Goal: Communication & Community: Answer question/provide support

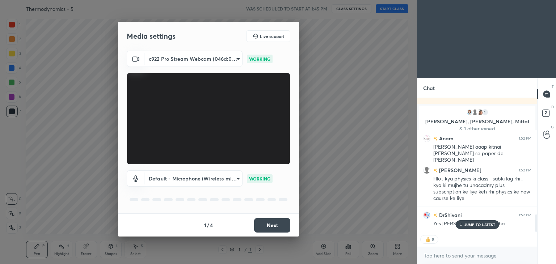
scroll to position [903, 0]
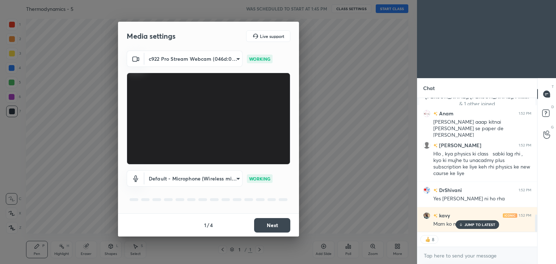
click at [258, 226] on button "Next" at bounding box center [272, 225] width 36 height 14
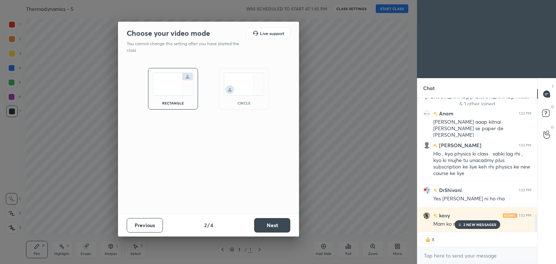
scroll to position [953, 0]
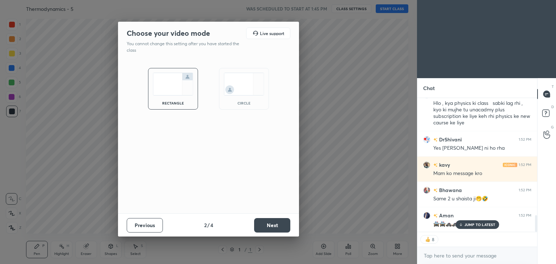
click at [258, 226] on button "Next" at bounding box center [272, 225] width 36 height 14
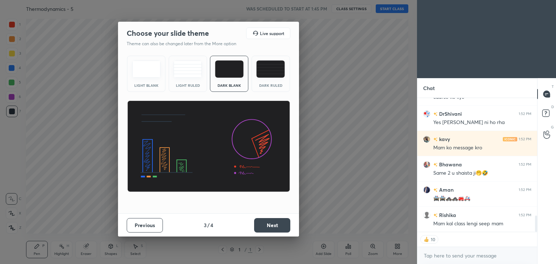
scroll to position [1004, 0]
click at [258, 226] on button "Next" at bounding box center [272, 225] width 36 height 14
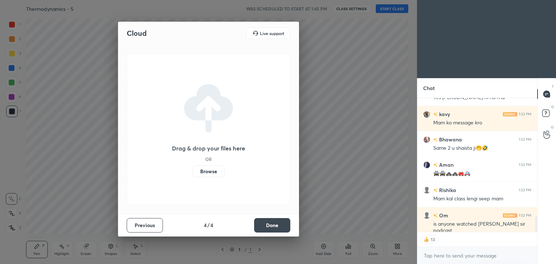
click at [258, 226] on button "Done" at bounding box center [272, 225] width 36 height 14
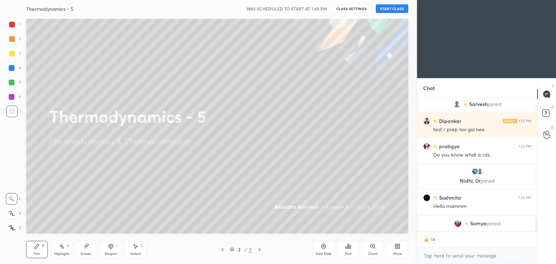
scroll to position [1102, 0]
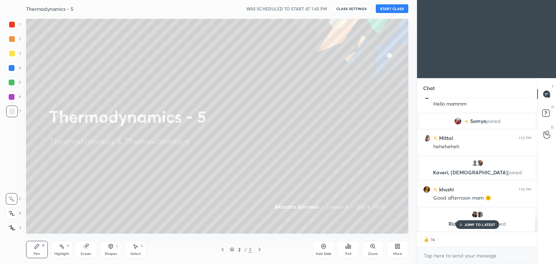
click at [391, 9] on button "START CLASS" at bounding box center [391, 8] width 33 height 9
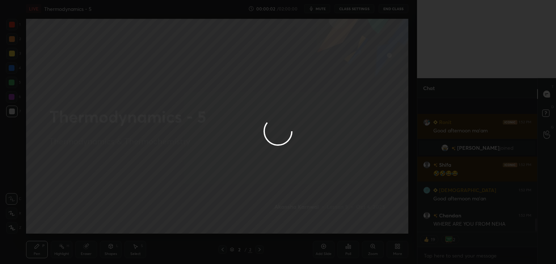
scroll to position [1277, 0]
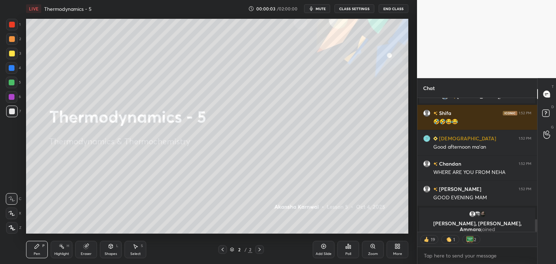
click at [318, 8] on span "mute" at bounding box center [320, 8] width 10 height 5
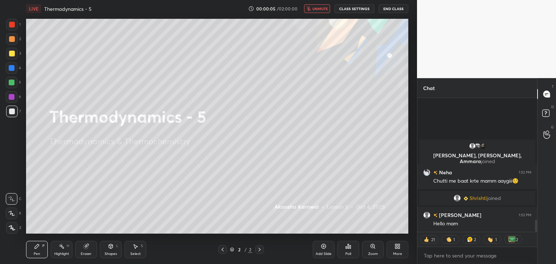
scroll to position [0, 0]
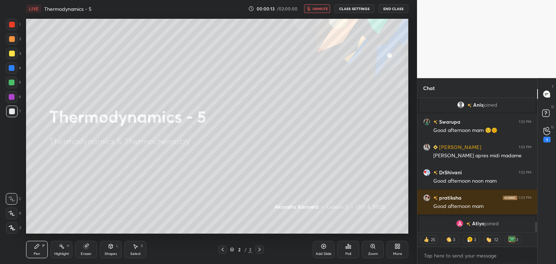
type textarea "x"
click at [355, 7] on button "CLASS SETTINGS" at bounding box center [354, 8] width 40 height 9
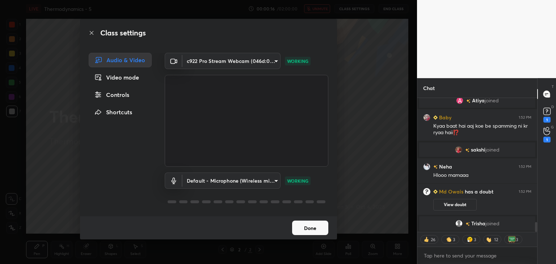
click at [111, 93] on div "Controls" at bounding box center [120, 95] width 63 height 14
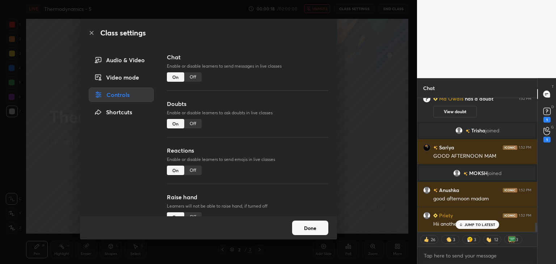
click at [194, 79] on div "Off" at bounding box center [192, 76] width 17 height 9
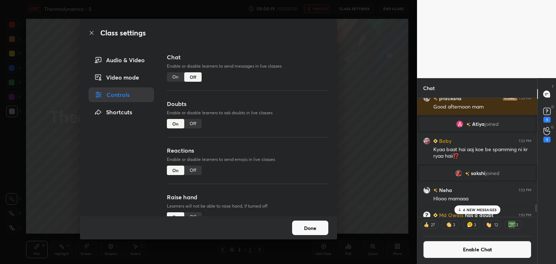
click at [195, 123] on div "Off" at bounding box center [192, 123] width 17 height 9
click at [195, 168] on div "Off" at bounding box center [192, 170] width 17 height 9
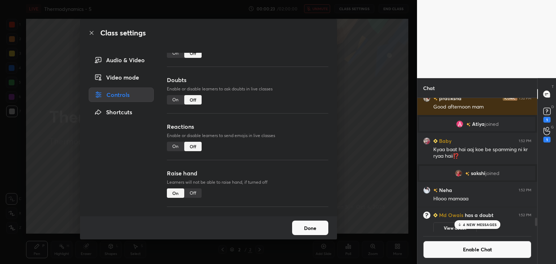
click at [193, 189] on div "Off" at bounding box center [192, 192] width 17 height 9
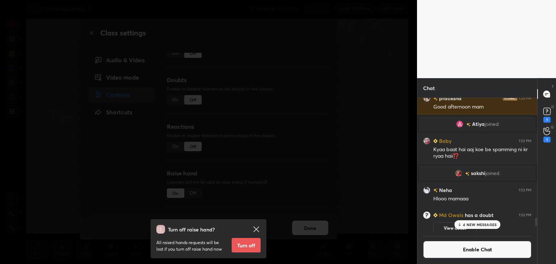
click at [236, 243] on button "Turn off" at bounding box center [245, 245] width 29 height 14
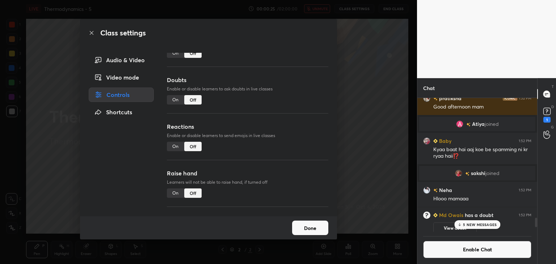
click at [316, 226] on button "Done" at bounding box center [310, 228] width 36 height 14
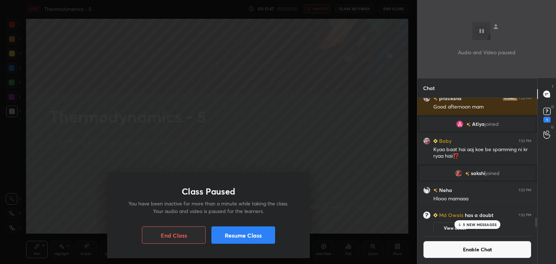
click at [244, 230] on button "Resume Class" at bounding box center [243, 234] width 64 height 17
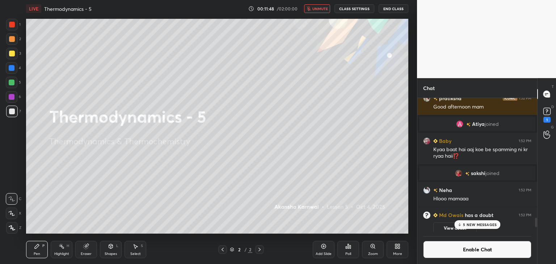
click at [478, 226] on p "5 NEW MESSAGES" at bounding box center [480, 224] width 34 height 4
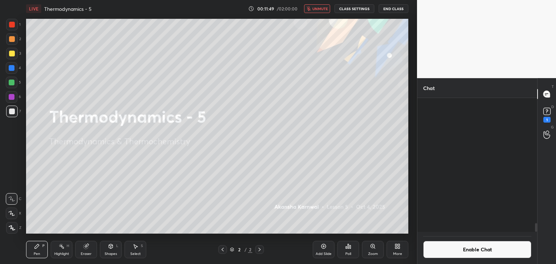
scroll to position [1904, 0]
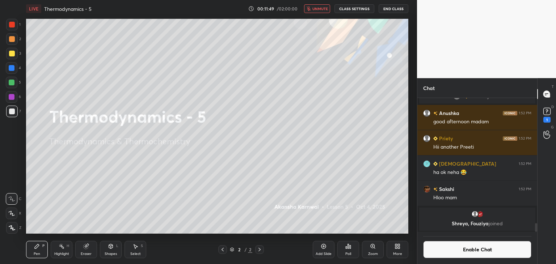
click at [484, 257] on button "Enable Chat" at bounding box center [477, 249] width 108 height 17
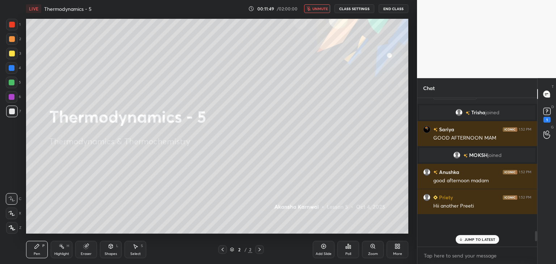
scroll to position [1765, 0]
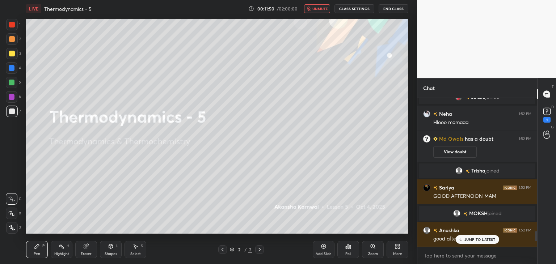
click at [325, 5] on button "unmute" at bounding box center [317, 8] width 26 height 9
click at [477, 241] on p "2 NEW MESSAGES" at bounding box center [479, 239] width 33 height 4
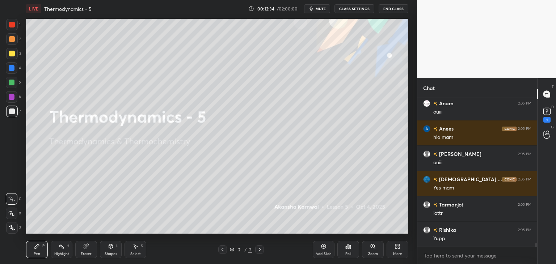
scroll to position [6099, 0]
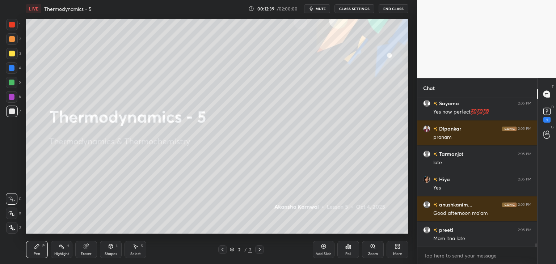
click at [321, 252] on div "Add Slide" at bounding box center [323, 254] width 16 height 4
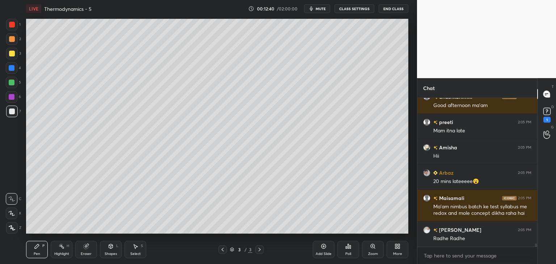
click at [67, 252] on div "Highlight" at bounding box center [61, 254] width 15 height 4
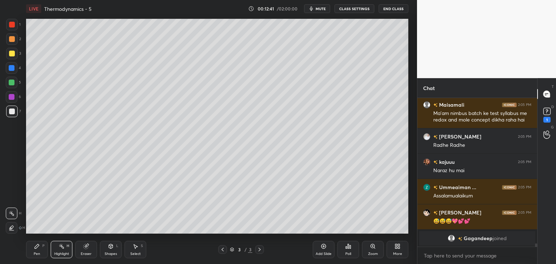
click at [10, 86] on div at bounding box center [12, 83] width 12 height 12
click at [16, 81] on div at bounding box center [12, 83] width 12 height 12
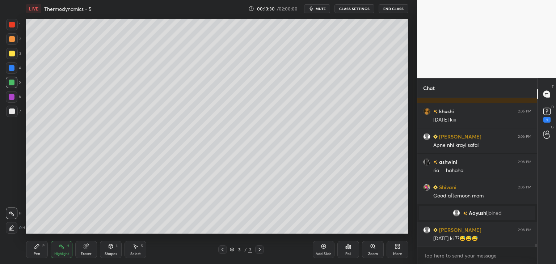
click at [344, 9] on button "CLASS SETTINGS" at bounding box center [354, 8] width 40 height 9
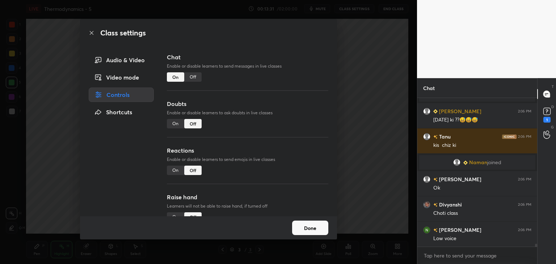
click at [130, 64] on div "Audio & Video" at bounding box center [121, 60] width 65 height 14
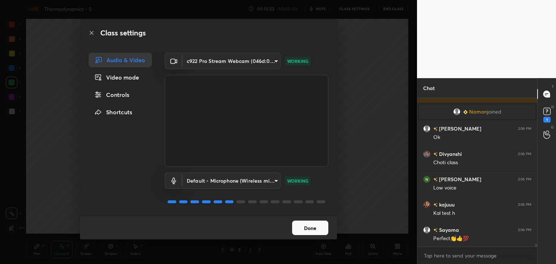
click at [309, 230] on button "Done" at bounding box center [310, 228] width 36 height 14
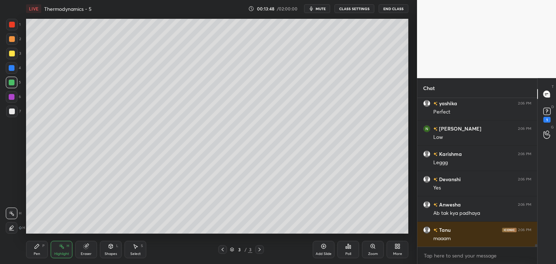
click at [38, 253] on div "Pen" at bounding box center [37, 254] width 7 height 4
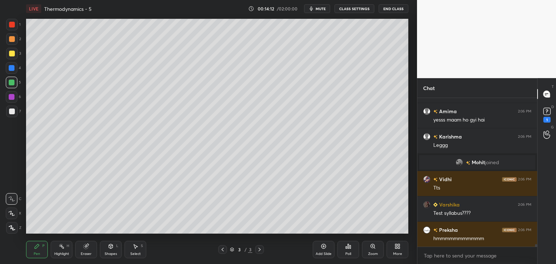
click at [14, 112] on div at bounding box center [12, 112] width 6 height 6
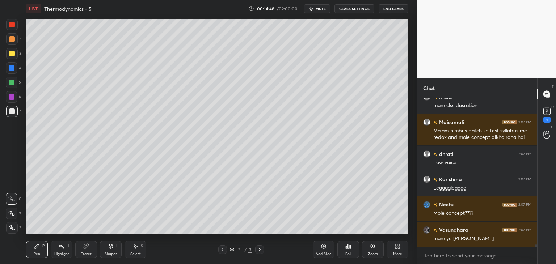
click at [116, 251] on div "Shapes L" at bounding box center [111, 249] width 22 height 17
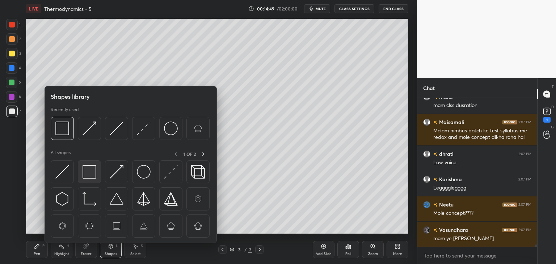
click at [98, 169] on div at bounding box center [89, 171] width 23 height 23
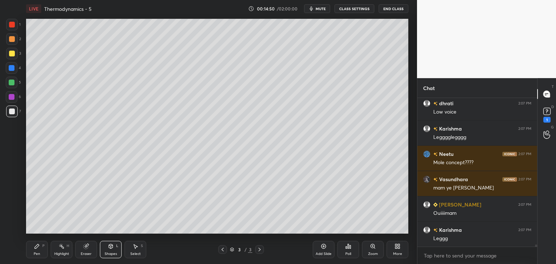
click at [10, 95] on div at bounding box center [12, 97] width 6 height 6
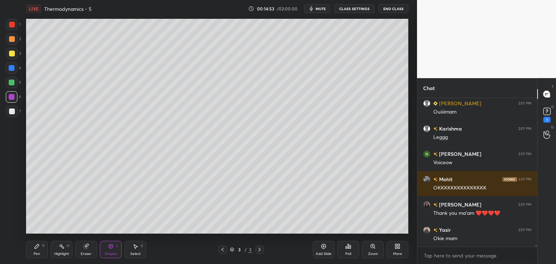
click at [50, 252] on div "Pen P Highlight H Eraser Shapes L Select S" at bounding box center [97, 249] width 143 height 17
click at [45, 246] on div "Pen P" at bounding box center [37, 249] width 22 height 17
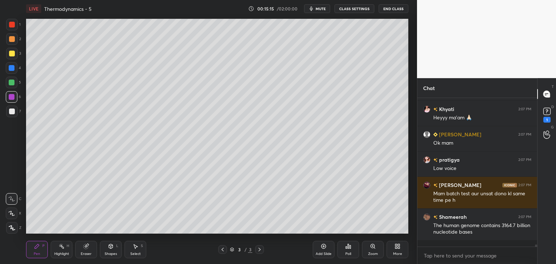
click at [9, 113] on div at bounding box center [12, 112] width 6 height 6
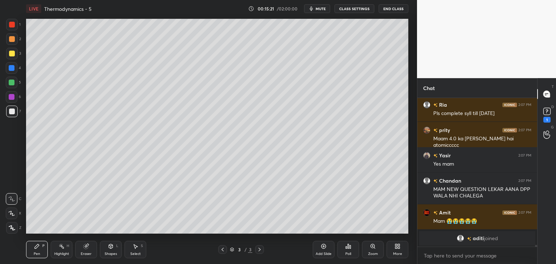
click at [57, 248] on div "Highlight H" at bounding box center [62, 249] width 22 height 17
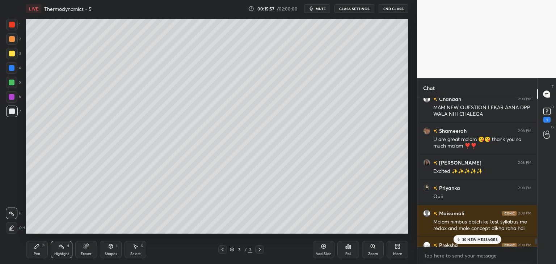
click at [469, 241] on p "30 NEW MESSAGES" at bounding box center [479, 239] width 35 height 4
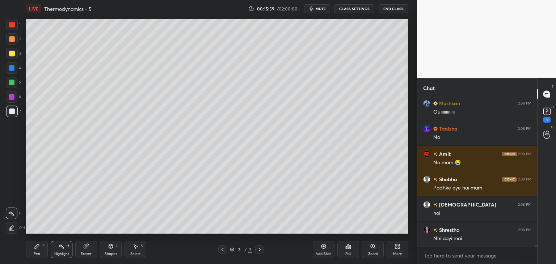
click at [322, 248] on icon at bounding box center [323, 246] width 6 height 6
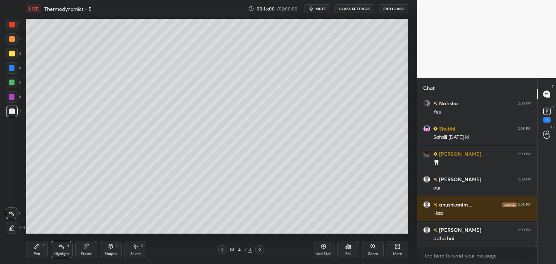
click at [52, 252] on div "Highlight H" at bounding box center [62, 249] width 22 height 17
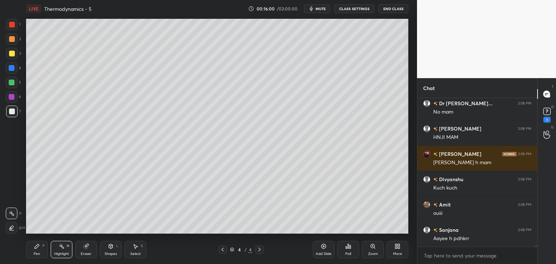
click at [33, 252] on div "Pen P" at bounding box center [37, 249] width 22 height 17
click at [13, 69] on div at bounding box center [12, 68] width 6 height 6
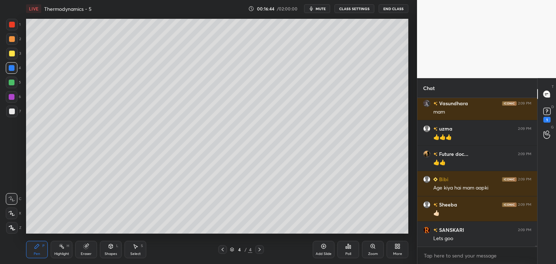
click at [10, 97] on div at bounding box center [12, 97] width 6 height 6
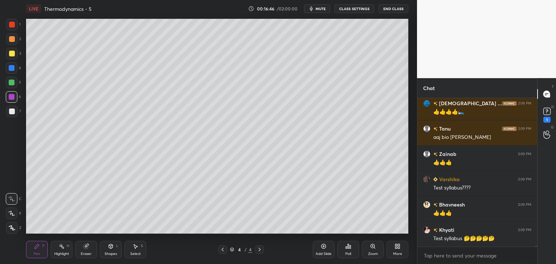
click at [17, 69] on div "4" at bounding box center [13, 68] width 15 height 12
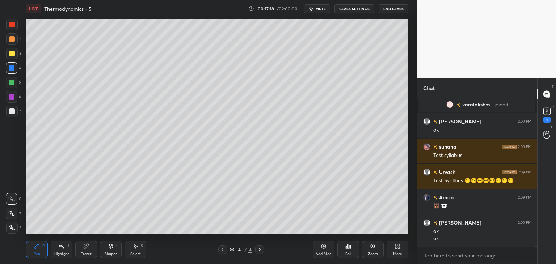
click at [68, 246] on div "H" at bounding box center [68, 246] width 3 height 4
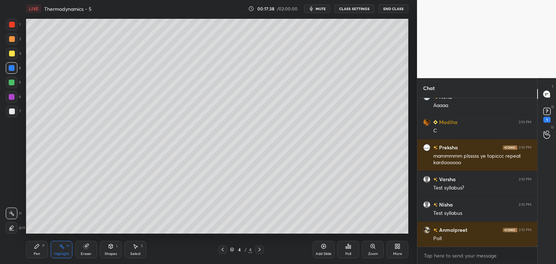
click at [354, 9] on button "CLASS SETTINGS" at bounding box center [354, 8] width 40 height 9
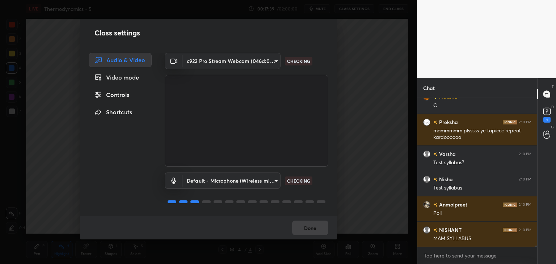
click at [243, 183] on body "1 2 3 4 5 6 7 C X Z C X Z E E Erase all H H LIVE Thermodynamics - 5 00:17:39 / …" at bounding box center [278, 132] width 556 height 264
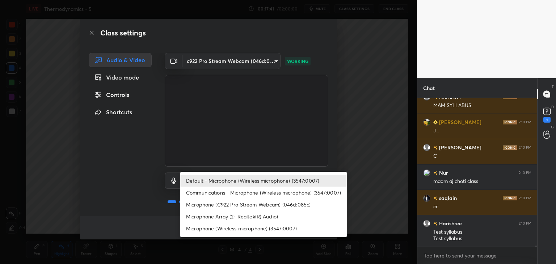
click at [240, 229] on li "Microphone (Wireless microphone) (3547:0007)" at bounding box center [263, 228] width 166 height 12
type input "266026d16a1c9e759bd35c16e0433ee2c11a3adf7fc6d8d3229b7accfeed31e8"
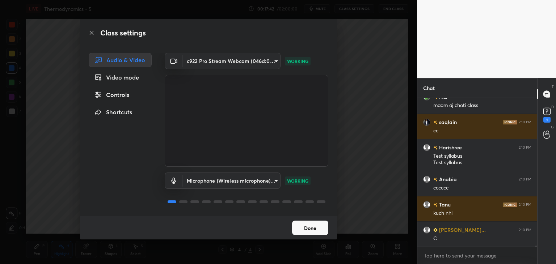
click at [314, 229] on button "Done" at bounding box center [310, 228] width 36 height 14
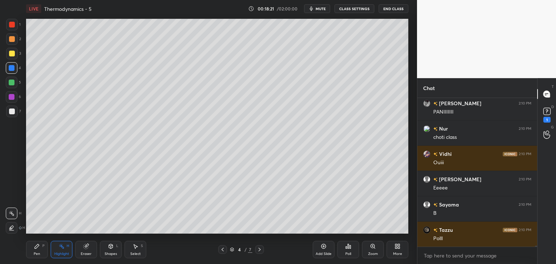
click at [361, 9] on button "CLASS SETTINGS" at bounding box center [354, 8] width 40 height 9
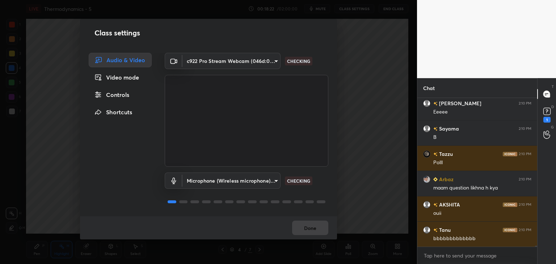
click at [130, 95] on div "Controls" at bounding box center [120, 95] width 63 height 14
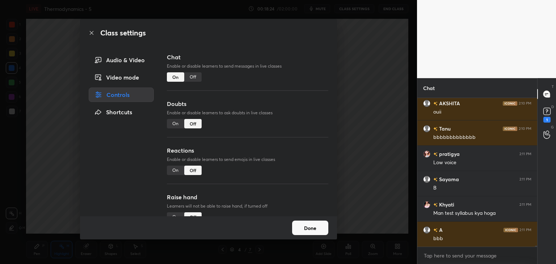
click at [195, 80] on div "Off" at bounding box center [192, 76] width 17 height 9
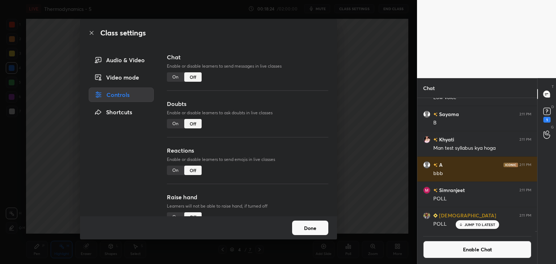
click at [320, 227] on button "Done" at bounding box center [310, 228] width 36 height 14
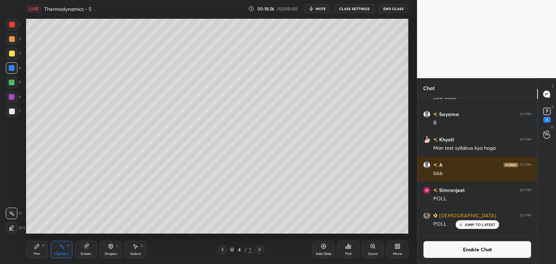
click at [349, 10] on button "CLASS SETTINGS" at bounding box center [354, 8] width 40 height 9
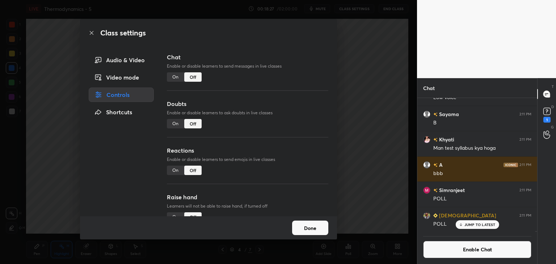
click at [307, 234] on button "Done" at bounding box center [310, 228] width 36 height 14
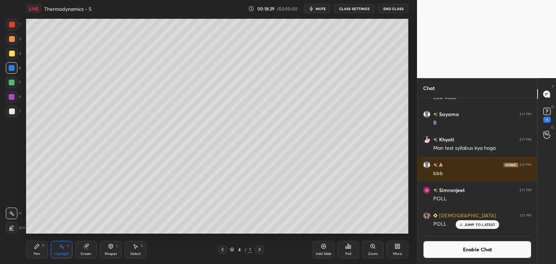
click at [14, 110] on div at bounding box center [12, 112] width 12 height 12
click at [12, 52] on div at bounding box center [12, 54] width 6 height 6
click at [14, 115] on div at bounding box center [12, 112] width 12 height 12
click at [44, 245] on div "Pen P" at bounding box center [37, 249] width 22 height 17
click at [61, 252] on div "Highlight" at bounding box center [61, 254] width 15 height 4
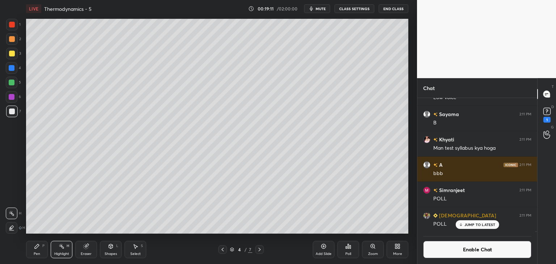
click at [13, 96] on div at bounding box center [12, 97] width 6 height 6
click at [34, 253] on div "Pen" at bounding box center [37, 254] width 7 height 4
click at [118, 251] on div "Shapes L" at bounding box center [111, 249] width 22 height 17
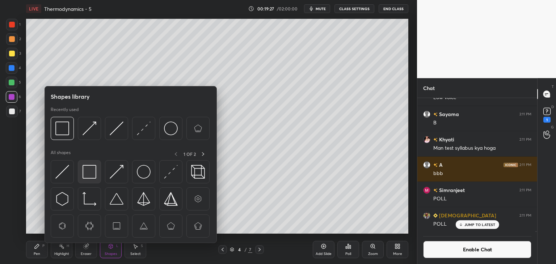
click at [91, 176] on img at bounding box center [89, 172] width 14 height 14
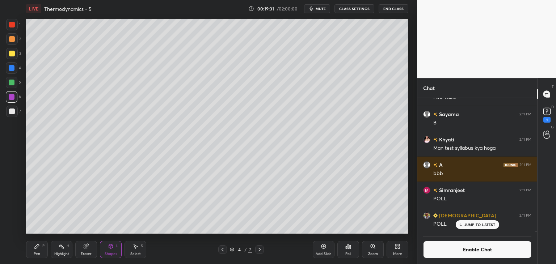
click at [12, 82] on div at bounding box center [12, 83] width 6 height 6
click at [65, 247] on div "Highlight H" at bounding box center [62, 249] width 22 height 17
click at [13, 226] on icon at bounding box center [12, 228] width 6 height 6
click at [474, 226] on p "JUMP TO LATEST" at bounding box center [479, 224] width 31 height 4
click at [324, 253] on div "Add Slide" at bounding box center [323, 254] width 16 height 4
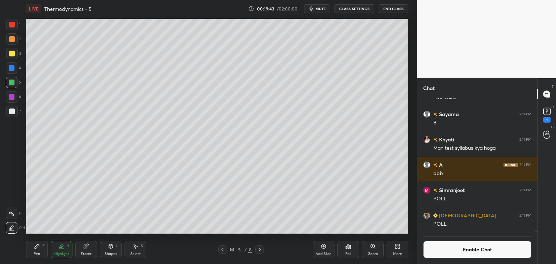
click at [32, 251] on div "Pen P" at bounding box center [37, 249] width 22 height 17
click at [12, 66] on div at bounding box center [12, 68] width 6 height 6
click at [115, 245] on div "Shapes L" at bounding box center [111, 249] width 22 height 17
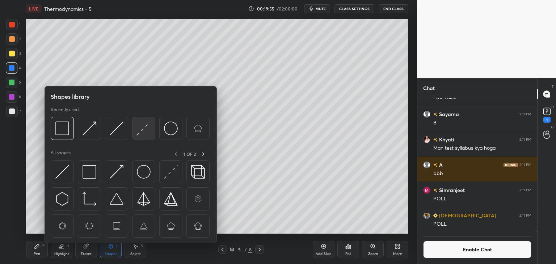
click at [148, 129] on img at bounding box center [144, 129] width 14 height 14
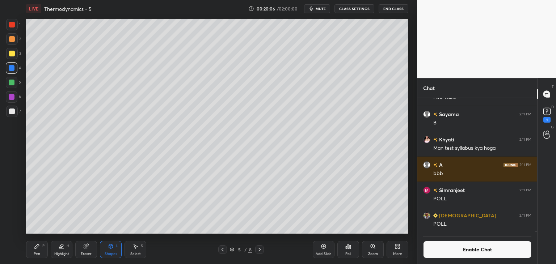
click at [12, 39] on div at bounding box center [12, 39] width 6 height 6
click at [12, 100] on div at bounding box center [12, 97] width 12 height 12
click at [37, 248] on icon at bounding box center [37, 246] width 6 height 6
click at [112, 248] on icon at bounding box center [111, 246] width 6 height 6
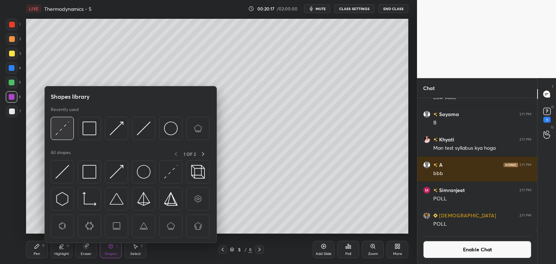
click at [67, 123] on img at bounding box center [62, 129] width 14 height 14
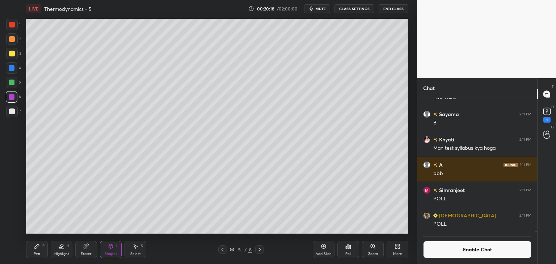
click at [109, 248] on icon at bounding box center [111, 246] width 6 height 6
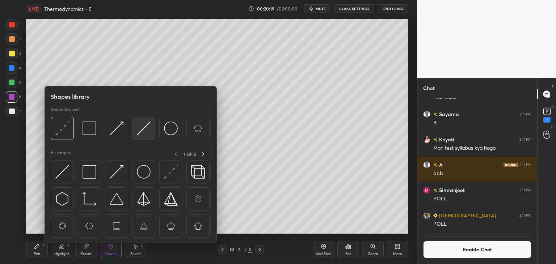
click at [152, 132] on div at bounding box center [143, 128] width 23 height 23
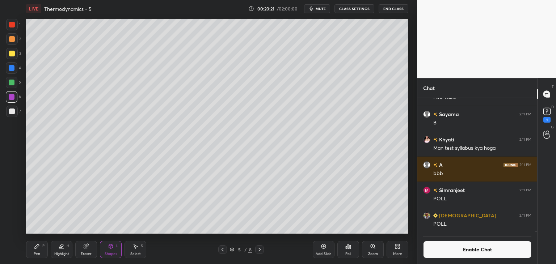
click at [37, 252] on div "Pen" at bounding box center [37, 254] width 7 height 4
click at [14, 111] on div at bounding box center [12, 112] width 6 height 6
click at [13, 79] on div at bounding box center [12, 83] width 12 height 12
click at [16, 115] on div at bounding box center [12, 112] width 12 height 12
click at [106, 254] on div "Shapes" at bounding box center [111, 254] width 12 height 4
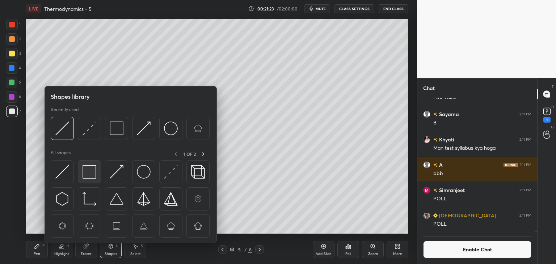
click at [86, 179] on div at bounding box center [89, 171] width 23 height 23
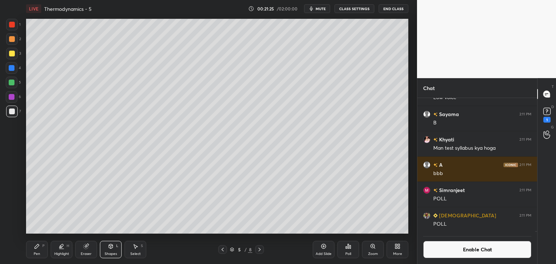
click at [62, 252] on div "Highlight" at bounding box center [61, 254] width 15 height 4
click at [14, 213] on icon at bounding box center [12, 213] width 6 height 6
click at [103, 247] on div "Shapes L" at bounding box center [111, 249] width 22 height 17
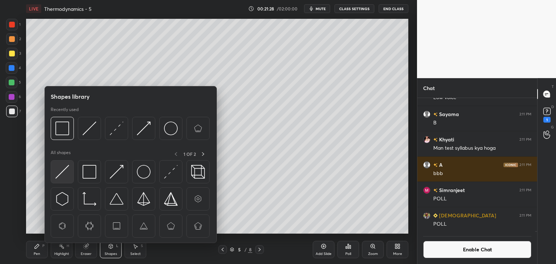
click at [60, 173] on img at bounding box center [62, 172] width 14 height 14
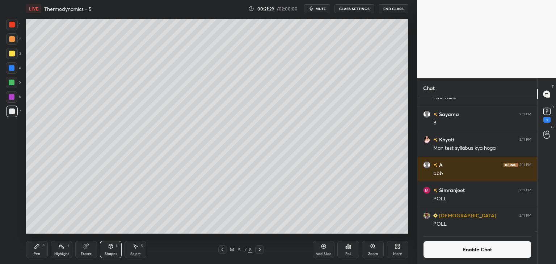
click at [101, 255] on div "Shapes L" at bounding box center [111, 249] width 22 height 17
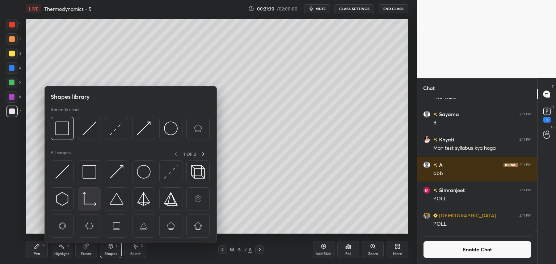
click at [94, 199] on img at bounding box center [89, 199] width 14 height 14
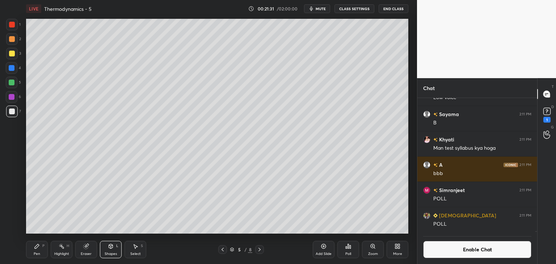
click at [16, 68] on div at bounding box center [12, 68] width 12 height 12
click at [38, 249] on icon at bounding box center [37, 246] width 6 height 6
click at [13, 99] on div at bounding box center [12, 97] width 6 height 6
click at [61, 251] on div "Highlight H" at bounding box center [62, 249] width 22 height 17
click at [109, 246] on icon at bounding box center [111, 246] width 4 height 4
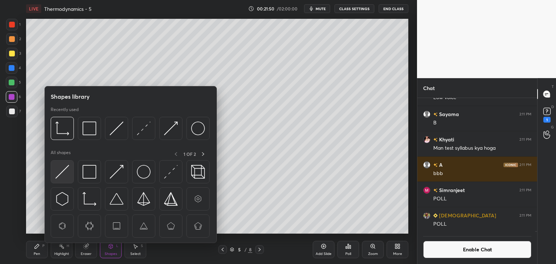
click at [60, 177] on img at bounding box center [62, 172] width 14 height 14
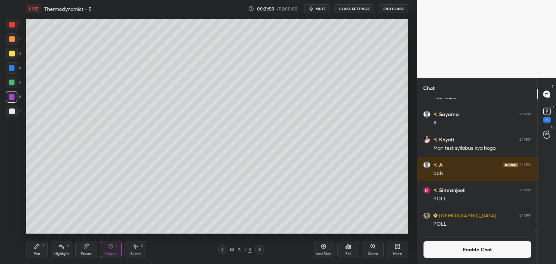
click at [13, 53] on div at bounding box center [12, 54] width 6 height 6
click at [61, 246] on rect at bounding box center [62, 247] width 4 height 4
click at [452, 250] on button "Enable Chat" at bounding box center [477, 249] width 108 height 17
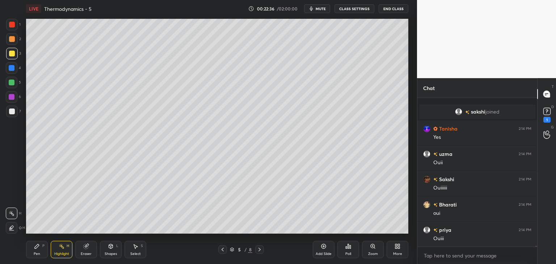
scroll to position [23086, 0]
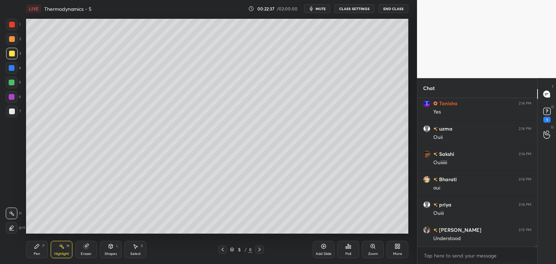
click at [321, 254] on div "Add Slide" at bounding box center [323, 254] width 16 height 4
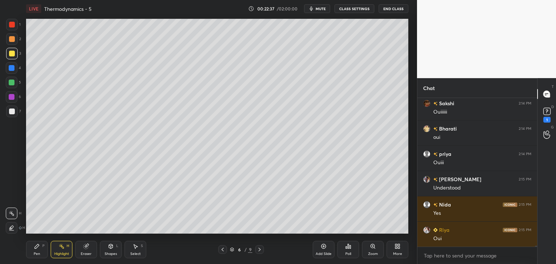
click at [356, 9] on button "CLASS SETTINGS" at bounding box center [354, 8] width 40 height 9
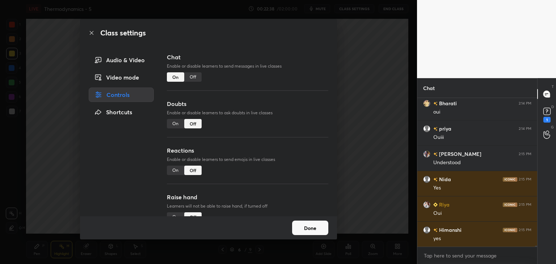
click at [200, 77] on div "Off" at bounding box center [192, 76] width 17 height 9
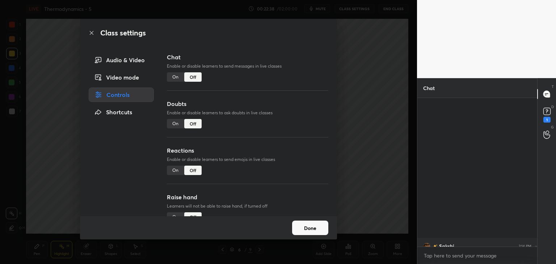
scroll to position [3, 2]
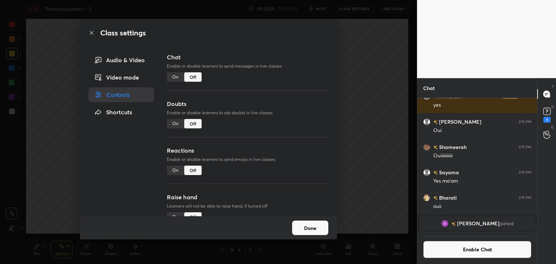
click at [324, 223] on button "Done" at bounding box center [310, 228] width 36 height 14
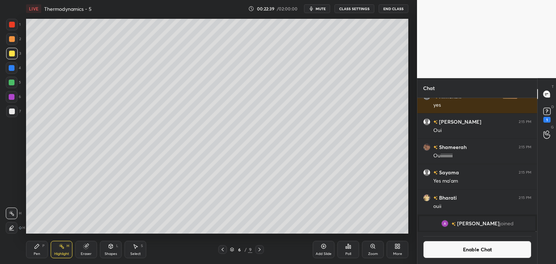
click at [32, 255] on div "Pen P" at bounding box center [37, 249] width 22 height 17
click at [13, 65] on div at bounding box center [12, 68] width 6 height 6
click at [224, 248] on icon at bounding box center [223, 250] width 6 height 6
click at [258, 251] on icon at bounding box center [259, 250] width 6 height 6
click at [12, 97] on div at bounding box center [12, 97] width 6 height 6
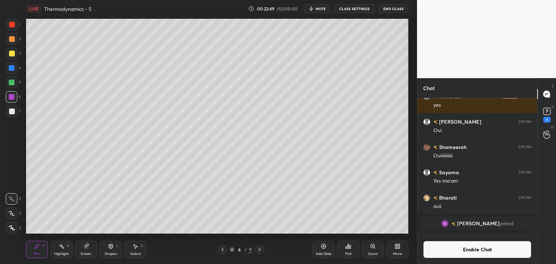
click at [114, 248] on div "Shapes L" at bounding box center [111, 249] width 22 height 17
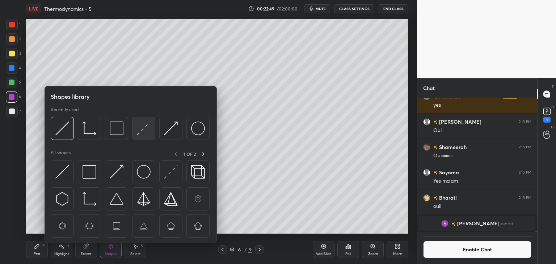
click at [141, 135] on img at bounding box center [144, 129] width 14 height 14
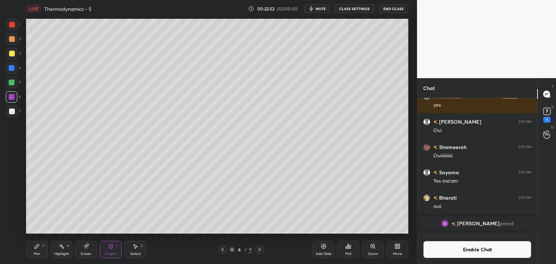
click at [35, 255] on div "Pen" at bounding box center [37, 254] width 7 height 4
click at [16, 112] on div at bounding box center [12, 112] width 12 height 12
click at [108, 253] on div "Shapes" at bounding box center [111, 254] width 12 height 4
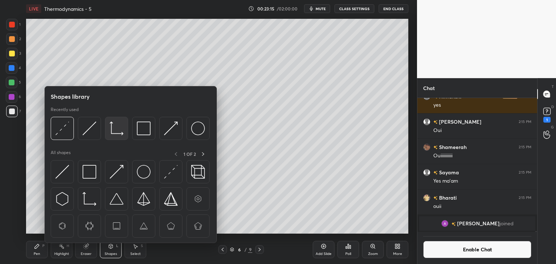
click at [118, 134] on img at bounding box center [117, 129] width 14 height 14
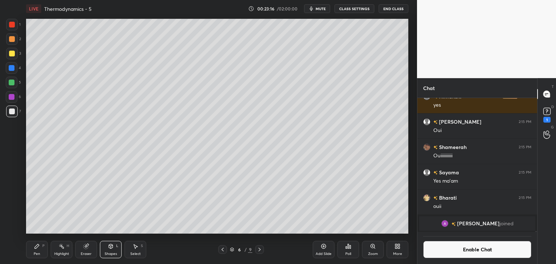
click at [14, 67] on div at bounding box center [12, 68] width 6 height 6
click at [109, 243] on div "Shapes L" at bounding box center [111, 249] width 22 height 17
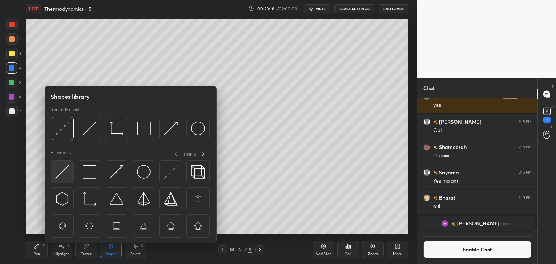
click at [61, 170] on img at bounding box center [62, 172] width 14 height 14
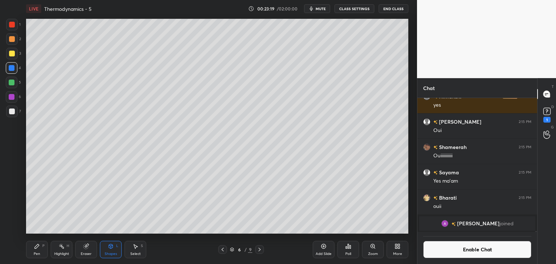
click at [10, 96] on div at bounding box center [12, 97] width 6 height 6
click at [32, 257] on div "Pen P" at bounding box center [37, 249] width 22 height 17
click at [12, 112] on div at bounding box center [12, 112] width 6 height 6
click at [14, 42] on div at bounding box center [12, 39] width 12 height 12
click at [58, 247] on div "Highlight H" at bounding box center [62, 249] width 22 height 17
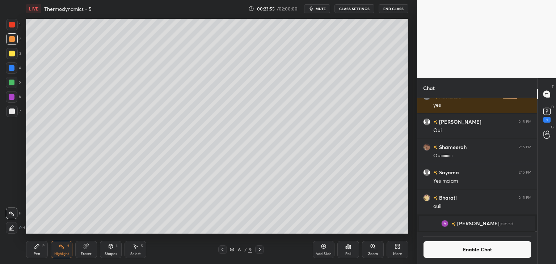
click at [224, 251] on icon at bounding box center [223, 250] width 6 height 6
click at [265, 255] on div "Pen P Highlight H Eraser Shapes L Select S 5 / 9 Add Slide Poll Zoom More" at bounding box center [217, 249] width 382 height 29
click at [261, 251] on icon at bounding box center [259, 250] width 6 height 6
click at [323, 251] on div "Add Slide" at bounding box center [323, 249] width 22 height 17
click at [37, 251] on div "Pen P" at bounding box center [37, 249] width 22 height 17
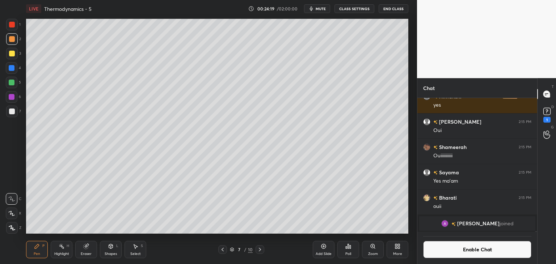
click at [12, 97] on div at bounding box center [12, 97] width 6 height 6
click at [111, 246] on icon at bounding box center [111, 247] width 0 height 3
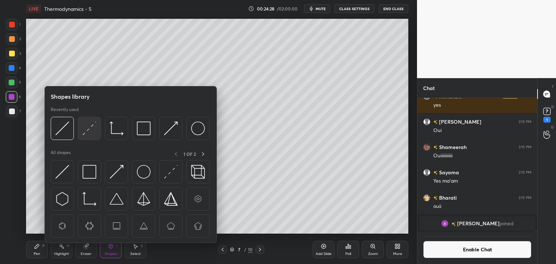
click at [89, 131] on img at bounding box center [89, 129] width 14 height 14
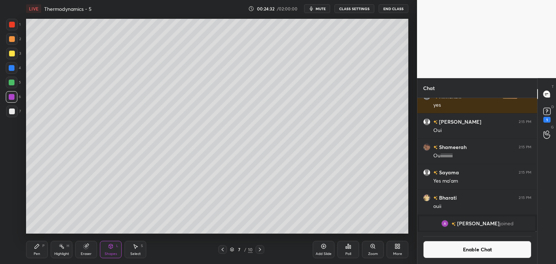
click at [41, 243] on div "Pen P" at bounding box center [37, 249] width 22 height 17
click at [14, 112] on div at bounding box center [12, 112] width 12 height 12
click at [89, 248] on div "Eraser" at bounding box center [86, 249] width 22 height 17
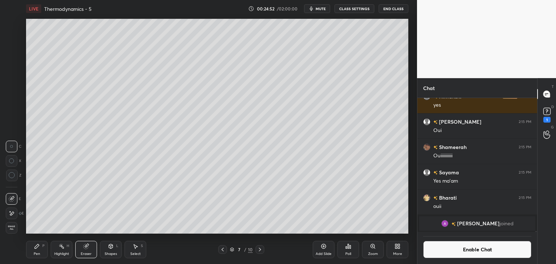
click at [36, 254] on div "Pen" at bounding box center [37, 254] width 7 height 4
click at [473, 253] on button "Enable Chat" at bounding box center [477, 249] width 108 height 17
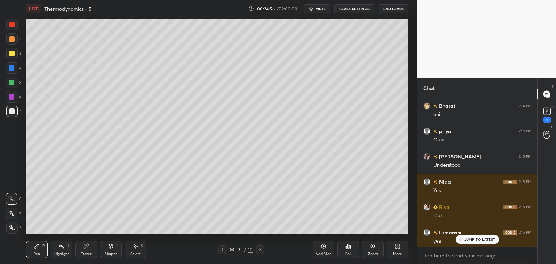
click at [477, 239] on p "JUMP TO LATEST" at bounding box center [479, 239] width 31 height 4
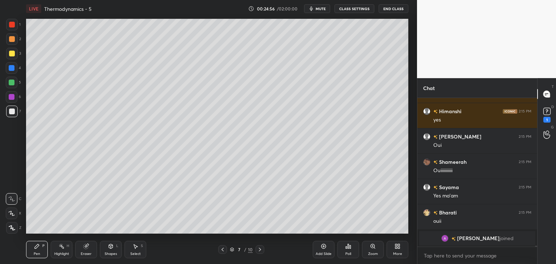
scroll to position [22944, 0]
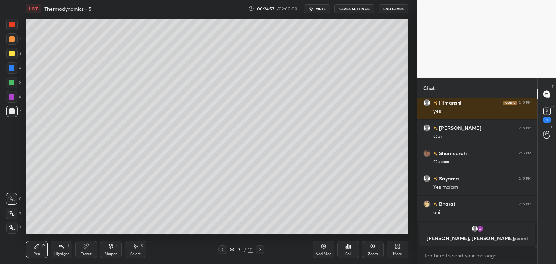
click at [61, 250] on div "Highlight H" at bounding box center [62, 249] width 22 height 17
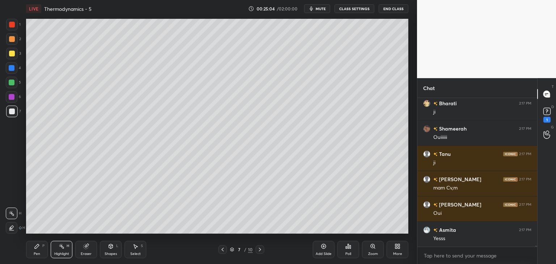
scroll to position [24282, 0]
click at [354, 8] on button "CLASS SETTINGS" at bounding box center [354, 8] width 40 height 9
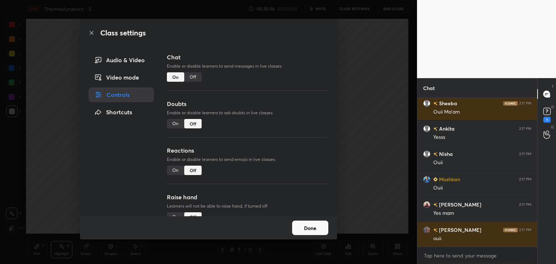
click at [193, 76] on div "Off" at bounding box center [192, 76] width 17 height 9
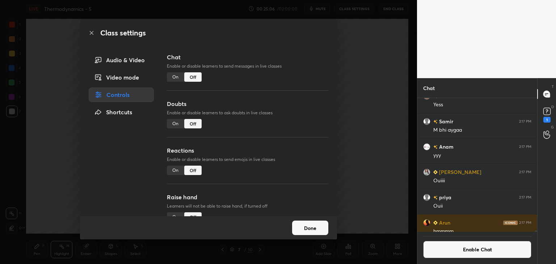
click at [311, 223] on button "Done" at bounding box center [310, 228] width 36 height 14
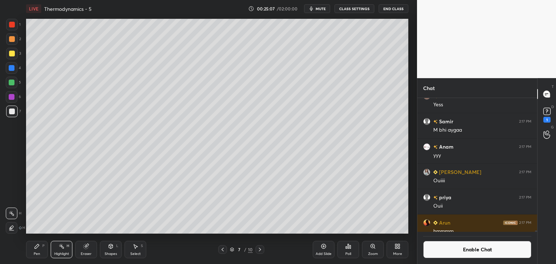
scroll to position [24199, 0]
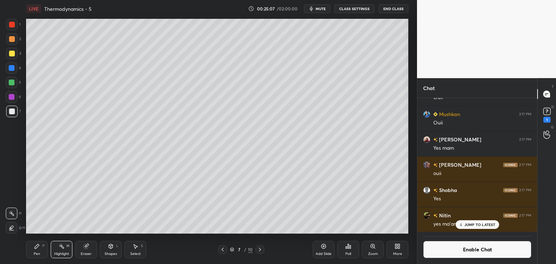
click at [33, 251] on div "Pen P" at bounding box center [37, 249] width 22 height 17
click at [61, 248] on icon at bounding box center [62, 246] width 6 height 6
click at [14, 68] on div at bounding box center [12, 68] width 6 height 6
click at [40, 252] on div "Pen" at bounding box center [37, 254] width 7 height 4
click at [103, 251] on div "Shapes L" at bounding box center [111, 249] width 22 height 17
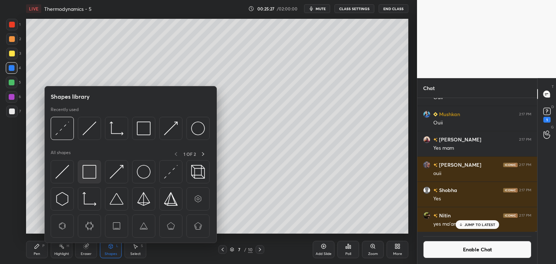
click at [86, 167] on img at bounding box center [89, 172] width 14 height 14
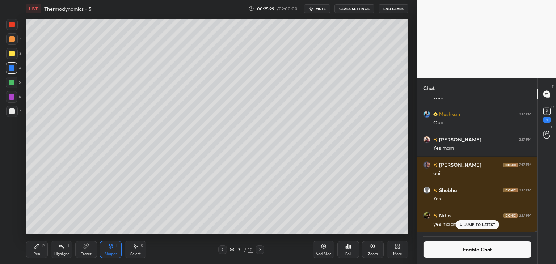
click at [61, 262] on div "Pen P Highlight H Eraser Shapes L Select S 7 / 10 Add Slide Poll Zoom More" at bounding box center [217, 249] width 382 height 29
click at [61, 256] on div "Highlight H" at bounding box center [62, 249] width 22 height 17
click at [30, 253] on div "Pen P" at bounding box center [37, 249] width 22 height 17
click at [13, 107] on div at bounding box center [12, 112] width 12 height 12
click at [108, 248] on icon at bounding box center [111, 246] width 6 height 6
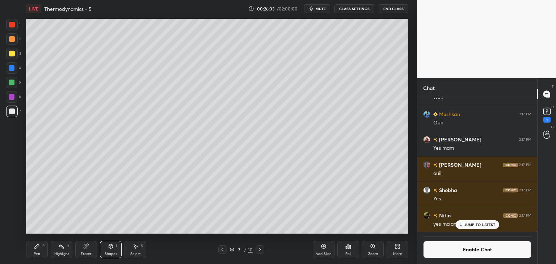
click at [89, 251] on div "Eraser" at bounding box center [86, 249] width 22 height 17
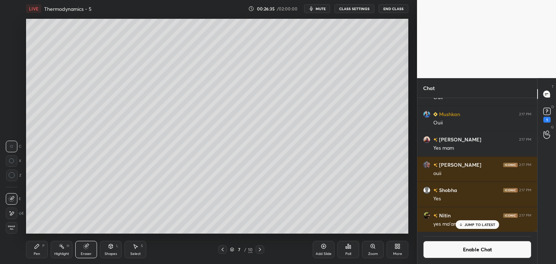
click at [42, 249] on div "Pen P" at bounding box center [37, 249] width 22 height 17
click at [11, 73] on div at bounding box center [12, 68] width 12 height 12
click at [58, 250] on div "Highlight H" at bounding box center [62, 249] width 22 height 17
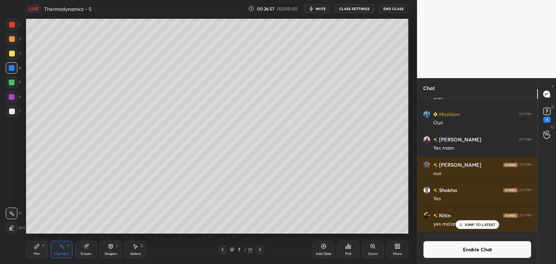
click at [10, 41] on div at bounding box center [12, 39] width 6 height 6
click at [41, 249] on div "Pen P" at bounding box center [37, 249] width 22 height 17
click at [91, 243] on div "Eraser" at bounding box center [86, 249] width 22 height 17
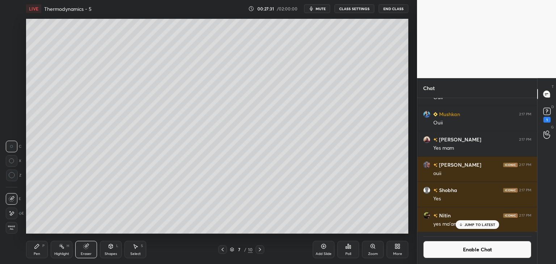
click at [43, 251] on div "Pen P" at bounding box center [37, 249] width 22 height 17
click at [14, 112] on div at bounding box center [12, 112] width 12 height 12
click at [90, 243] on div "Eraser" at bounding box center [86, 249] width 22 height 17
click at [42, 248] on div "Pen P" at bounding box center [37, 249] width 22 height 17
click at [14, 68] on div at bounding box center [12, 68] width 6 height 6
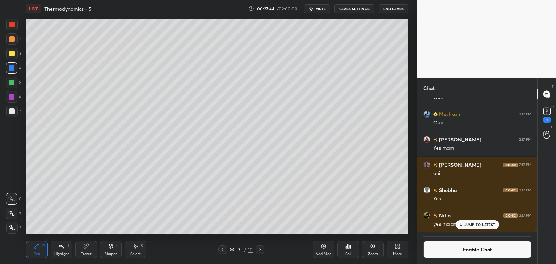
click at [15, 113] on div at bounding box center [12, 112] width 12 height 12
click at [13, 72] on div at bounding box center [12, 68] width 12 height 12
click at [12, 114] on div at bounding box center [12, 112] width 6 height 6
click at [13, 73] on div at bounding box center [12, 68] width 12 height 12
click at [322, 252] on div "Add Slide" at bounding box center [323, 254] width 16 height 4
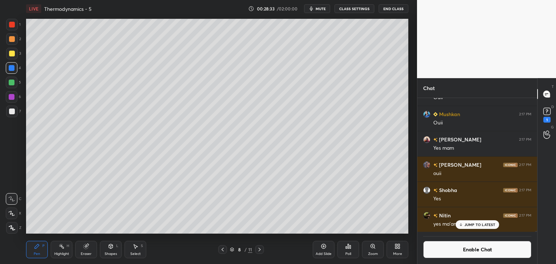
click at [14, 112] on div at bounding box center [12, 112] width 6 height 6
click at [65, 248] on div "Highlight H" at bounding box center [62, 249] width 22 height 17
click at [18, 68] on div "4" at bounding box center [13, 68] width 15 height 12
click at [225, 248] on icon at bounding box center [223, 250] width 6 height 6
click at [9, 83] on div at bounding box center [12, 83] width 6 height 6
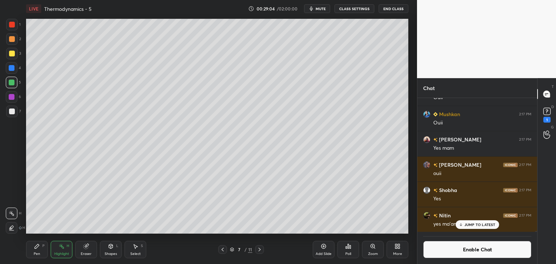
click at [40, 251] on div "Pen P" at bounding box center [37, 249] width 22 height 17
click at [55, 254] on div "Highlight" at bounding box center [61, 254] width 15 height 4
click at [263, 248] on div at bounding box center [259, 249] width 9 height 9
click at [113, 253] on div "Shapes" at bounding box center [111, 254] width 12 height 4
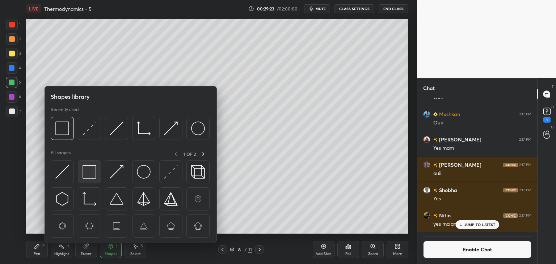
click at [90, 169] on img at bounding box center [89, 172] width 14 height 14
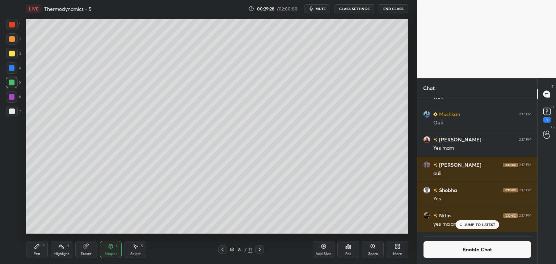
click at [38, 250] on div "Pen P" at bounding box center [37, 249] width 22 height 17
click at [13, 114] on div at bounding box center [12, 112] width 6 height 6
click at [8, 68] on div at bounding box center [12, 68] width 12 height 12
click at [223, 251] on icon at bounding box center [222, 250] width 2 height 4
click at [261, 249] on icon at bounding box center [259, 250] width 6 height 6
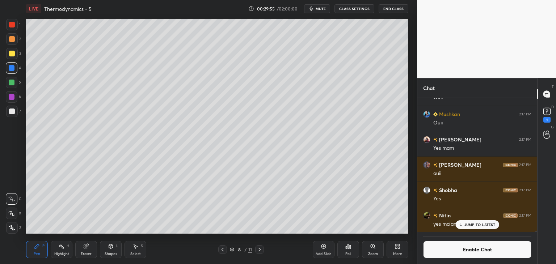
click at [66, 246] on div "Highlight H" at bounding box center [62, 249] width 22 height 17
click at [112, 251] on div "Shapes L" at bounding box center [111, 249] width 22 height 17
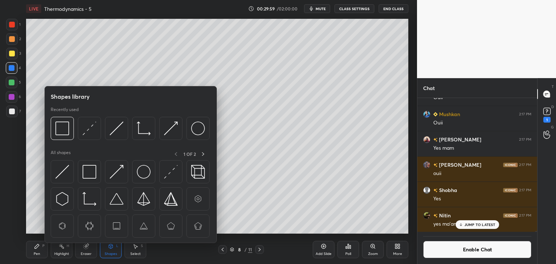
click at [85, 251] on div "Eraser" at bounding box center [86, 249] width 22 height 17
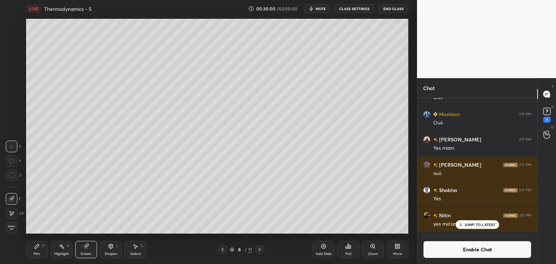
click at [14, 212] on icon at bounding box center [12, 213] width 6 height 6
click at [38, 243] on icon at bounding box center [37, 246] width 6 height 6
click at [11, 81] on div at bounding box center [12, 83] width 6 height 6
click at [14, 110] on div at bounding box center [12, 112] width 6 height 6
click at [109, 242] on div "Shapes L" at bounding box center [111, 249] width 22 height 17
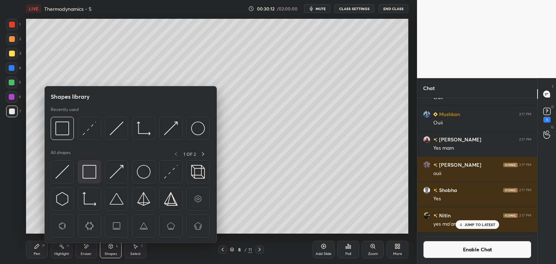
click at [89, 167] on img at bounding box center [89, 172] width 14 height 14
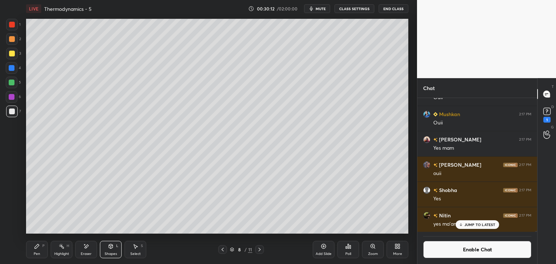
click at [16, 82] on div at bounding box center [12, 83] width 12 height 12
click at [71, 248] on div "Highlight H" at bounding box center [62, 249] width 22 height 17
click at [138, 245] on icon at bounding box center [135, 246] width 6 height 6
click at [60, 246] on rect at bounding box center [62, 247] width 4 height 4
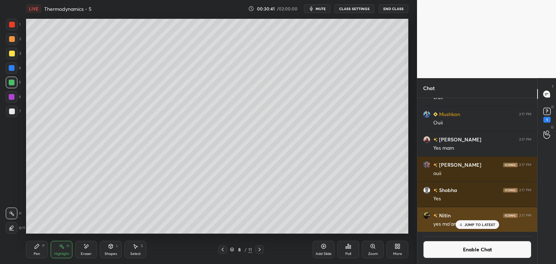
click at [468, 225] on p "JUMP TO LATEST" at bounding box center [479, 224] width 31 height 4
click at [463, 252] on button "Enable Chat" at bounding box center [477, 249] width 108 height 17
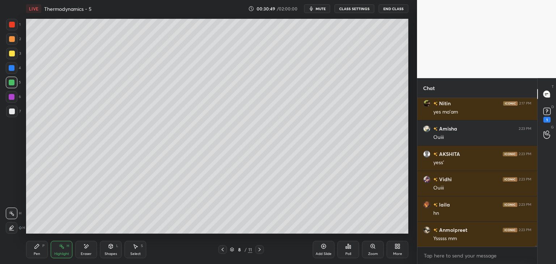
scroll to position [24383, 0]
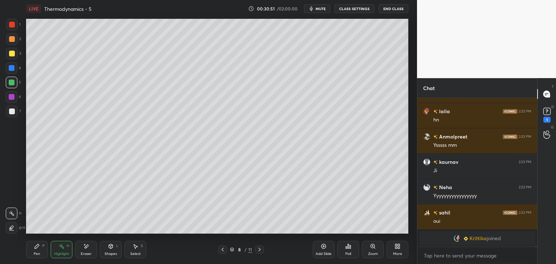
click at [349, 8] on button "CLASS SETTINGS" at bounding box center [354, 8] width 40 height 9
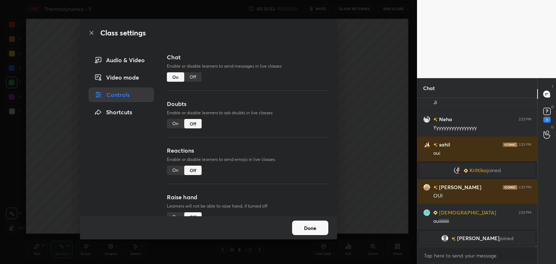
click at [200, 77] on div "Off" at bounding box center [192, 76] width 17 height 9
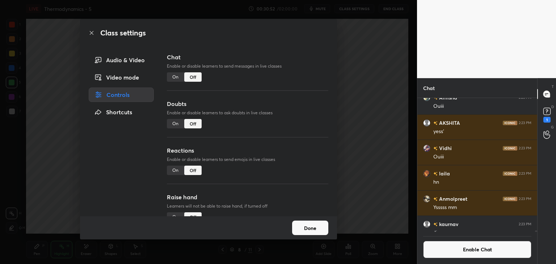
scroll to position [24487, 0]
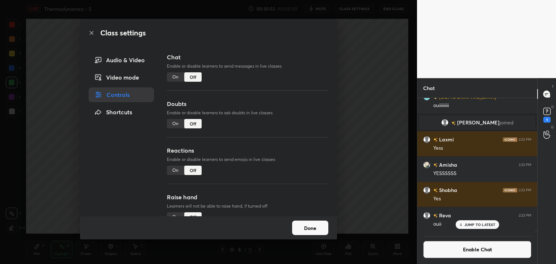
click at [309, 230] on button "Done" at bounding box center [310, 228] width 36 height 14
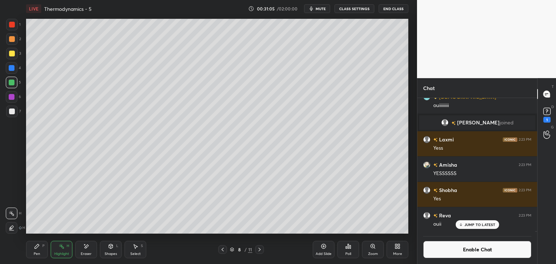
click at [135, 251] on div "Select S" at bounding box center [135, 249] width 22 height 17
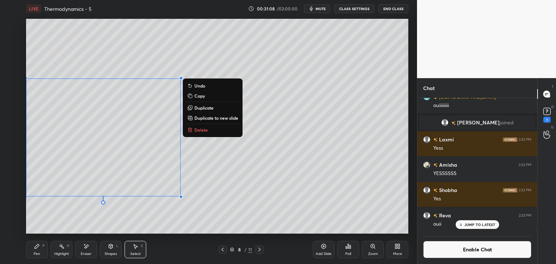
click at [196, 97] on p "Copy" at bounding box center [199, 96] width 10 height 6
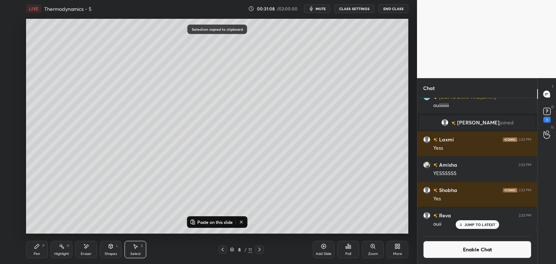
click at [324, 250] on div "Add Slide" at bounding box center [323, 249] width 22 height 17
click at [217, 223] on p "Paste on this slide" at bounding box center [214, 222] width 35 height 6
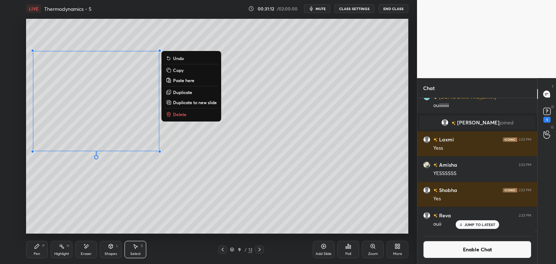
click at [38, 250] on div "Pen P" at bounding box center [37, 249] width 22 height 17
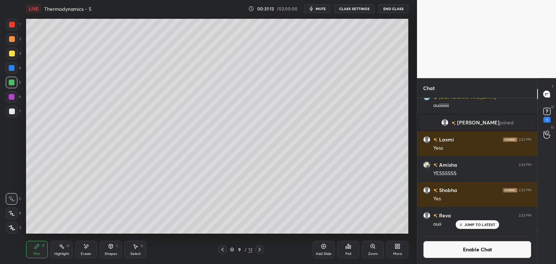
click at [13, 114] on div at bounding box center [12, 112] width 6 height 6
click at [88, 252] on div "Eraser" at bounding box center [86, 254] width 11 height 4
click at [38, 250] on div "Pen P" at bounding box center [37, 249] width 22 height 17
click at [59, 248] on icon at bounding box center [62, 246] width 6 height 6
click at [38, 247] on icon at bounding box center [37, 246] width 6 height 6
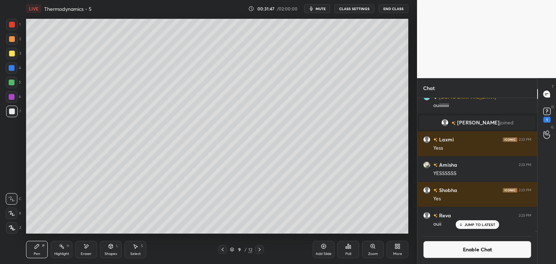
click at [60, 248] on icon at bounding box center [62, 246] width 6 height 6
click at [38, 251] on div "Pen P" at bounding box center [37, 249] width 22 height 17
click at [111, 250] on div "Shapes L" at bounding box center [111, 249] width 22 height 17
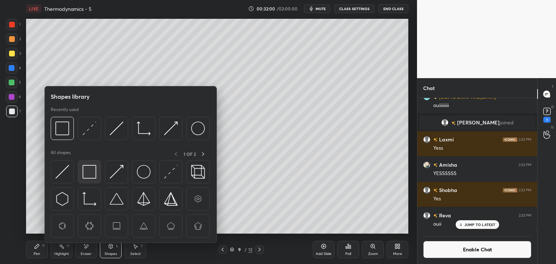
click at [87, 172] on img at bounding box center [89, 172] width 14 height 14
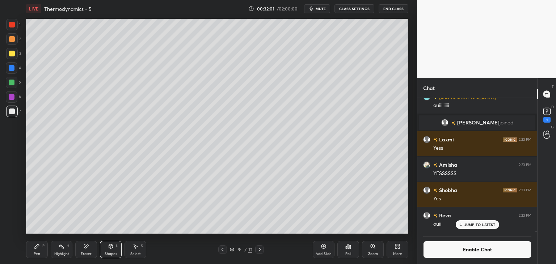
click at [10, 78] on div at bounding box center [12, 83] width 12 height 12
click at [61, 255] on div "Highlight" at bounding box center [61, 254] width 15 height 4
click at [318, 249] on div "Add Slide" at bounding box center [323, 249] width 22 height 17
click at [42, 254] on div "Pen P" at bounding box center [37, 249] width 22 height 17
click at [13, 111] on div at bounding box center [12, 112] width 6 height 6
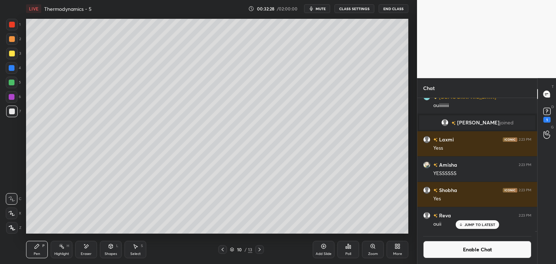
click at [14, 69] on div at bounding box center [12, 68] width 6 height 6
click at [466, 227] on div "JUMP TO LATEST" at bounding box center [476, 224] width 43 height 9
click at [464, 254] on button "Enable Chat" at bounding box center [477, 249] width 108 height 17
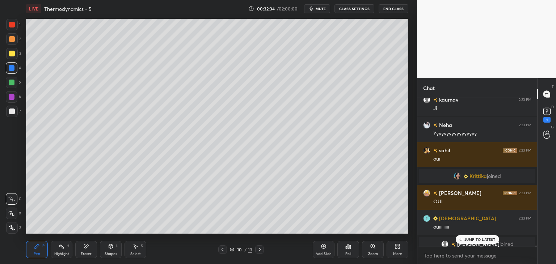
click at [14, 113] on div at bounding box center [12, 112] width 6 height 6
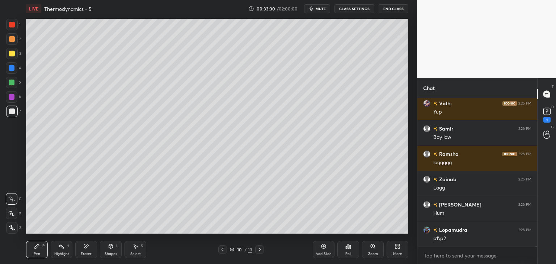
scroll to position [26359, 0]
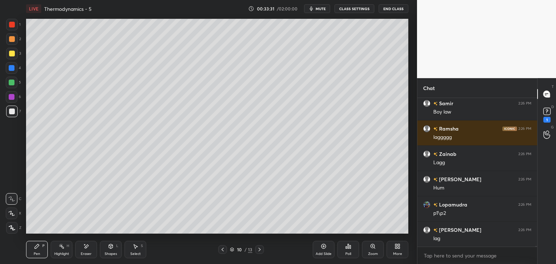
click at [322, 247] on icon at bounding box center [323, 246] width 6 height 6
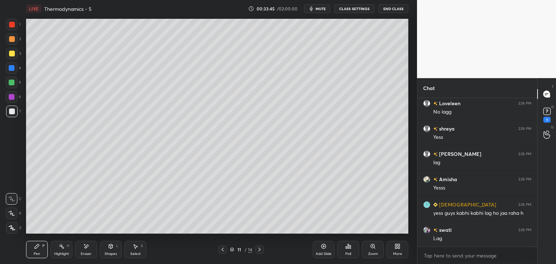
scroll to position [27168, 0]
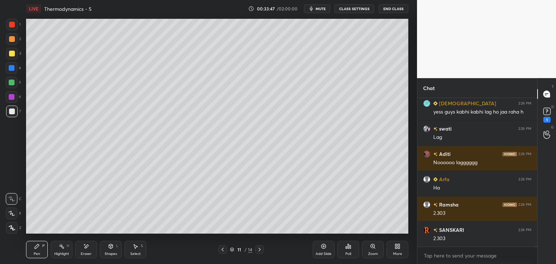
click at [83, 247] on icon at bounding box center [86, 246] width 6 height 6
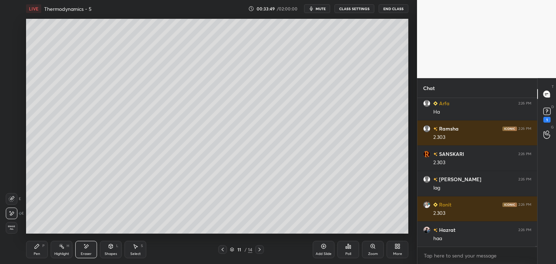
scroll to position [27320, 0]
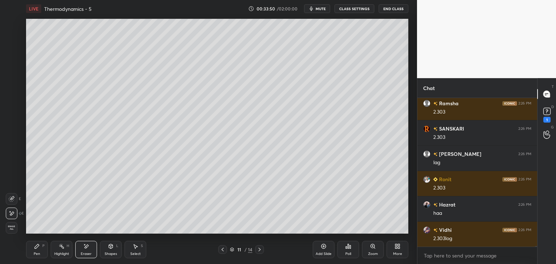
click at [41, 250] on div "Pen P" at bounding box center [37, 249] width 22 height 17
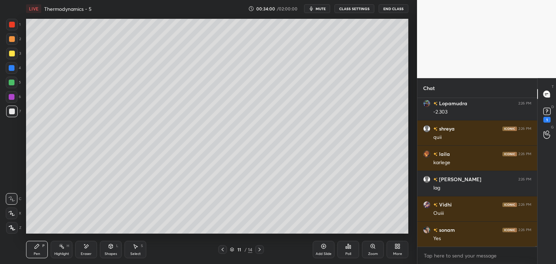
scroll to position [27801, 0]
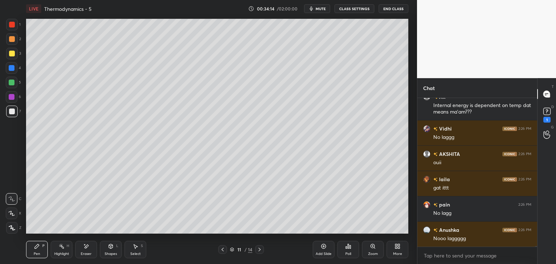
click at [222, 251] on icon at bounding box center [223, 250] width 6 height 6
click at [221, 249] on icon at bounding box center [223, 250] width 6 height 6
click at [222, 249] on icon at bounding box center [222, 250] width 2 height 4
click at [220, 249] on icon at bounding box center [223, 250] width 6 height 6
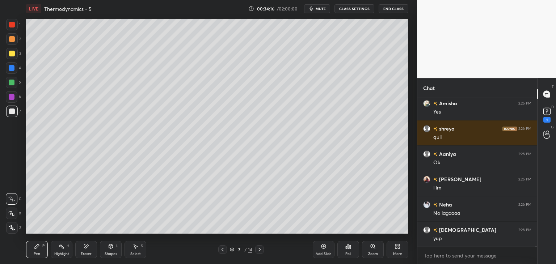
click at [220, 248] on icon at bounding box center [223, 250] width 6 height 6
click at [220, 250] on icon at bounding box center [223, 250] width 6 height 6
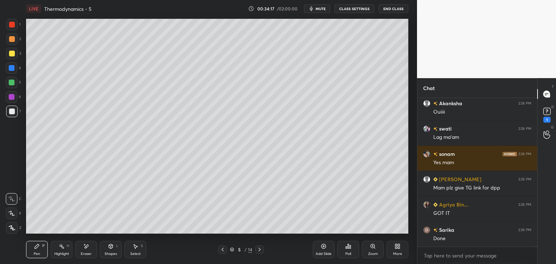
click at [220, 250] on icon at bounding box center [223, 250] width 6 height 6
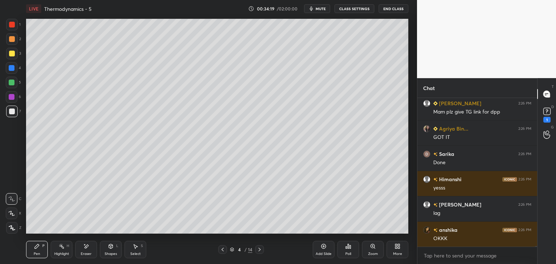
click at [262, 250] on div at bounding box center [259, 249] width 9 height 9
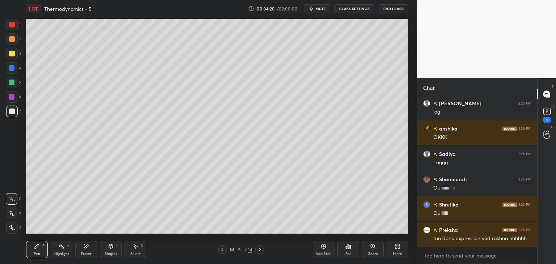
click at [358, 5] on button "CLASS SETTINGS" at bounding box center [354, 8] width 40 height 9
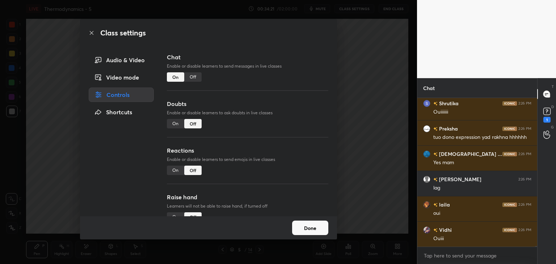
click at [193, 76] on div "Off" at bounding box center [192, 76] width 17 height 9
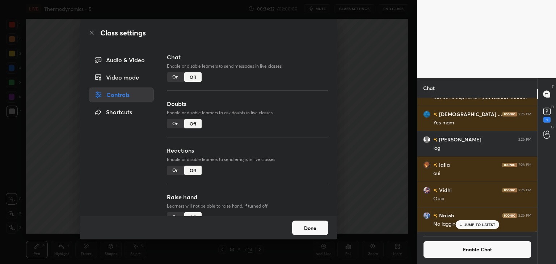
click at [310, 229] on button "Done" at bounding box center [310, 228] width 36 height 14
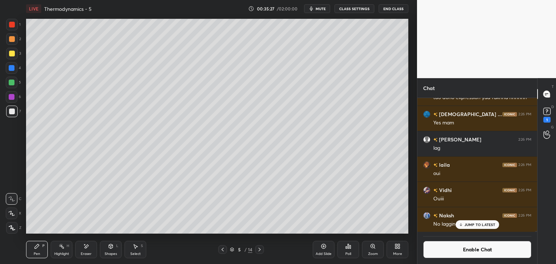
click at [321, 4] on button "mute" at bounding box center [317, 8] width 26 height 9
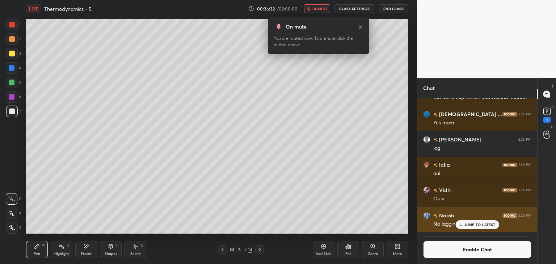
click at [480, 225] on p "JUMP TO LATEST" at bounding box center [479, 224] width 31 height 4
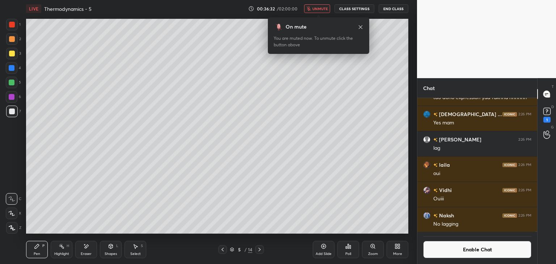
click at [468, 248] on button "Enable Chat" at bounding box center [477, 249] width 108 height 17
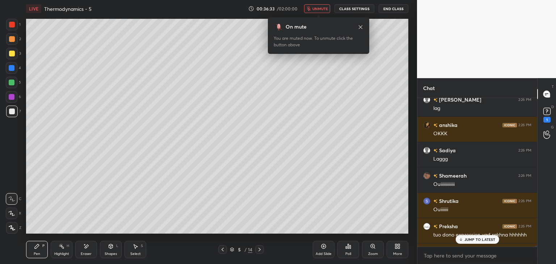
click at [329, 9] on button "unmute" at bounding box center [317, 8] width 26 height 9
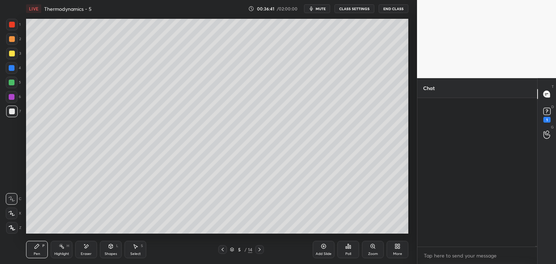
scroll to position [29429, 0]
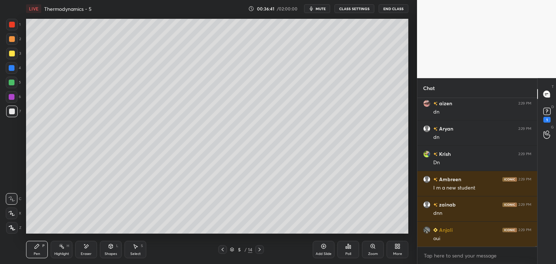
click at [262, 249] on icon at bounding box center [259, 250] width 6 height 6
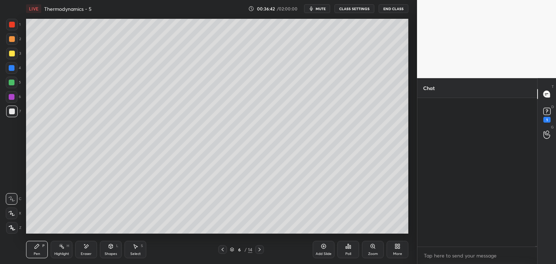
scroll to position [29682, 0]
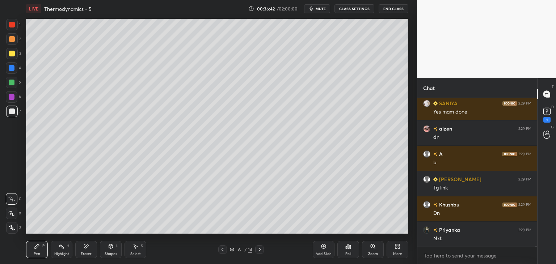
click at [352, 8] on button "CLASS SETTINGS" at bounding box center [354, 8] width 40 height 9
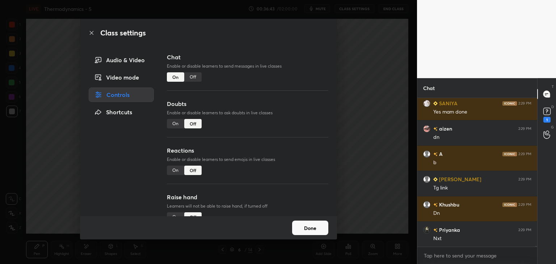
click at [190, 78] on div "Off" at bounding box center [192, 76] width 17 height 9
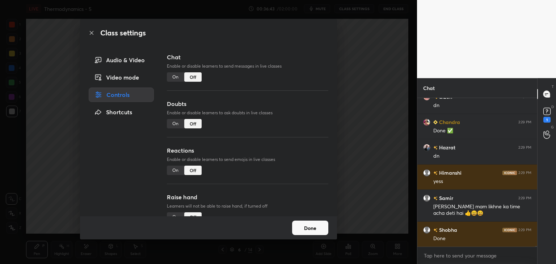
scroll to position [3, 2]
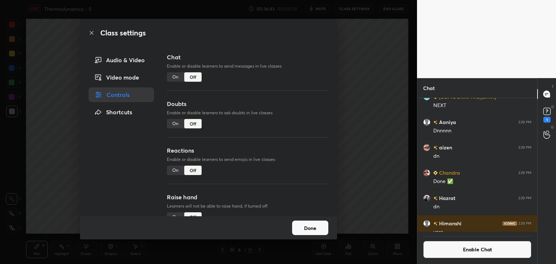
click at [312, 230] on button "Done" at bounding box center [310, 228] width 36 height 14
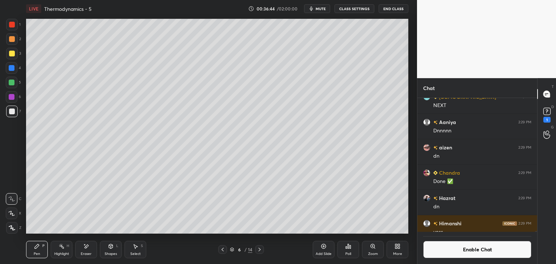
click at [321, 5] on button "mute" at bounding box center [317, 8] width 26 height 9
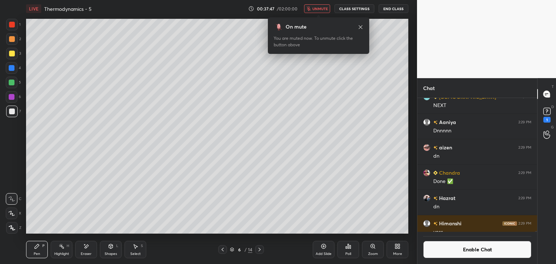
click at [321, 9] on span "unmute" at bounding box center [320, 8] width 16 height 5
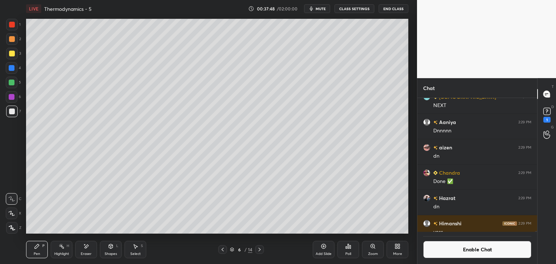
click at [258, 251] on icon at bounding box center [259, 250] width 6 height 6
click at [324, 9] on span "mute" at bounding box center [320, 8] width 10 height 5
click at [326, 9] on span "unmute" at bounding box center [320, 8] width 16 height 5
click at [479, 247] on button "Enable Chat" at bounding box center [477, 249] width 108 height 17
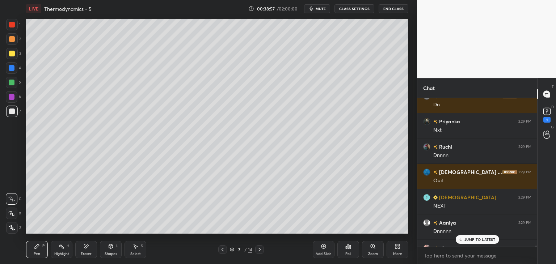
click at [486, 242] on div "JUMP TO LATEST" at bounding box center [476, 239] width 43 height 9
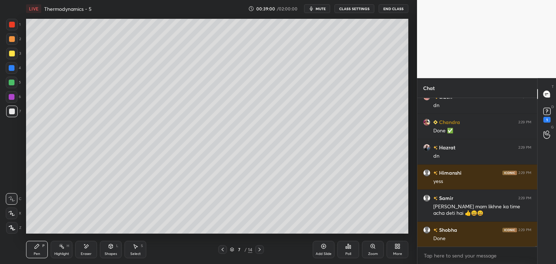
scroll to position [29555, 0]
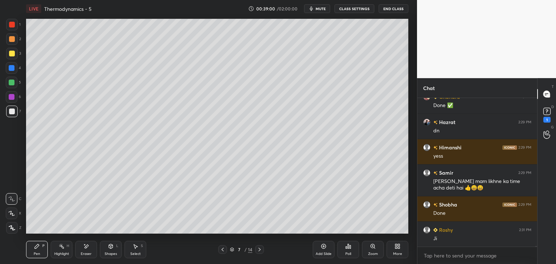
click at [61, 241] on div "Highlight H" at bounding box center [62, 249] width 22 height 17
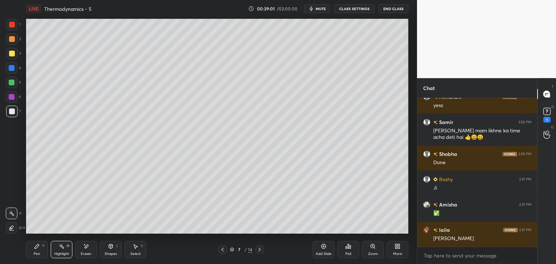
click at [14, 84] on div at bounding box center [12, 83] width 6 height 6
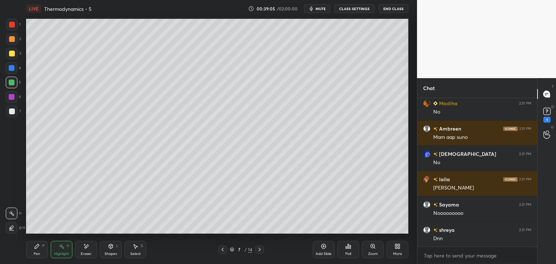
scroll to position [30487, 0]
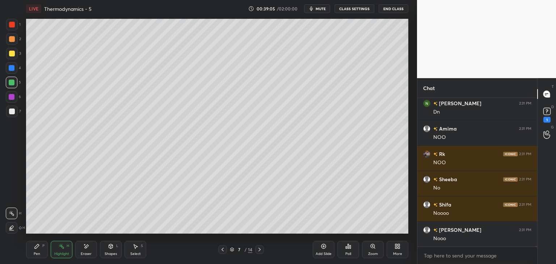
click at [322, 8] on span "mute" at bounding box center [320, 8] width 10 height 5
click at [352, 13] on div "LIVE Thermodynamics - 5 00:39:06 / 02:00:00 unmute CLASS SETTINGS End Class" at bounding box center [217, 8] width 382 height 17
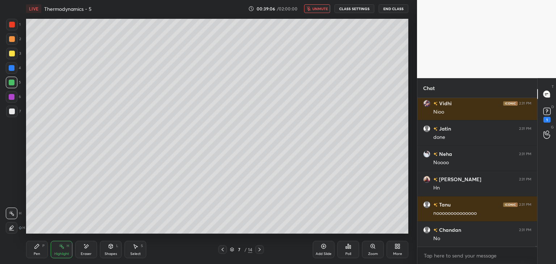
click at [349, 9] on button "CLASS SETTINGS" at bounding box center [354, 8] width 40 height 9
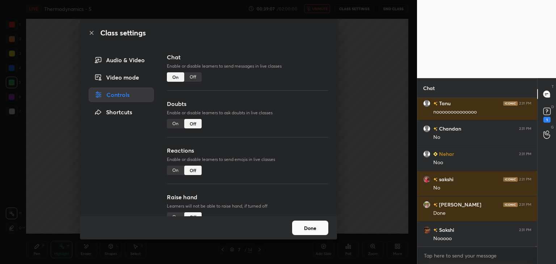
click at [197, 79] on div "Off" at bounding box center [192, 76] width 17 height 9
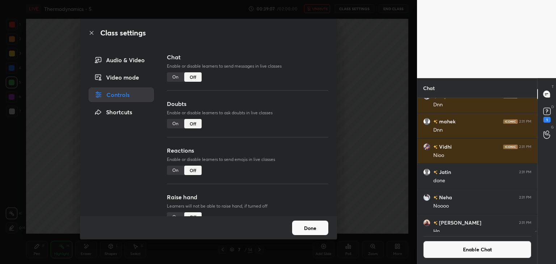
scroll to position [3, 2]
click at [301, 227] on button "Done" at bounding box center [310, 228] width 36 height 14
click at [304, 229] on button "Done" at bounding box center [310, 228] width 36 height 14
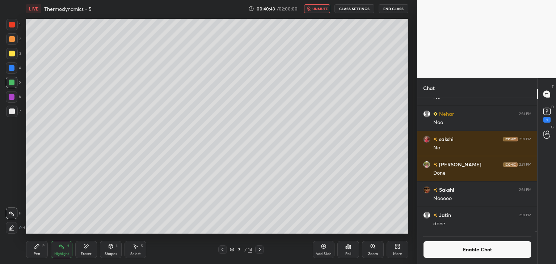
click at [330, 5] on button "unmute" at bounding box center [317, 8] width 26 height 9
click at [452, 246] on button "Enable Chat" at bounding box center [477, 249] width 108 height 17
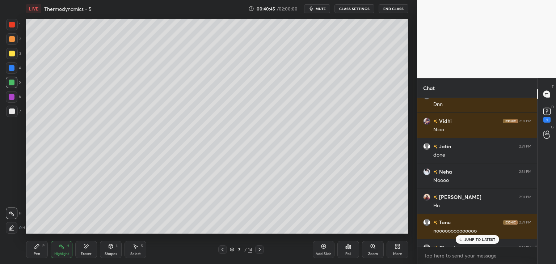
click at [478, 244] on div "Chandan 2:31 PM" at bounding box center [477, 248] width 108 height 8
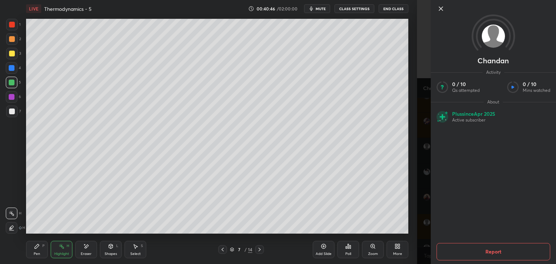
click at [439, 12] on icon at bounding box center [440, 8] width 9 height 9
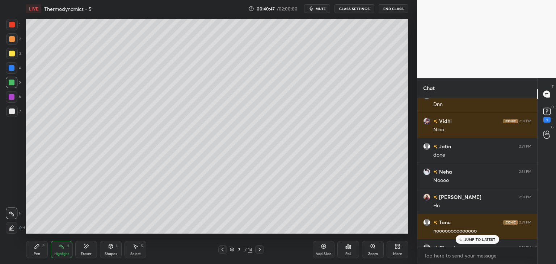
click at [475, 241] on p "JUMP TO LATEST" at bounding box center [479, 239] width 31 height 4
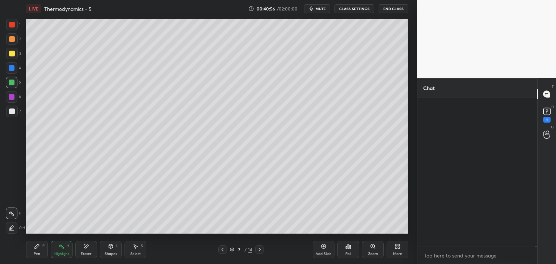
scroll to position [32043, 0]
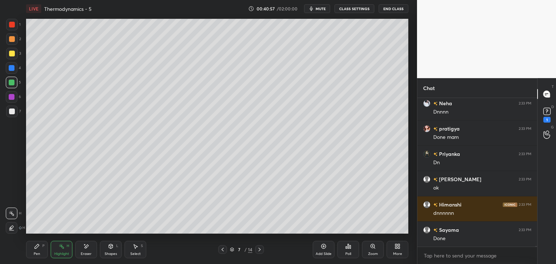
click at [258, 251] on icon at bounding box center [259, 250] width 6 height 6
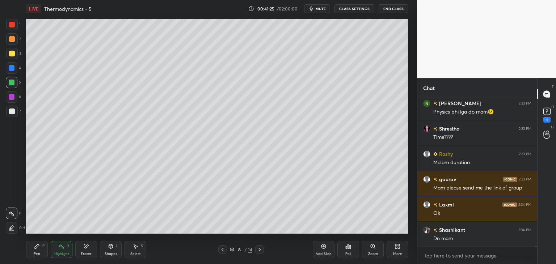
scroll to position [34372, 0]
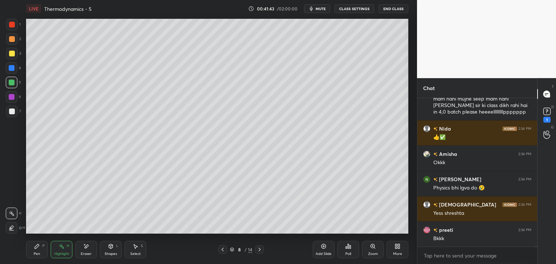
click at [258, 252] on icon at bounding box center [259, 250] width 6 height 6
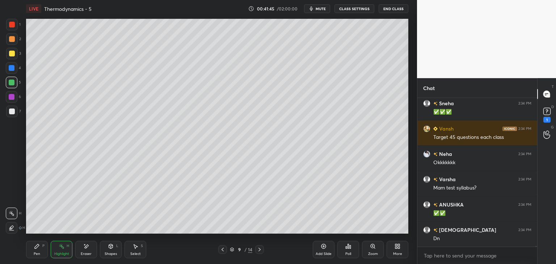
click at [223, 254] on div at bounding box center [222, 249] width 9 height 9
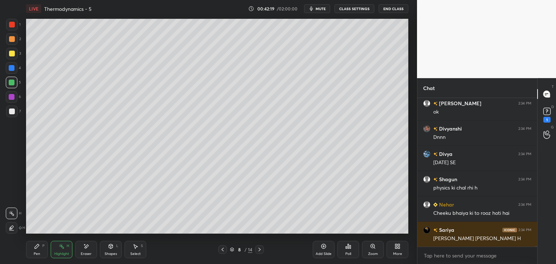
click at [9, 98] on div at bounding box center [12, 97] width 6 height 6
click at [12, 45] on div at bounding box center [12, 39] width 12 height 12
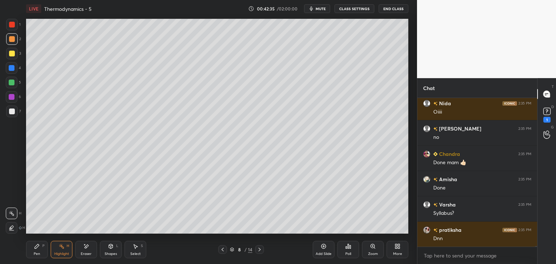
click at [261, 248] on icon at bounding box center [259, 250] width 6 height 6
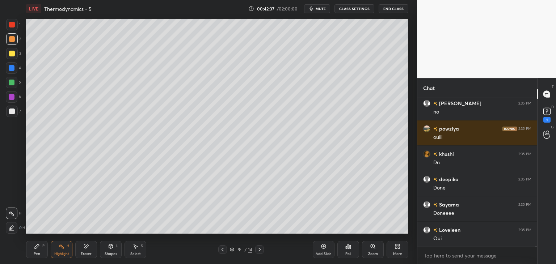
click at [364, 8] on button "CLASS SETTINGS" at bounding box center [354, 8] width 40 height 9
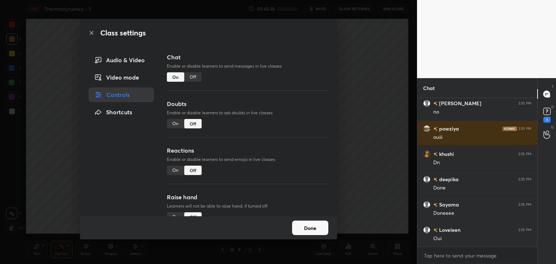
click at [189, 80] on div "Off" at bounding box center [192, 76] width 17 height 9
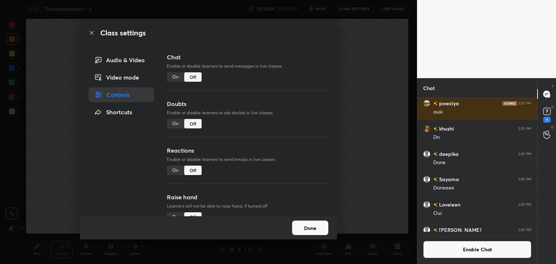
click at [308, 225] on button "Done" at bounding box center [310, 228] width 36 height 14
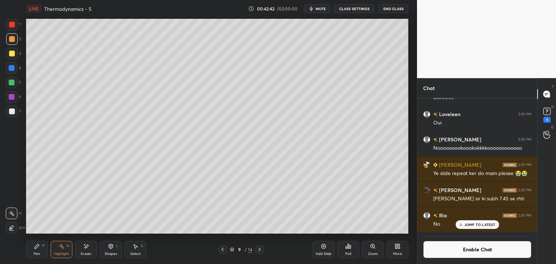
click at [320, 8] on span "mute" at bounding box center [320, 8] width 10 height 5
click at [318, 12] on button "unmute" at bounding box center [317, 8] width 26 height 9
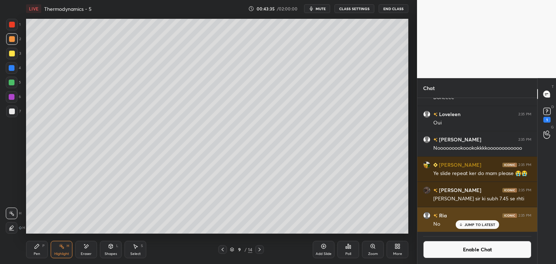
click at [470, 225] on p "JUMP TO LATEST" at bounding box center [479, 224] width 31 height 4
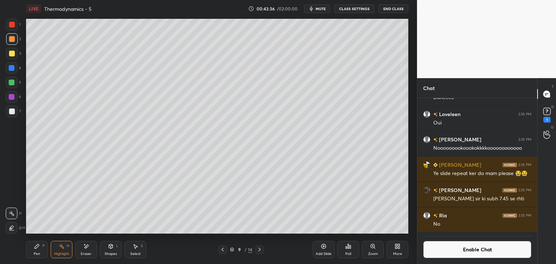
click at [471, 246] on button "Enable Chat" at bounding box center [477, 249] width 108 height 17
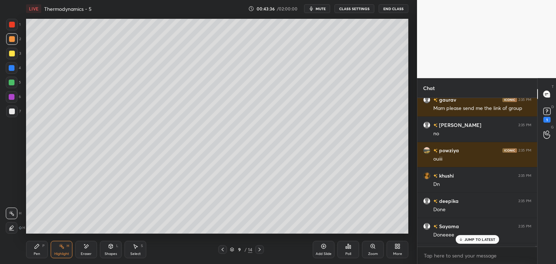
click at [476, 238] on p "JUMP TO LATEST" at bounding box center [479, 239] width 31 height 4
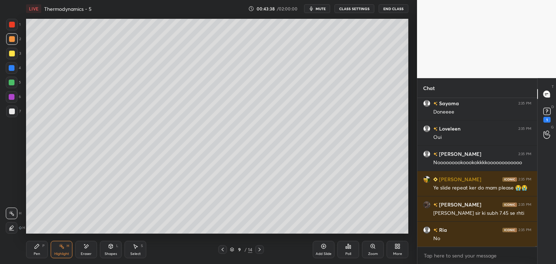
click at [69, 250] on div "Highlight H" at bounding box center [62, 249] width 22 height 17
click at [15, 69] on div at bounding box center [12, 68] width 12 height 12
click at [15, 99] on div at bounding box center [12, 97] width 12 height 12
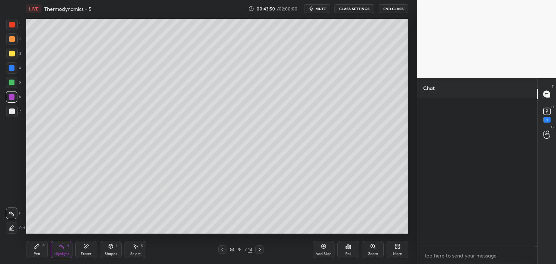
scroll to position [37802, 0]
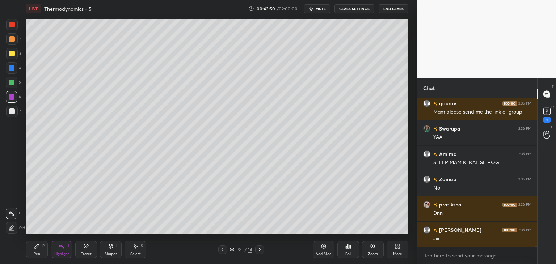
click at [261, 247] on icon at bounding box center [259, 250] width 6 height 6
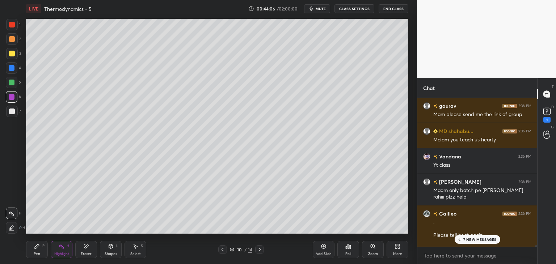
scroll to position [38967, 0]
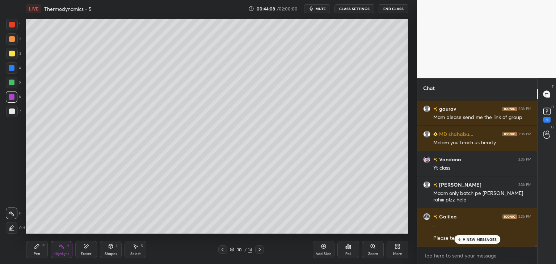
click at [483, 240] on p "9 NEW MESSAGES" at bounding box center [480, 239] width 34 height 4
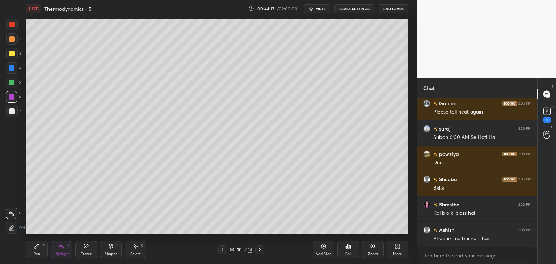
scroll to position [39789, 0]
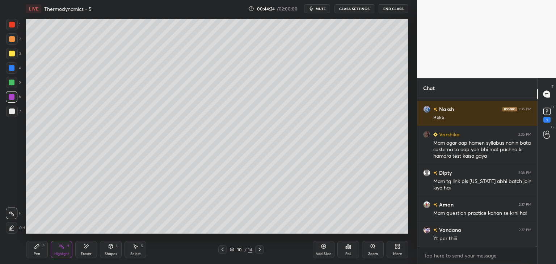
click at [343, 9] on button "CLASS SETTINGS" at bounding box center [354, 8] width 40 height 9
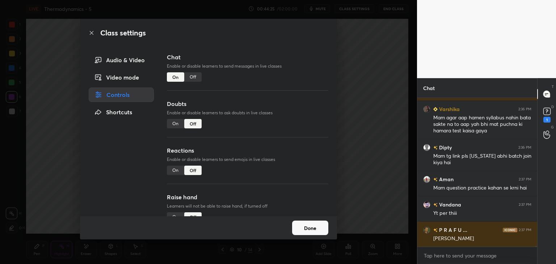
click at [206, 73] on div "Chat Enable or disable learners to send messages in live classes On Off" at bounding box center [247, 76] width 161 height 47
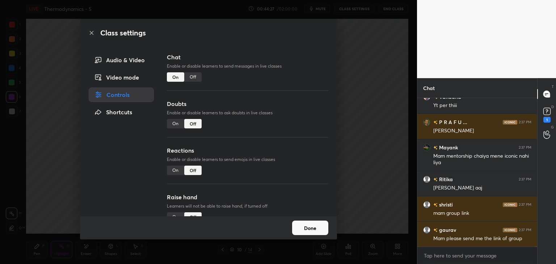
click at [192, 81] on div "Off" at bounding box center [192, 76] width 17 height 9
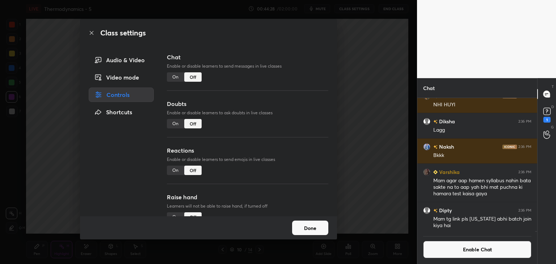
click at [310, 227] on button "Done" at bounding box center [310, 228] width 36 height 14
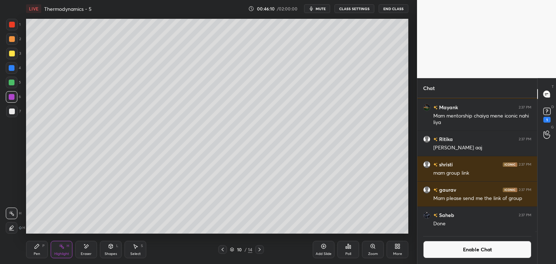
click at [469, 245] on button "Enable Chat" at bounding box center [477, 249] width 108 height 17
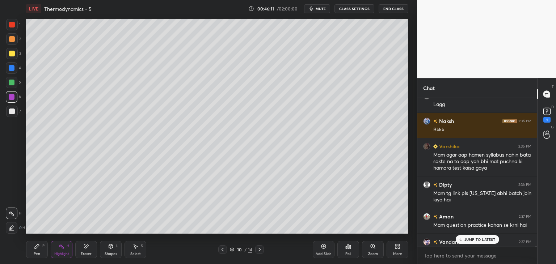
click at [472, 239] on p "JUMP TO LATEST" at bounding box center [479, 239] width 31 height 4
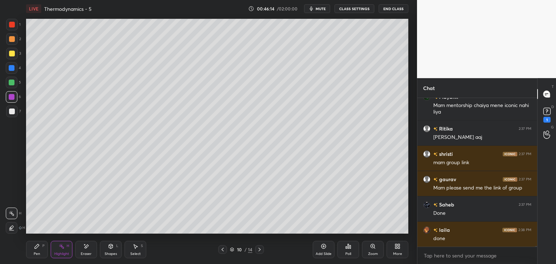
scroll to position [39050, 0]
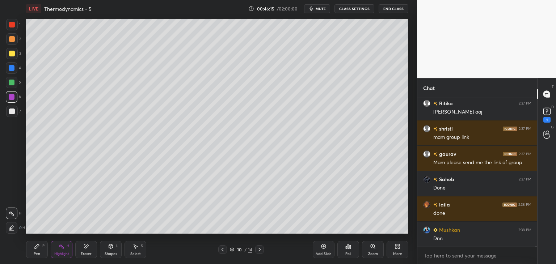
click at [261, 250] on icon at bounding box center [259, 250] width 6 height 6
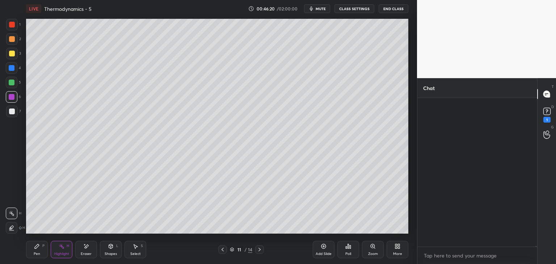
scroll to position [40088, 0]
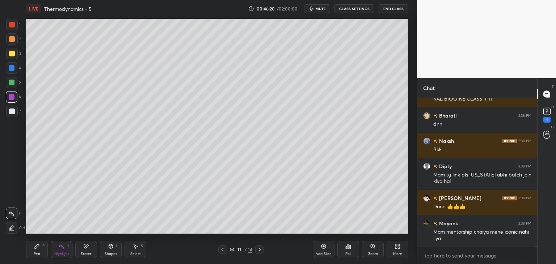
click at [356, 11] on button "CLASS SETTINGS" at bounding box center [354, 8] width 40 height 9
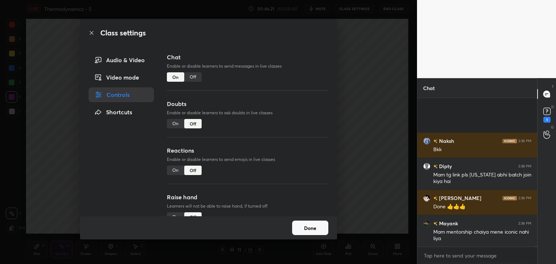
scroll to position [40164, 0]
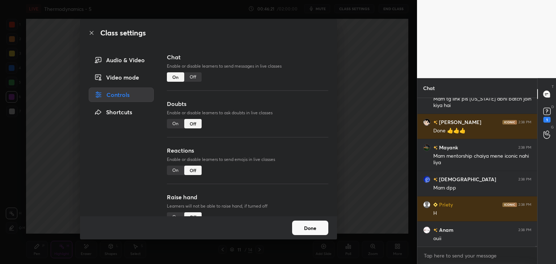
click at [192, 72] on div "Chat Enable or disable learners to send messages in live classes On Off" at bounding box center [247, 76] width 161 height 47
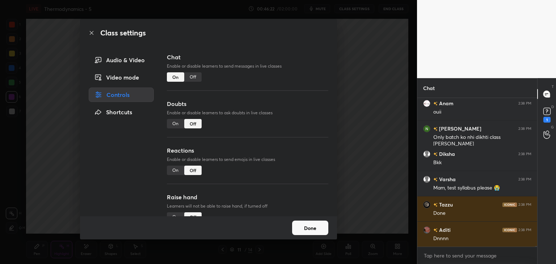
click at [195, 77] on div "Off" at bounding box center [192, 76] width 17 height 9
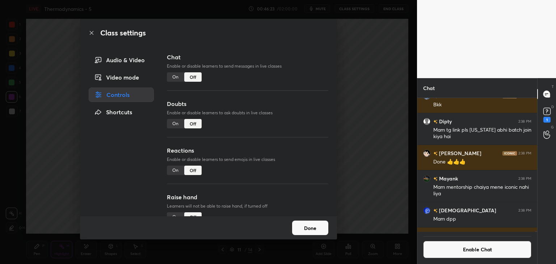
click at [302, 230] on button "Done" at bounding box center [310, 228] width 36 height 14
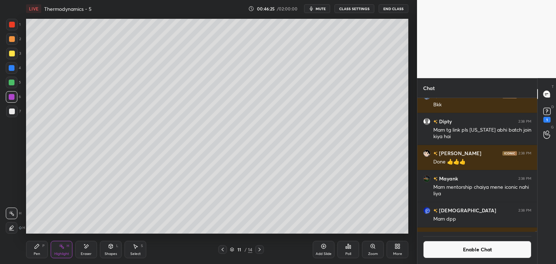
click at [48, 248] on div "Pen P Highlight H Eraser Shapes L Select S" at bounding box center [97, 249] width 143 height 17
click at [37, 249] on icon at bounding box center [37, 246] width 6 height 6
click at [86, 248] on icon at bounding box center [87, 246] width 4 height 4
click at [470, 242] on button "Enable Chat" at bounding box center [477, 249] width 108 height 17
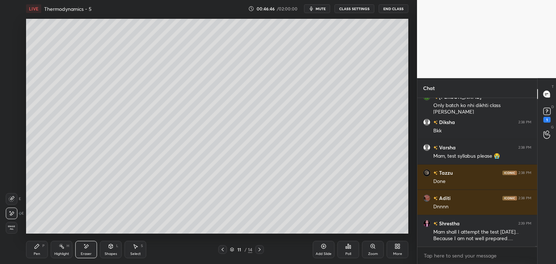
scroll to position [40118, 0]
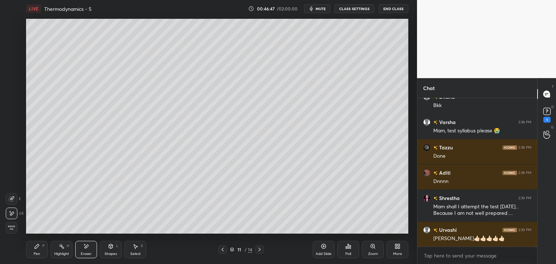
click at [65, 250] on div "Highlight H" at bounding box center [62, 249] width 22 height 17
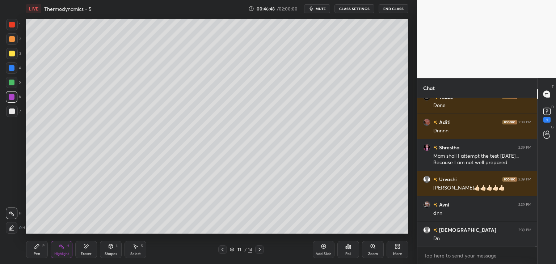
click at [4, 73] on div "1 2 3 4 5 6 7 C X Z E E Erase all H H" at bounding box center [11, 126] width 23 height 215
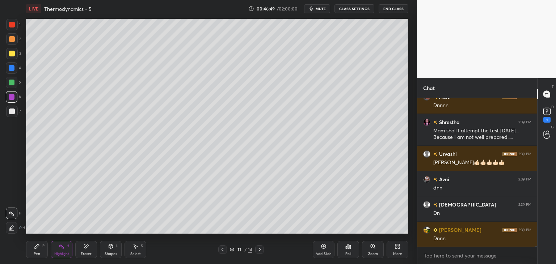
click at [17, 75] on div "4" at bounding box center [13, 69] width 15 height 14
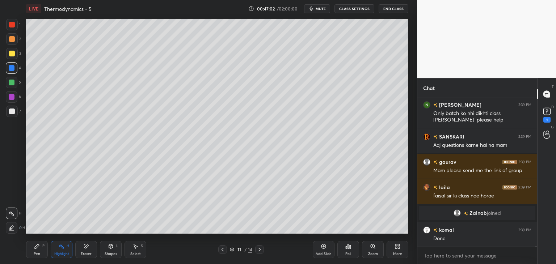
scroll to position [40657, 0]
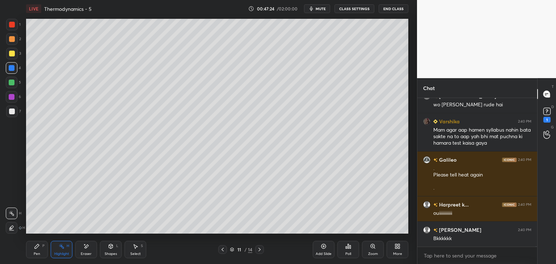
click at [40, 246] on div "Pen P" at bounding box center [37, 249] width 22 height 17
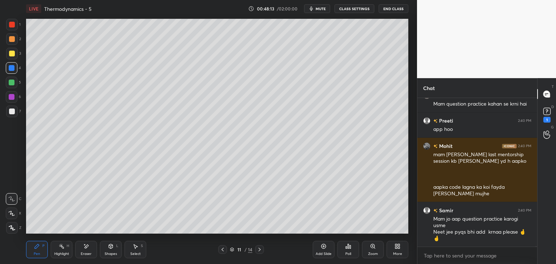
click at [352, 8] on button "CLASS SETTINGS" at bounding box center [354, 8] width 40 height 9
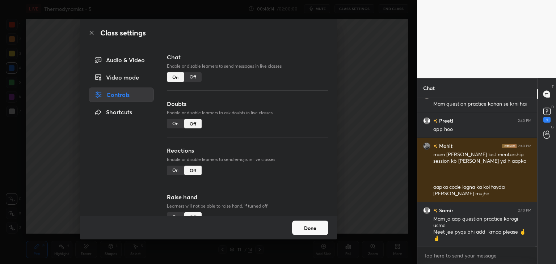
click at [192, 79] on div "Off" at bounding box center [192, 76] width 17 height 9
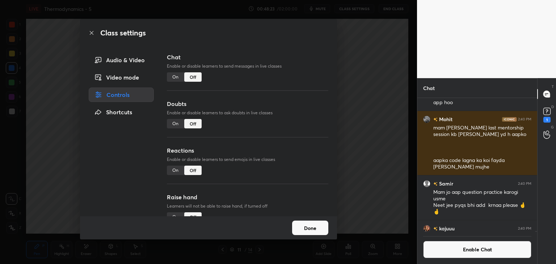
click at [318, 232] on button "Done" at bounding box center [310, 228] width 36 height 14
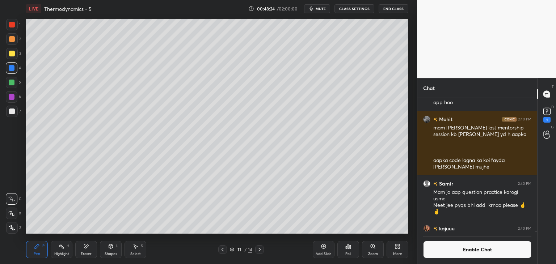
click at [322, 245] on icon at bounding box center [323, 246] width 6 height 6
click at [37, 254] on div "Pen" at bounding box center [37, 254] width 7 height 4
click at [88, 251] on div "Eraser" at bounding box center [86, 249] width 22 height 17
click at [42, 248] on div "Pen P" at bounding box center [37, 249] width 22 height 17
click at [114, 245] on div "Shapes L" at bounding box center [111, 249] width 22 height 17
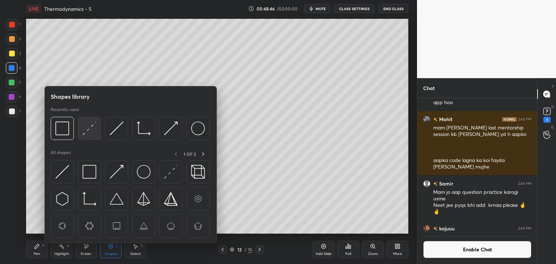
click at [90, 124] on img at bounding box center [89, 129] width 14 height 14
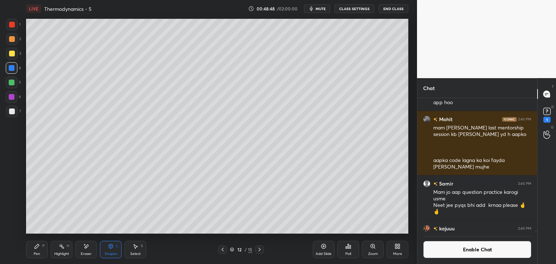
click at [30, 256] on div "Pen P" at bounding box center [37, 249] width 22 height 17
click at [13, 114] on div at bounding box center [12, 112] width 6 height 6
click at [459, 254] on button "Enable Chat" at bounding box center [477, 249] width 108 height 17
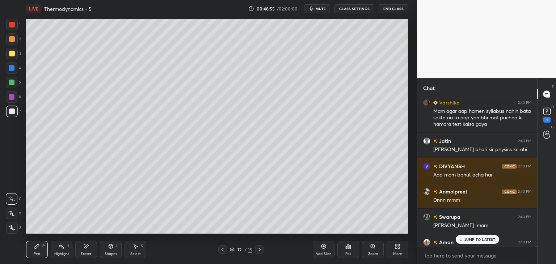
click at [480, 243] on div "JUMP TO LATEST" at bounding box center [476, 239] width 43 height 9
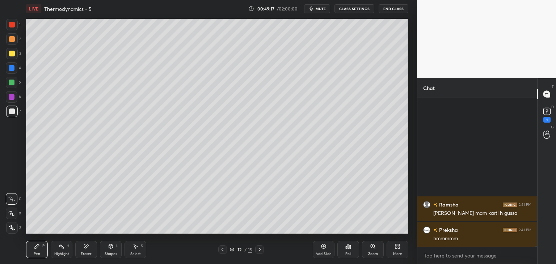
scroll to position [47939, 0]
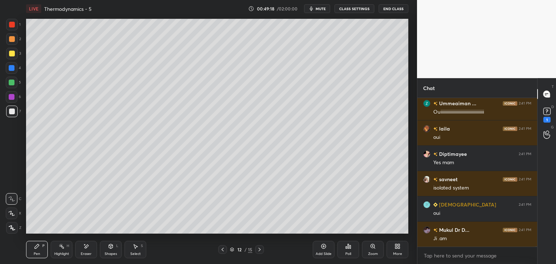
click at [353, 9] on button "CLASS SETTINGS" at bounding box center [354, 8] width 40 height 9
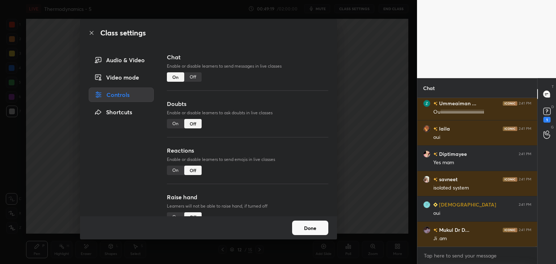
click at [199, 76] on div "Off" at bounding box center [192, 76] width 17 height 9
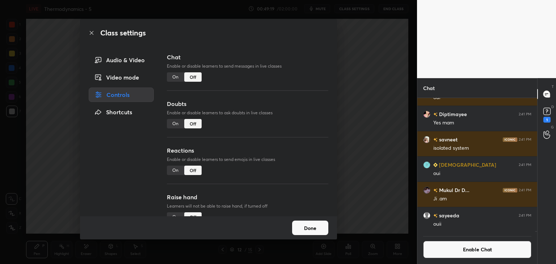
scroll to position [3, 2]
click at [306, 227] on button "Done" at bounding box center [310, 228] width 36 height 14
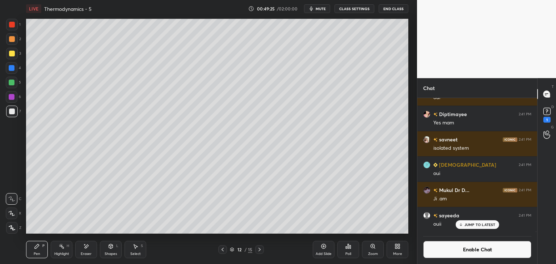
click at [90, 249] on div "Eraser" at bounding box center [86, 249] width 22 height 17
click at [44, 251] on div "Pen P" at bounding box center [37, 249] width 22 height 17
click at [14, 41] on div at bounding box center [12, 39] width 12 height 12
click at [14, 112] on div at bounding box center [12, 112] width 6 height 6
click at [110, 251] on div "Shapes L" at bounding box center [111, 249] width 22 height 17
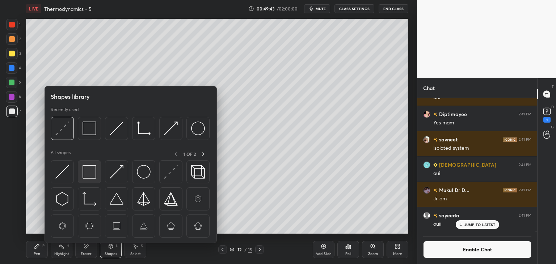
click at [88, 168] on img at bounding box center [89, 172] width 14 height 14
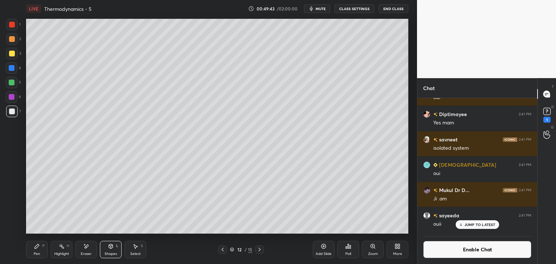
click at [11, 44] on div at bounding box center [12, 39] width 12 height 12
click at [59, 250] on div "Highlight H" at bounding box center [62, 249] width 22 height 17
click at [36, 250] on div "Pen P" at bounding box center [37, 249] width 22 height 17
click at [61, 250] on div "Highlight H" at bounding box center [62, 249] width 22 height 17
click at [41, 252] on div "Pen P" at bounding box center [37, 249] width 22 height 17
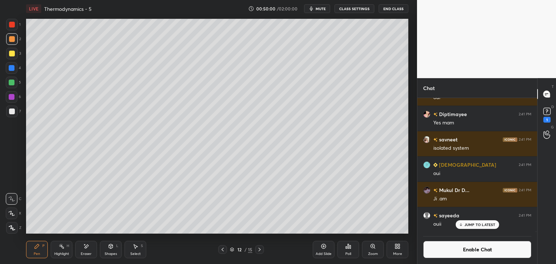
click at [111, 249] on div "Shapes L" at bounding box center [111, 249] width 22 height 17
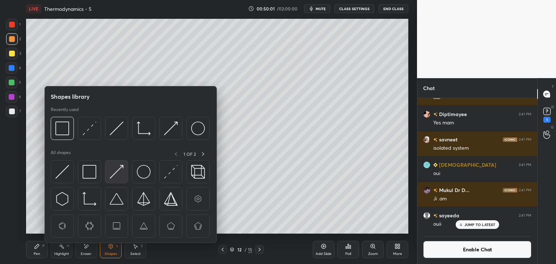
click at [114, 173] on img at bounding box center [117, 172] width 14 height 14
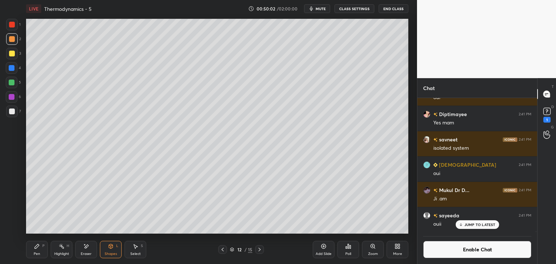
click at [13, 67] on div at bounding box center [12, 68] width 6 height 6
click at [33, 255] on div "Pen P" at bounding box center [37, 249] width 22 height 17
click at [115, 251] on div "Shapes L" at bounding box center [111, 249] width 22 height 17
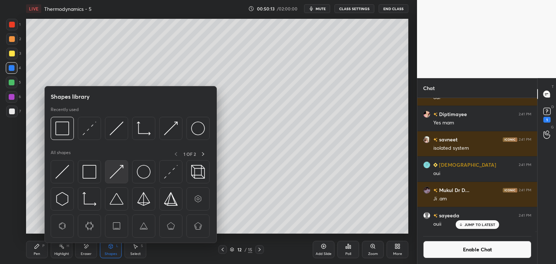
click at [114, 179] on div at bounding box center [116, 171] width 23 height 23
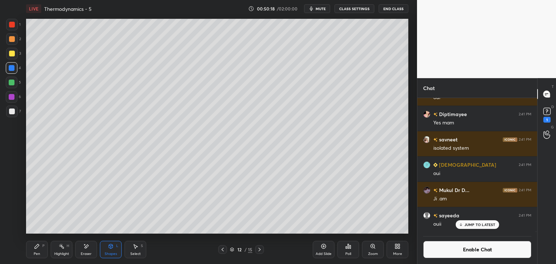
click at [39, 251] on div "Pen P" at bounding box center [37, 249] width 22 height 17
click at [14, 110] on div at bounding box center [12, 112] width 6 height 6
click at [91, 248] on div "Eraser" at bounding box center [86, 249] width 22 height 17
click at [38, 248] on icon at bounding box center [37, 246] width 6 height 6
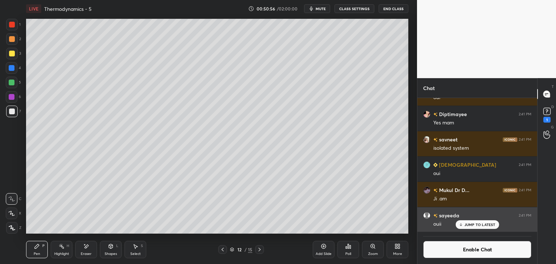
click at [480, 225] on p "JUMP TO LATEST" at bounding box center [479, 224] width 31 height 4
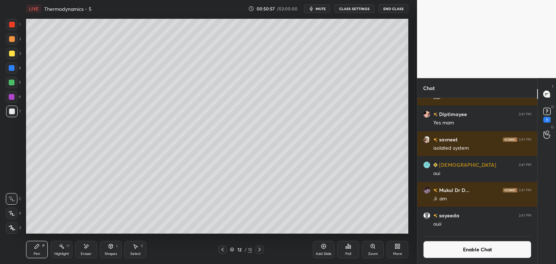
click at [464, 246] on button "Enable Chat" at bounding box center [477, 249] width 108 height 17
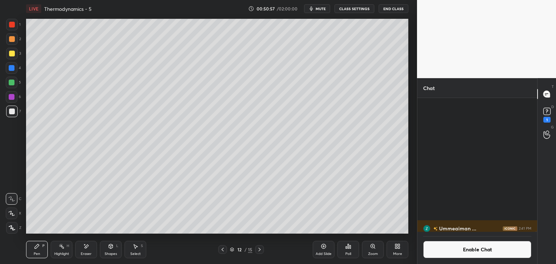
scroll to position [146, 118]
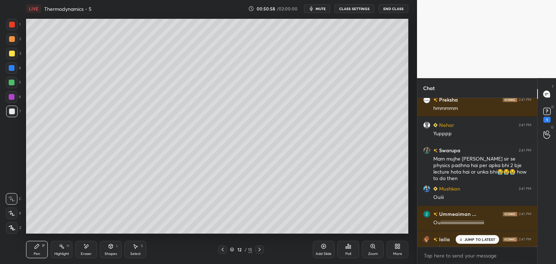
click at [56, 249] on div "Highlight H" at bounding box center [62, 249] width 22 height 17
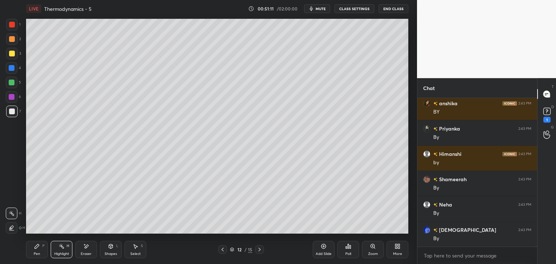
scroll to position [50057, 0]
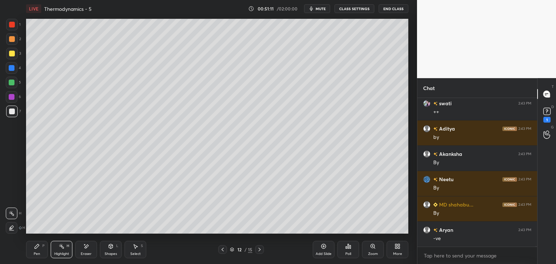
click at [35, 250] on div "Pen P" at bounding box center [37, 249] width 22 height 17
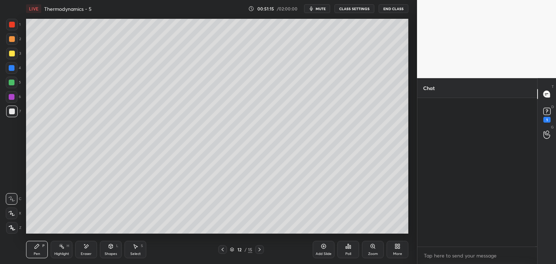
scroll to position [51273, 0]
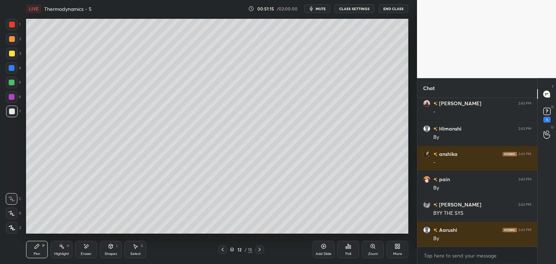
click at [349, 6] on button "CLASS SETTINGS" at bounding box center [354, 8] width 40 height 9
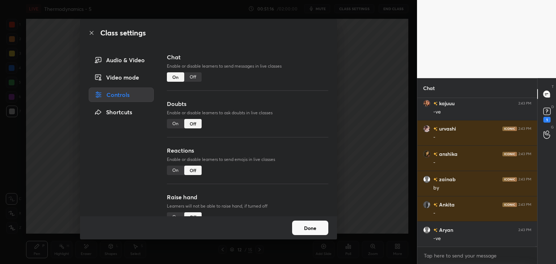
click at [195, 77] on div "Off" at bounding box center [192, 76] width 17 height 9
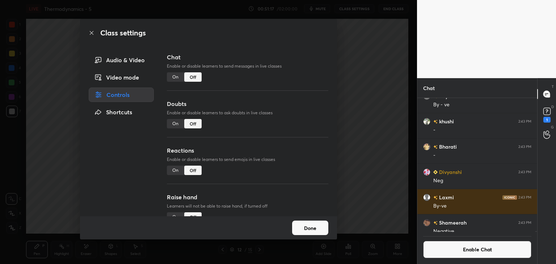
click at [317, 226] on button "Done" at bounding box center [310, 228] width 36 height 14
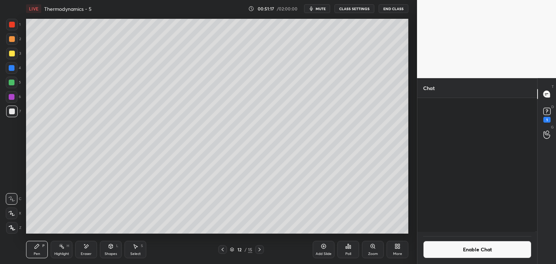
scroll to position [50468, 0]
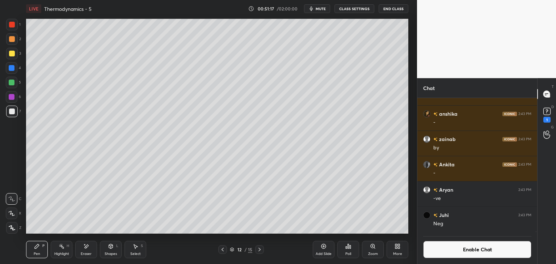
click at [59, 250] on div "Highlight H" at bounding box center [62, 249] width 22 height 17
click at [42, 252] on div "Pen P" at bounding box center [37, 249] width 22 height 17
click at [63, 252] on div "Highlight" at bounding box center [61, 254] width 15 height 4
click at [9, 100] on div at bounding box center [12, 97] width 12 height 12
click at [42, 256] on div "Pen P" at bounding box center [37, 249] width 22 height 17
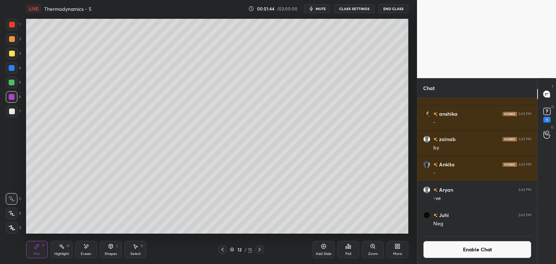
click at [57, 249] on div "Highlight H" at bounding box center [62, 249] width 22 height 17
click at [35, 252] on div "Pen" at bounding box center [37, 254] width 7 height 4
click at [13, 110] on div at bounding box center [12, 112] width 6 height 6
click at [13, 97] on div at bounding box center [12, 97] width 6 height 6
click at [324, 251] on div "Add Slide" at bounding box center [323, 249] width 22 height 17
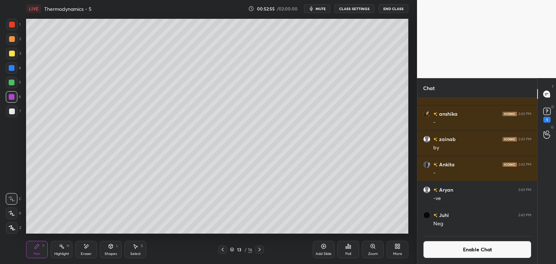
click at [13, 69] on div at bounding box center [12, 68] width 6 height 6
click at [10, 115] on div at bounding box center [12, 112] width 12 height 12
click at [85, 260] on div "Pen P Highlight H Eraser Shapes L Select S 13 / 16 Add Slide Poll Zoom More" at bounding box center [217, 249] width 382 height 29
click at [91, 250] on div "Eraser" at bounding box center [86, 249] width 22 height 17
click at [37, 255] on div "Pen" at bounding box center [37, 254] width 7 height 4
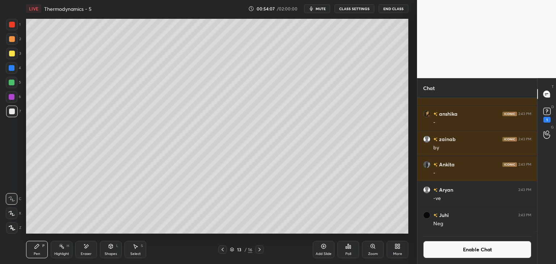
click at [323, 255] on div "Add Slide" at bounding box center [323, 254] width 16 height 4
click at [15, 95] on div at bounding box center [12, 97] width 12 height 12
click at [118, 247] on div "L" at bounding box center [117, 246] width 2 height 4
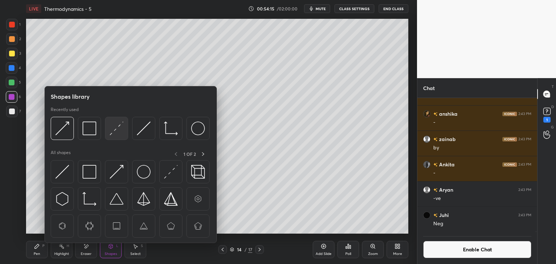
click at [122, 131] on img at bounding box center [117, 129] width 14 height 14
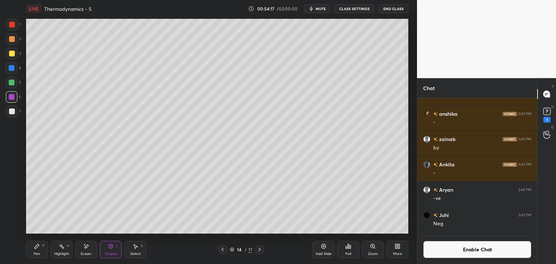
click at [40, 251] on div "Pen P" at bounding box center [37, 249] width 22 height 17
click at [9, 109] on div at bounding box center [12, 112] width 12 height 12
click at [87, 252] on div "Eraser" at bounding box center [86, 254] width 11 height 4
click at [39, 250] on div "Pen P" at bounding box center [37, 249] width 22 height 17
click at [80, 246] on div "Eraser" at bounding box center [86, 249] width 22 height 17
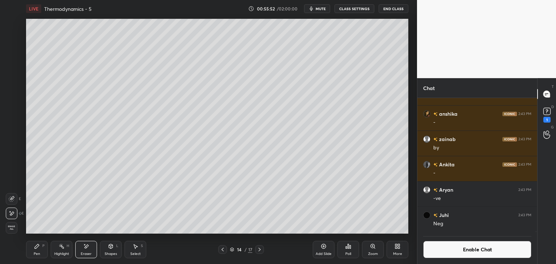
click at [63, 252] on div "Highlight" at bounding box center [61, 254] width 15 height 4
click at [13, 70] on div at bounding box center [12, 68] width 6 height 6
click at [110, 253] on div "Shapes" at bounding box center [111, 254] width 12 height 4
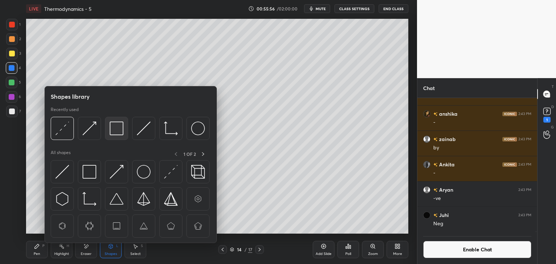
click at [117, 126] on img at bounding box center [117, 129] width 14 height 14
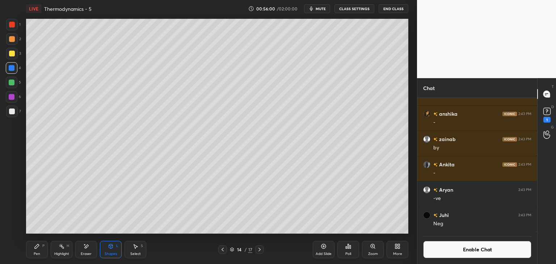
click at [61, 255] on div "Highlight" at bounding box center [61, 254] width 15 height 4
click at [328, 243] on div "Add Slide" at bounding box center [323, 249] width 22 height 17
click at [41, 244] on div "Pen P" at bounding box center [37, 249] width 22 height 17
click at [110, 250] on div "Shapes L" at bounding box center [111, 249] width 22 height 17
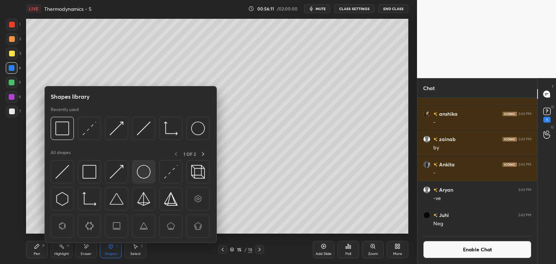
click at [145, 168] on img at bounding box center [144, 172] width 14 height 14
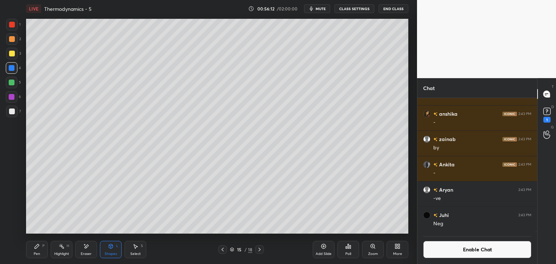
click at [34, 254] on div "Pen" at bounding box center [37, 254] width 7 height 4
click at [13, 53] on div at bounding box center [12, 54] width 6 height 6
click at [476, 253] on button "Enable Chat" at bounding box center [477, 249] width 108 height 17
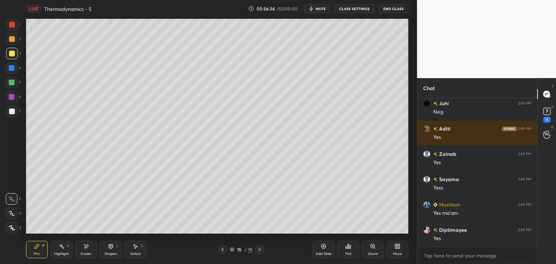
scroll to position [50648, 0]
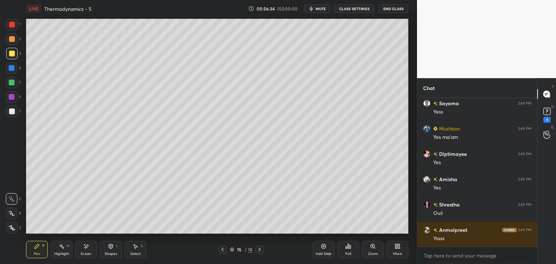
click at [13, 113] on div at bounding box center [12, 112] width 6 height 6
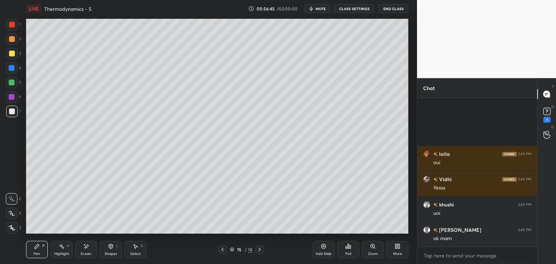
scroll to position [51096, 0]
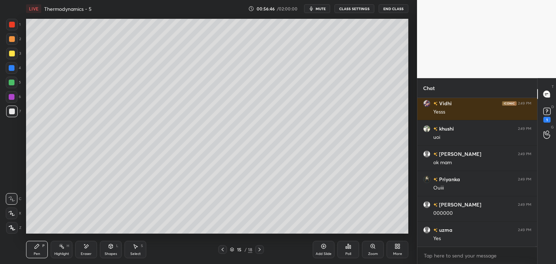
click at [86, 252] on div "Eraser" at bounding box center [86, 254] width 11 height 4
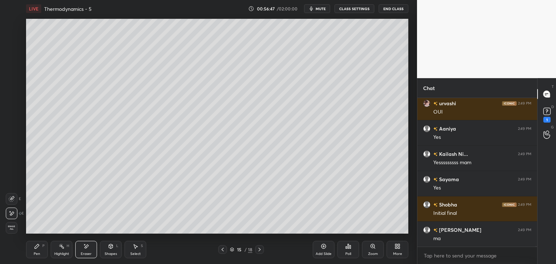
click at [39, 251] on div "Pen P" at bounding box center [37, 249] width 22 height 17
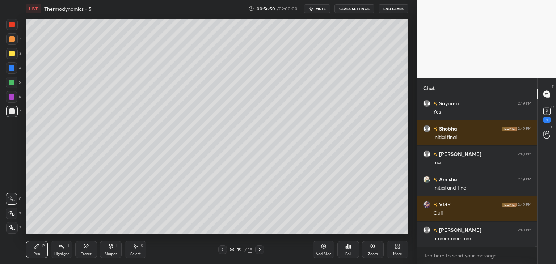
scroll to position [51349, 0]
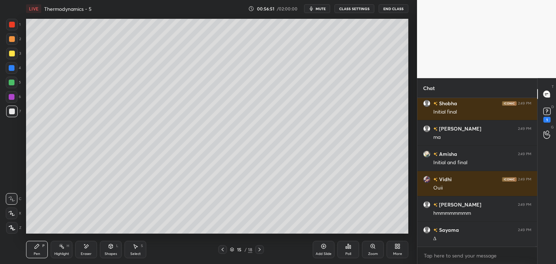
click at [82, 250] on div "Eraser" at bounding box center [86, 249] width 22 height 17
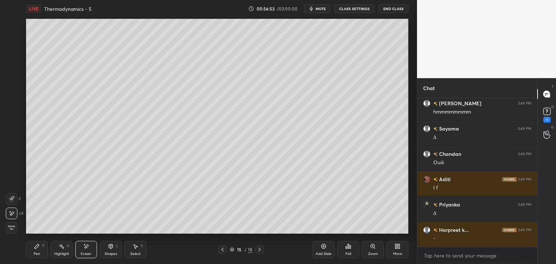
scroll to position [51527, 0]
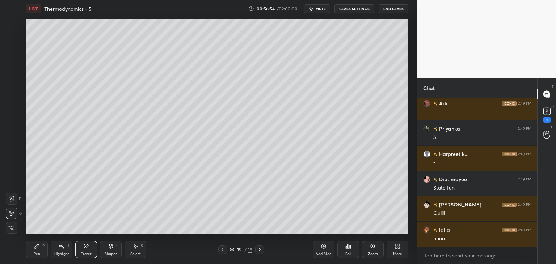
click at [33, 246] on div "Pen P" at bounding box center [37, 249] width 22 height 17
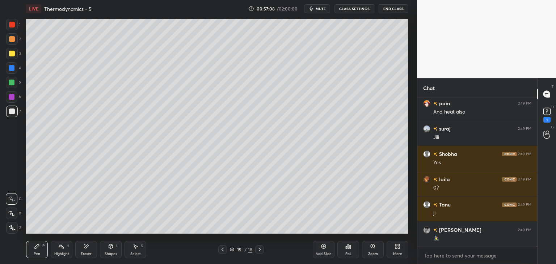
scroll to position [52400, 0]
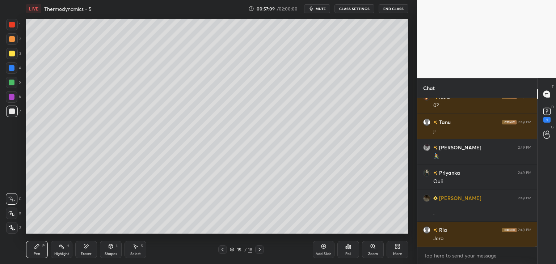
click at [67, 247] on div "H" at bounding box center [68, 246] width 3 height 4
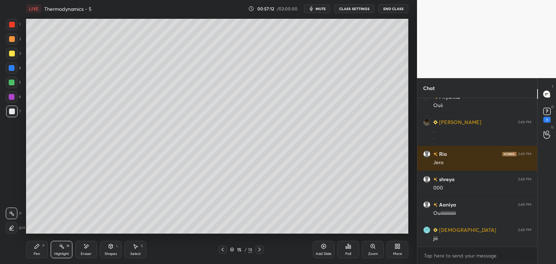
scroll to position [52502, 0]
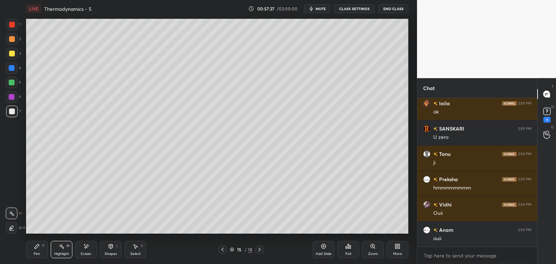
click at [321, 252] on div "Add Slide" at bounding box center [323, 254] width 16 height 4
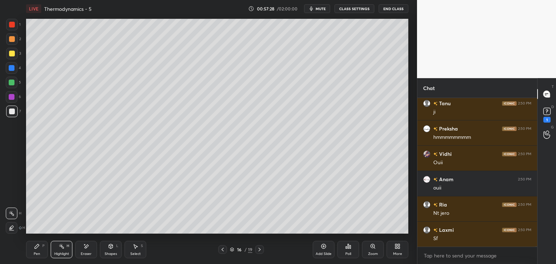
click at [346, 8] on button "CLASS SETTINGS" at bounding box center [354, 8] width 40 height 9
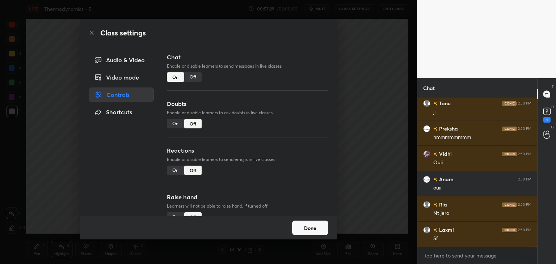
click at [193, 78] on div "Off" at bounding box center [192, 76] width 17 height 9
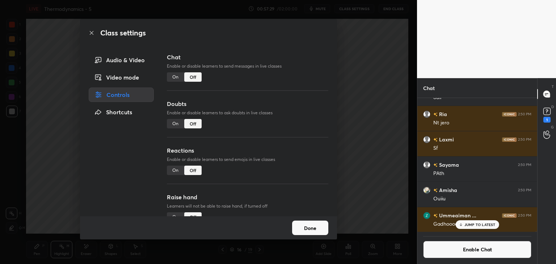
click at [320, 226] on button "Done" at bounding box center [310, 228] width 36 height 14
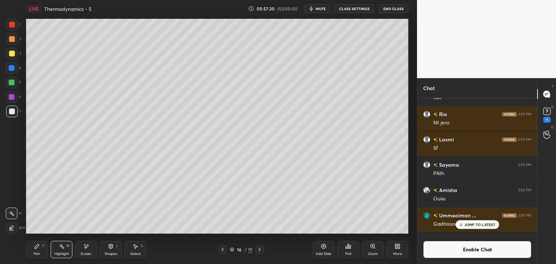
click at [16, 97] on div at bounding box center [12, 97] width 12 height 12
click at [39, 255] on div "Pen" at bounding box center [37, 254] width 7 height 4
click at [7, 110] on div at bounding box center [12, 112] width 12 height 12
click at [224, 252] on icon at bounding box center [223, 250] width 6 height 6
click at [220, 250] on icon at bounding box center [223, 250] width 6 height 6
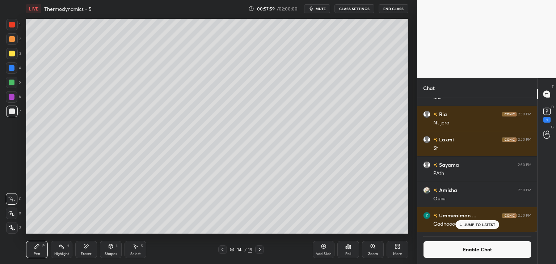
click at [222, 249] on icon at bounding box center [223, 250] width 6 height 6
click at [221, 249] on icon at bounding box center [223, 250] width 6 height 6
click at [224, 248] on icon at bounding box center [223, 250] width 6 height 6
click at [262, 248] on icon at bounding box center [259, 250] width 6 height 6
click at [292, 13] on div "00:58:18 / 02:00:00 mute CLASS SETTINGS End Class" at bounding box center [328, 8] width 160 height 9
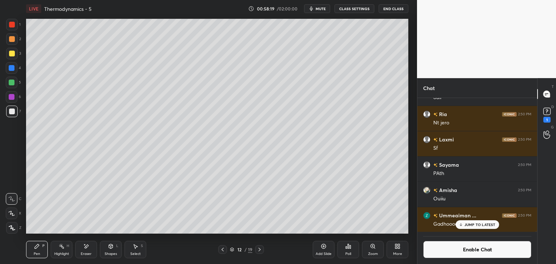
click at [323, 10] on span "mute" at bounding box center [320, 8] width 10 height 5
click at [320, 9] on span "unmute" at bounding box center [320, 8] width 16 height 5
click at [490, 226] on p "JUMP TO LATEST" at bounding box center [479, 224] width 31 height 4
click at [495, 253] on button "Enable Chat" at bounding box center [477, 249] width 108 height 17
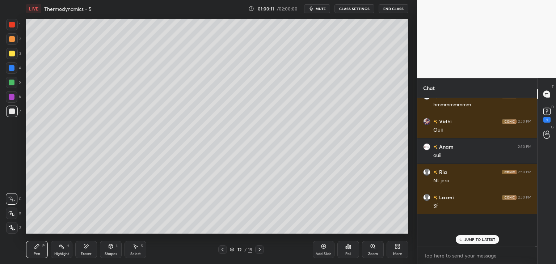
scroll to position [146, 118]
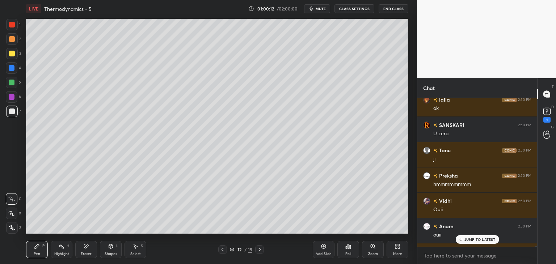
click at [486, 243] on div "JUMP TO LATEST" at bounding box center [476, 239] width 43 height 9
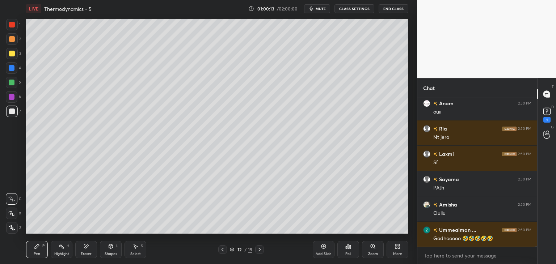
scroll to position [52507, 0]
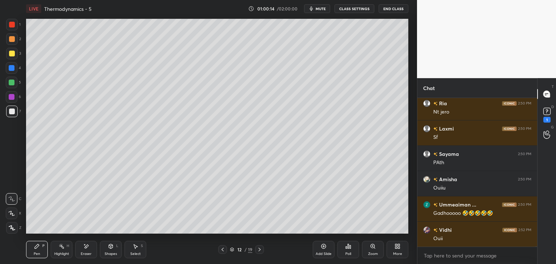
click at [259, 248] on icon at bounding box center [259, 250] width 2 height 4
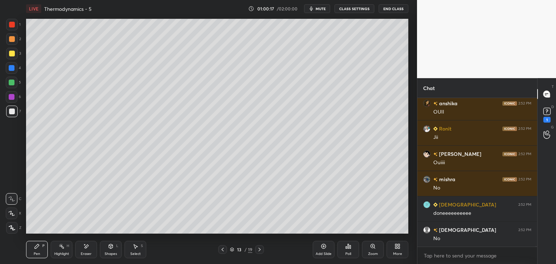
scroll to position [53147, 0]
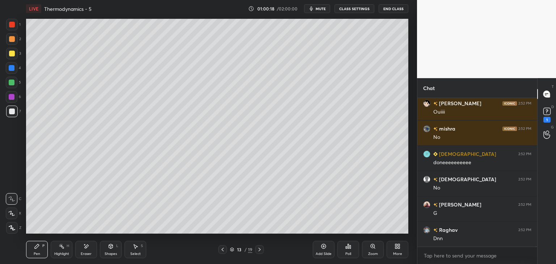
click at [224, 249] on icon at bounding box center [223, 250] width 6 height 6
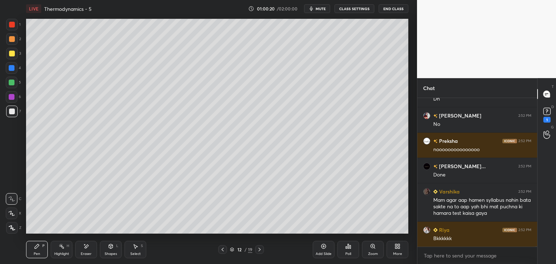
click at [348, 10] on button "CLASS SETTINGS" at bounding box center [354, 8] width 40 height 9
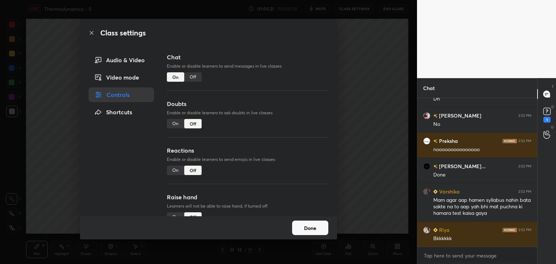
click at [192, 80] on div "Off" at bounding box center [192, 76] width 17 height 9
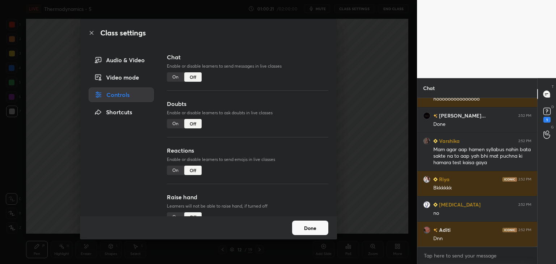
scroll to position [3, 2]
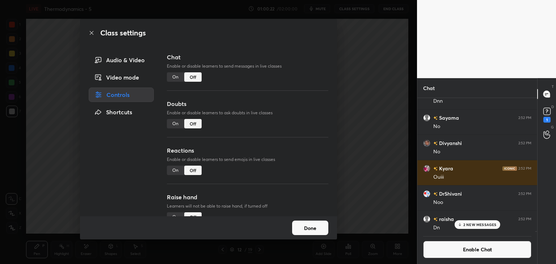
click at [317, 227] on button "Done" at bounding box center [310, 228] width 36 height 14
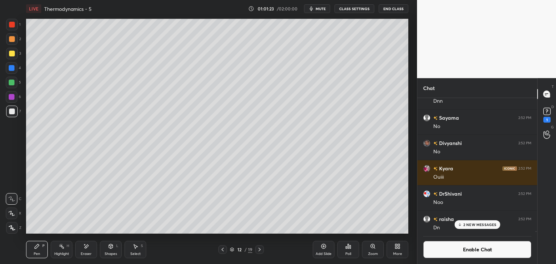
click at [261, 251] on icon at bounding box center [259, 250] width 6 height 6
click at [483, 227] on div "2 NEW MESSAGES" at bounding box center [477, 224] width 46 height 9
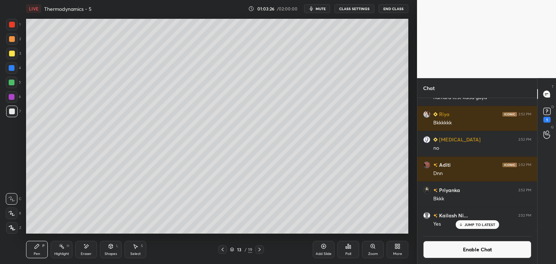
click at [480, 254] on button "Enable Chat" at bounding box center [477, 249] width 108 height 17
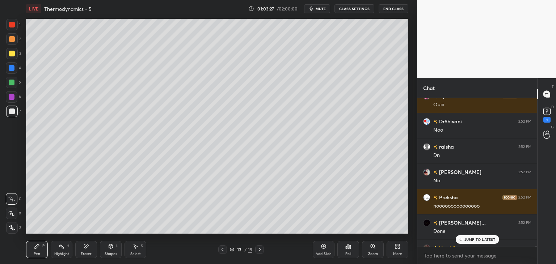
click at [477, 242] on div "JUMP TO LATEST" at bounding box center [476, 239] width 43 height 9
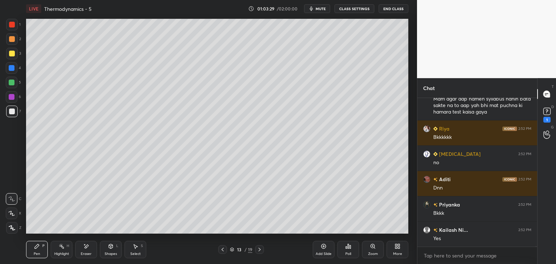
scroll to position [53287, 0]
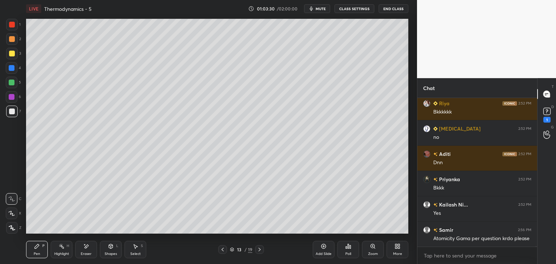
click at [260, 250] on icon at bounding box center [259, 250] width 6 height 6
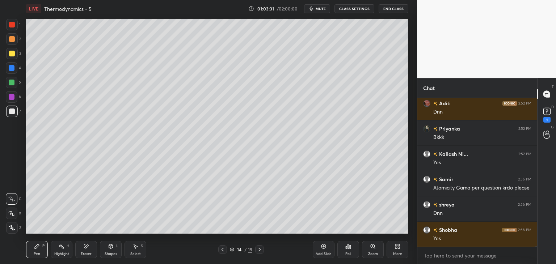
scroll to position [53540, 0]
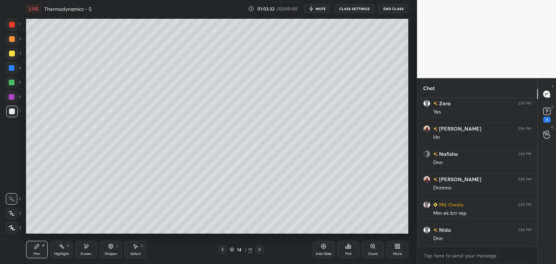
click at [351, 9] on button "CLASS SETTINGS" at bounding box center [354, 8] width 40 height 9
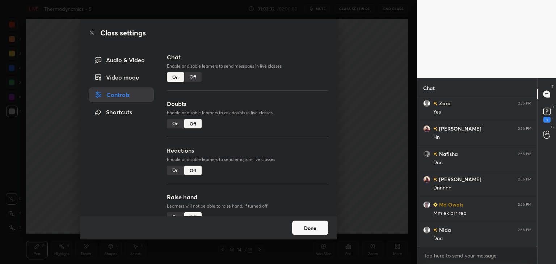
scroll to position [53825, 0]
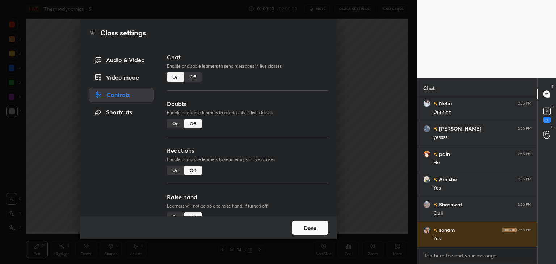
click at [195, 76] on div "Off" at bounding box center [192, 76] width 17 height 9
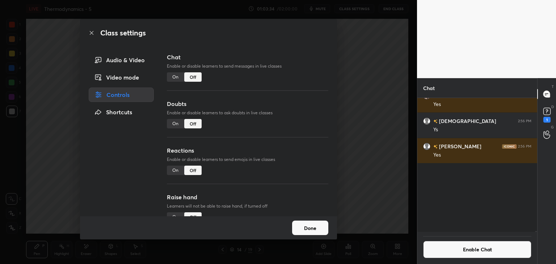
scroll to position [3, 2]
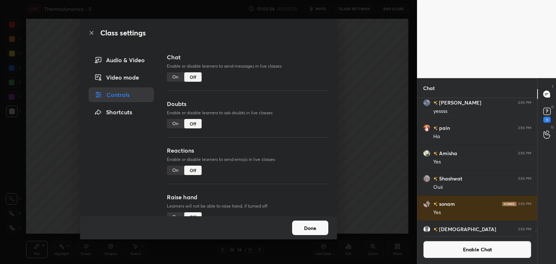
click at [321, 227] on button "Done" at bounding box center [310, 228] width 36 height 14
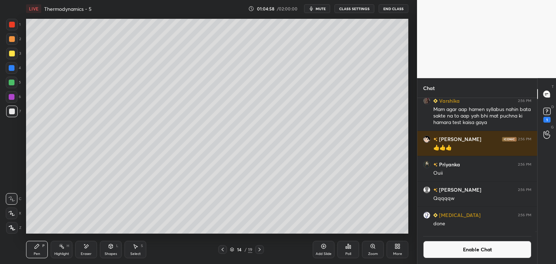
click at [471, 252] on button "Enable Chat" at bounding box center [477, 249] width 108 height 17
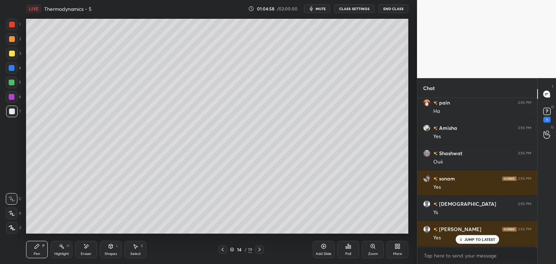
click at [478, 239] on p "JUMP TO LATEST" at bounding box center [479, 239] width 31 height 4
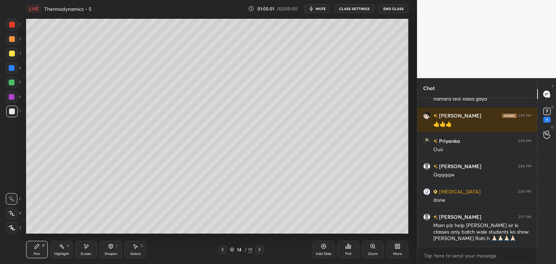
click at [264, 249] on div "14 / 19" at bounding box center [240, 249] width 143 height 9
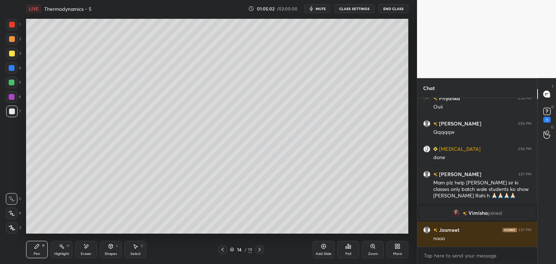
click at [261, 247] on icon at bounding box center [259, 250] width 6 height 6
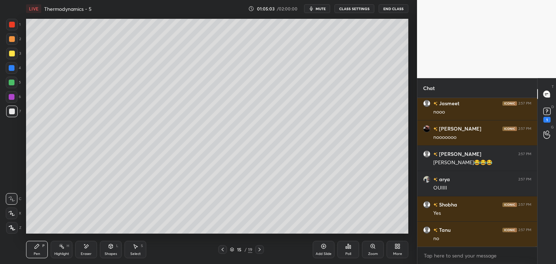
scroll to position [54221, 0]
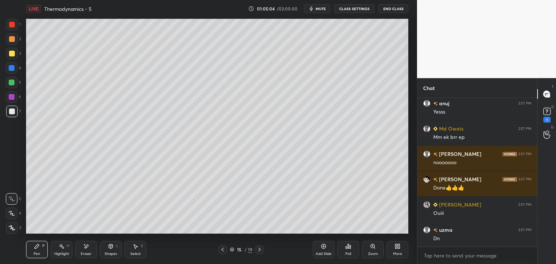
click at [225, 248] on icon at bounding box center [223, 250] width 6 height 6
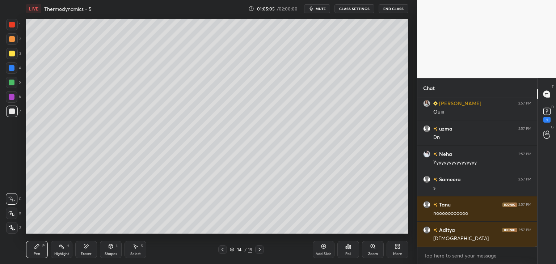
click at [358, 10] on button "CLASS SETTINGS" at bounding box center [354, 8] width 40 height 9
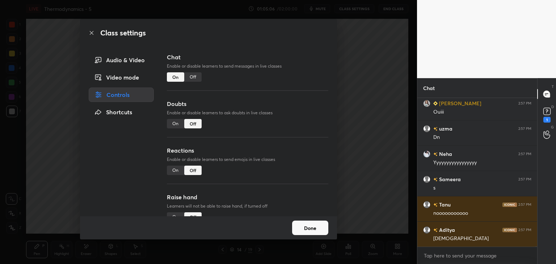
scroll to position [54437, 0]
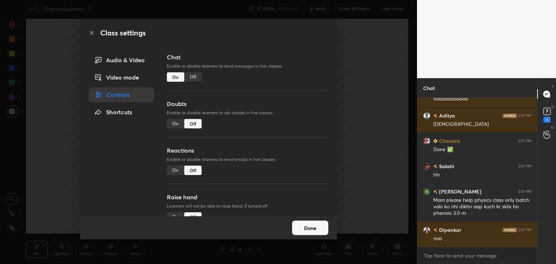
click at [192, 76] on div "Off" at bounding box center [192, 76] width 17 height 9
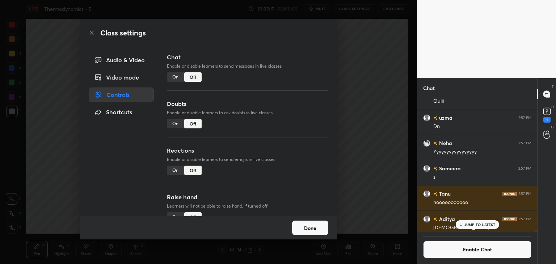
click at [310, 231] on button "Done" at bounding box center [310, 228] width 36 height 14
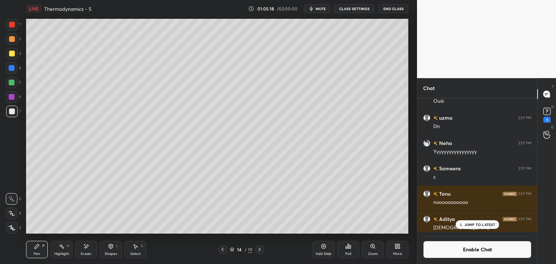
click at [465, 223] on p "JUMP TO LATEST" at bounding box center [479, 224] width 31 height 4
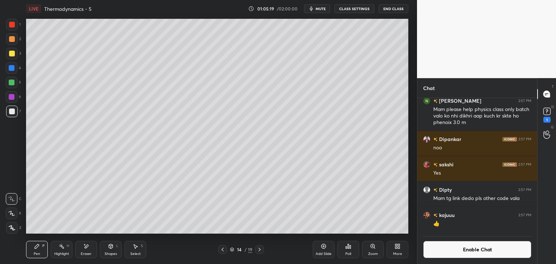
click at [464, 249] on button "Enable Chat" at bounding box center [477, 249] width 108 height 17
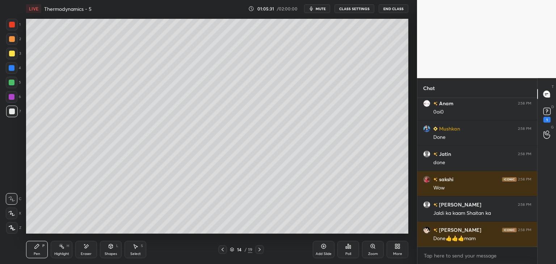
scroll to position [55250, 0]
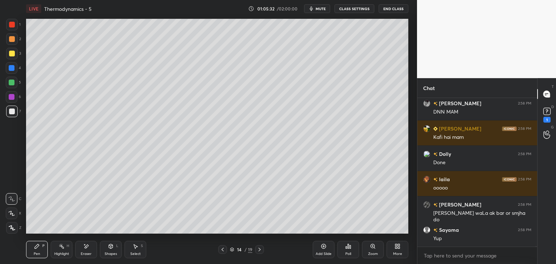
click at [258, 249] on icon at bounding box center [259, 250] width 6 height 6
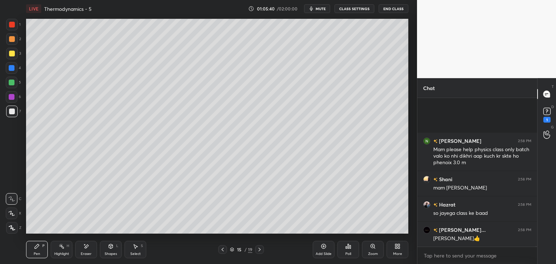
scroll to position [55896, 0]
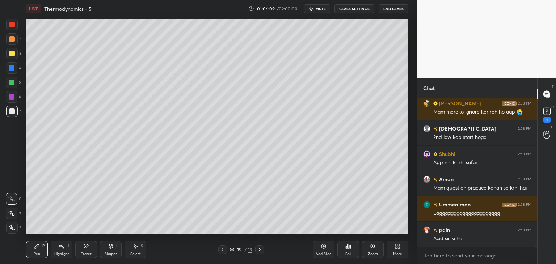
click at [361, 10] on button "CLASS SETTINGS" at bounding box center [354, 8] width 40 height 9
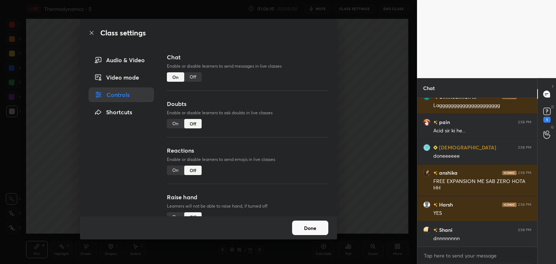
click at [196, 77] on div "Off" at bounding box center [192, 76] width 17 height 9
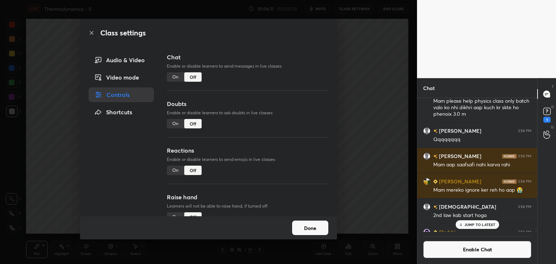
click at [310, 223] on button "Done" at bounding box center [310, 228] width 36 height 14
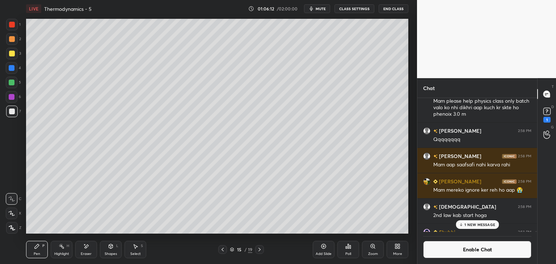
click at [84, 249] on icon at bounding box center [86, 246] width 6 height 6
click at [56, 251] on div "Highlight H" at bounding box center [62, 249] width 22 height 17
click at [9, 95] on div at bounding box center [12, 97] width 6 height 6
click at [43, 247] on div "P" at bounding box center [43, 246] width 2 height 4
click at [477, 226] on p "1 NEW MESSAGE" at bounding box center [479, 224] width 31 height 4
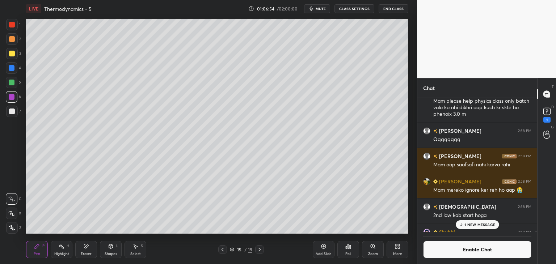
scroll to position [57583, 0]
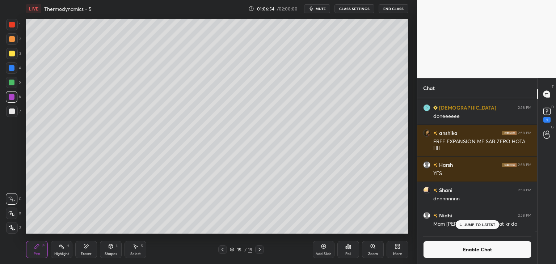
click at [477, 226] on p "JUMP TO LATEST" at bounding box center [479, 224] width 31 height 4
click at [263, 250] on div at bounding box center [259, 249] width 9 height 9
click at [461, 255] on button "Enable Chat" at bounding box center [477, 249] width 108 height 17
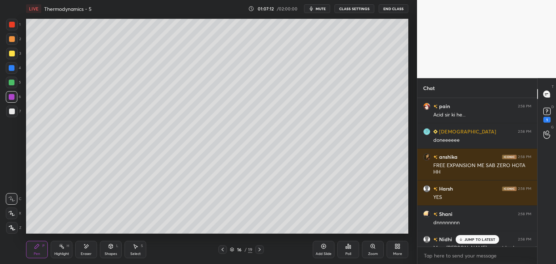
scroll to position [57552, 0]
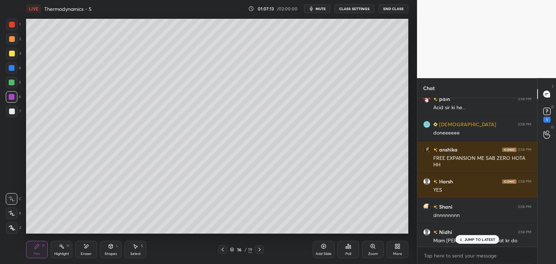
click at [225, 250] on div at bounding box center [222, 249] width 9 height 9
click at [219, 250] on div at bounding box center [222, 249] width 9 height 9
click at [60, 246] on icon at bounding box center [62, 246] width 6 height 6
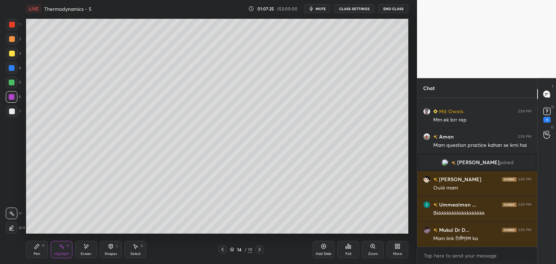
scroll to position [57705, 0]
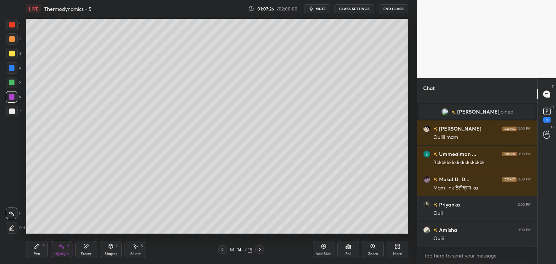
click at [259, 251] on icon at bounding box center [259, 250] width 2 height 4
click at [256, 254] on div at bounding box center [259, 249] width 9 height 9
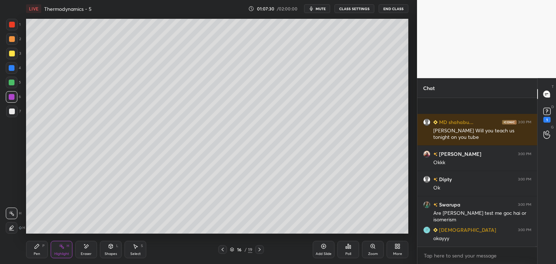
scroll to position [57940, 0]
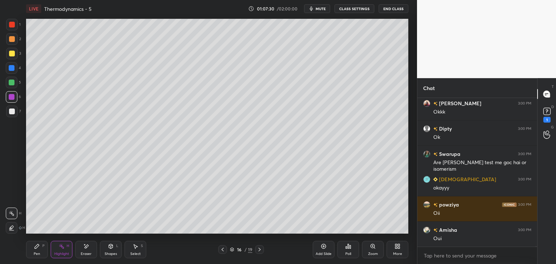
click at [357, 10] on button "CLASS SETTINGS" at bounding box center [354, 8] width 40 height 9
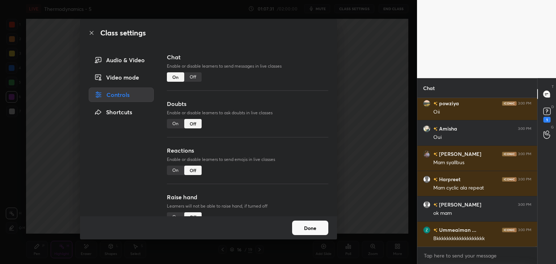
click at [197, 78] on div "Off" at bounding box center [192, 76] width 17 height 9
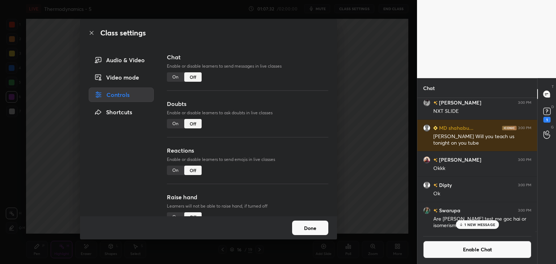
click at [307, 225] on button "Done" at bounding box center [310, 228] width 36 height 14
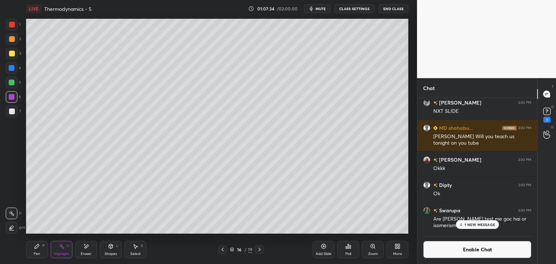
click at [489, 224] on p "1 NEW MESSAGE" at bounding box center [479, 224] width 31 height 4
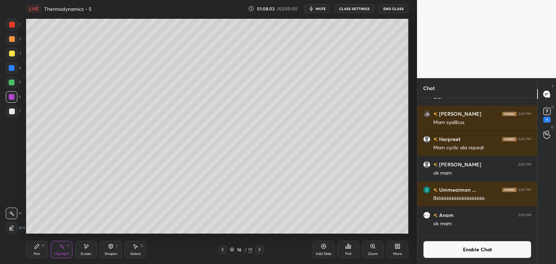
click at [261, 250] on icon at bounding box center [259, 250] width 6 height 6
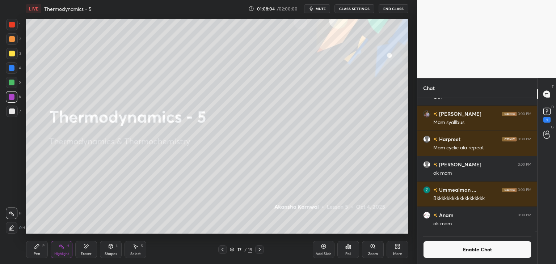
click at [224, 251] on icon at bounding box center [223, 250] width 6 height 6
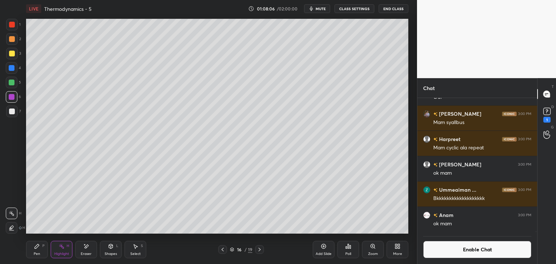
click at [445, 255] on button "Enable Chat" at bounding box center [477, 249] width 108 height 17
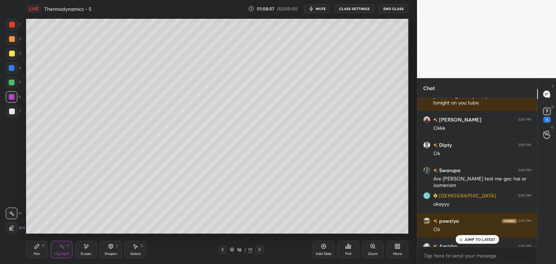
click at [464, 239] on div "JUMP TO LATEST" at bounding box center [476, 239] width 43 height 9
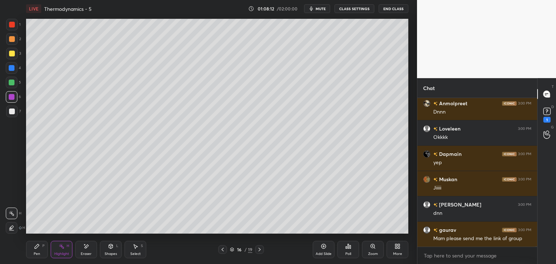
scroll to position [58450, 0]
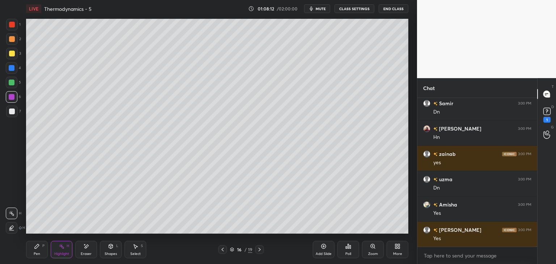
click at [221, 250] on icon at bounding box center [223, 250] width 6 height 6
click at [225, 252] on icon at bounding box center [223, 250] width 6 height 6
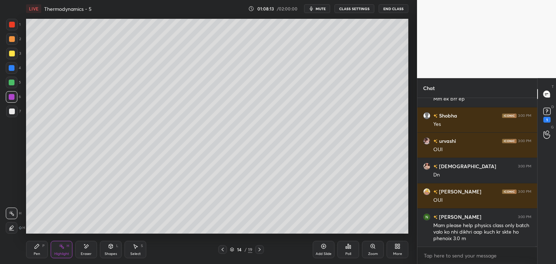
click at [220, 252] on icon at bounding box center [223, 250] width 6 height 6
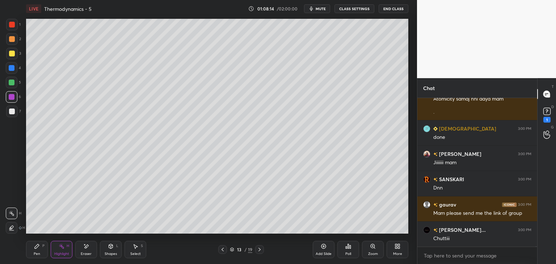
click at [67, 249] on div "Highlight H" at bounding box center [62, 249] width 22 height 17
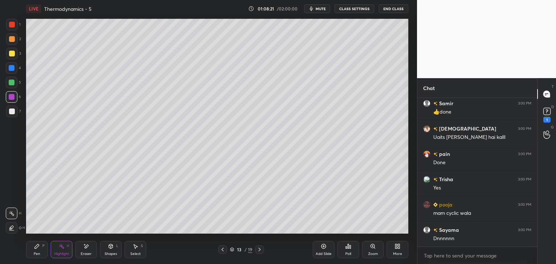
scroll to position [59426, 0]
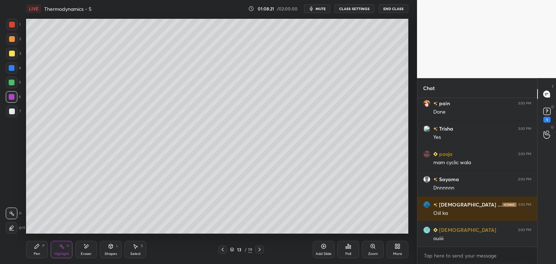
click at [259, 248] on icon at bounding box center [259, 250] width 2 height 4
click at [259, 248] on icon at bounding box center [259, 250] width 6 height 6
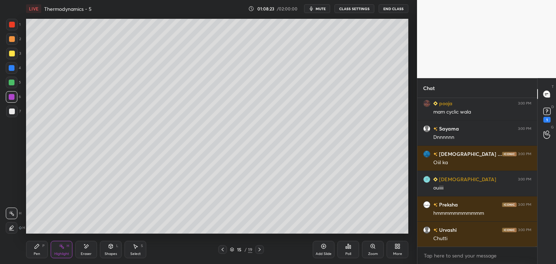
click at [250, 250] on div "19" at bounding box center [250, 249] width 4 height 7
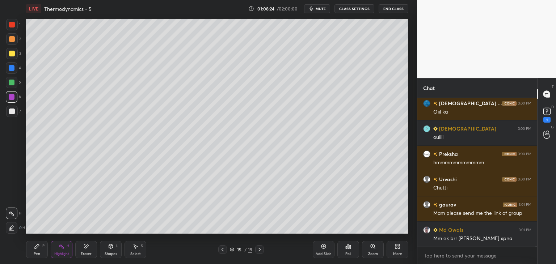
scroll to position [59629, 0]
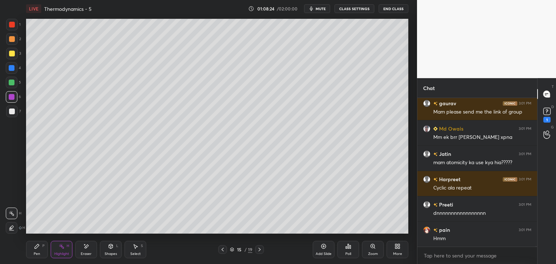
click at [259, 252] on icon at bounding box center [259, 250] width 6 height 6
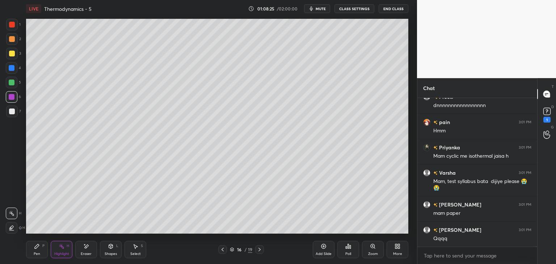
click at [328, 244] on div "Add Slide" at bounding box center [323, 249] width 22 height 17
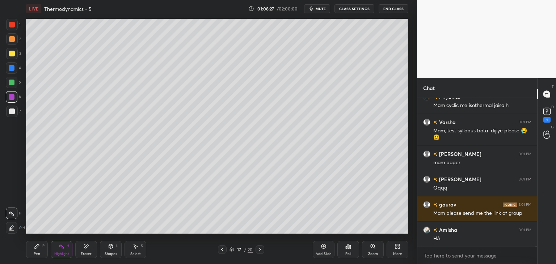
click at [350, 10] on button "CLASS SETTINGS" at bounding box center [354, 8] width 40 height 9
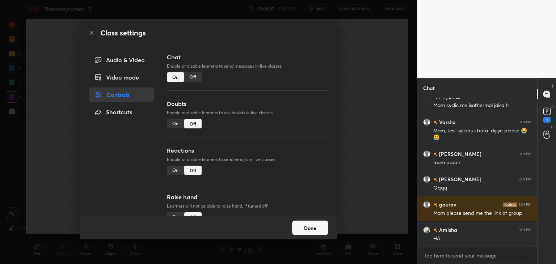
scroll to position [59863, 0]
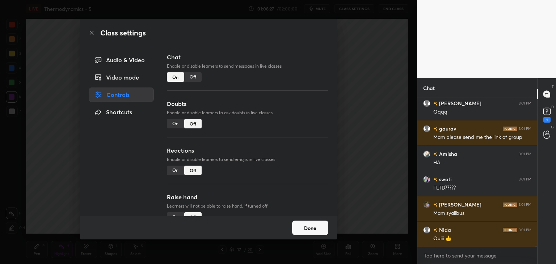
click at [201, 73] on div "Chat Enable or disable learners to send messages in live classes On Off" at bounding box center [247, 76] width 161 height 47
click at [302, 226] on button "Done" at bounding box center [310, 228] width 36 height 14
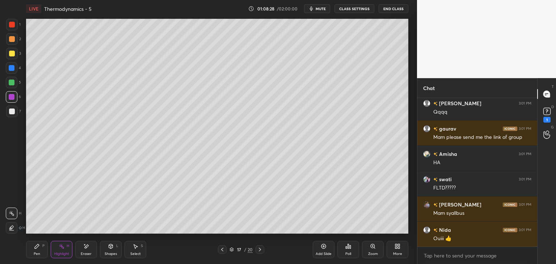
scroll to position [59939, 0]
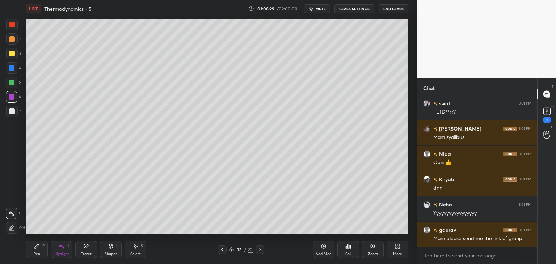
click at [49, 249] on div "Pen P Highlight H Eraser Shapes L Select S" at bounding box center [97, 249] width 143 height 17
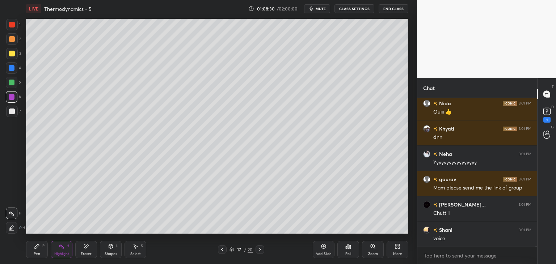
click at [34, 252] on div "Pen" at bounding box center [37, 254] width 7 height 4
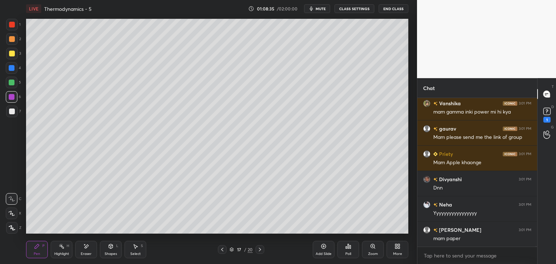
scroll to position [60351, 0]
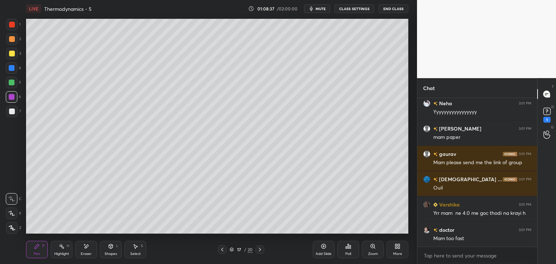
click at [357, 10] on button "CLASS SETTINGS" at bounding box center [354, 8] width 40 height 9
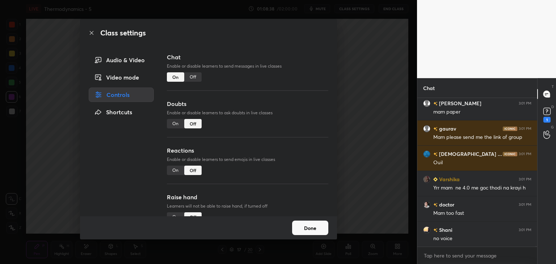
click at [193, 77] on div "Off" at bounding box center [192, 76] width 17 height 9
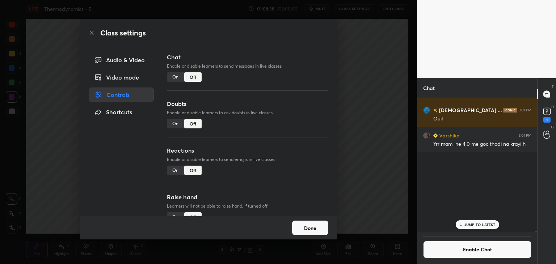
scroll to position [59582, 0]
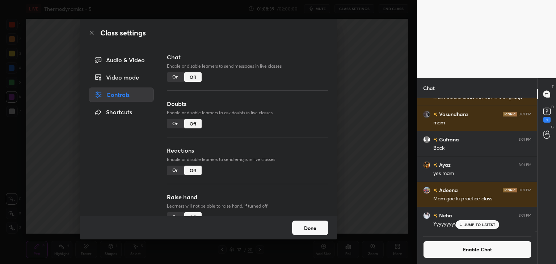
click at [307, 231] on button "Done" at bounding box center [310, 228] width 36 height 14
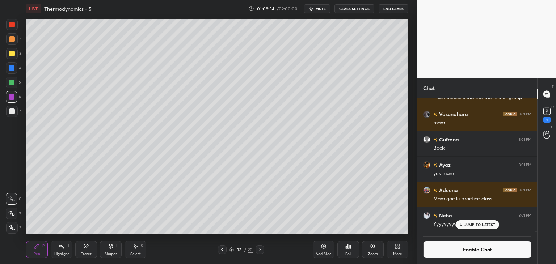
click at [88, 250] on div "Eraser" at bounding box center [86, 249] width 22 height 17
click at [61, 259] on div "Pen P Highlight H Eraser Shapes L Select S 17 / 20 Add Slide Poll Zoom More" at bounding box center [217, 249] width 382 height 29
click at [65, 252] on div "Highlight" at bounding box center [61, 254] width 15 height 4
click at [42, 254] on div "Pen P" at bounding box center [37, 249] width 22 height 17
click at [10, 115] on div at bounding box center [12, 112] width 12 height 12
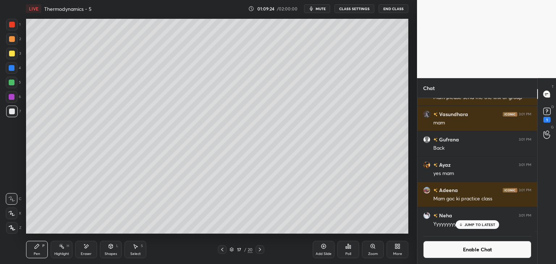
click at [69, 257] on div "Highlight H" at bounding box center [62, 249] width 22 height 17
click at [103, 251] on div "Shapes L" at bounding box center [111, 249] width 22 height 17
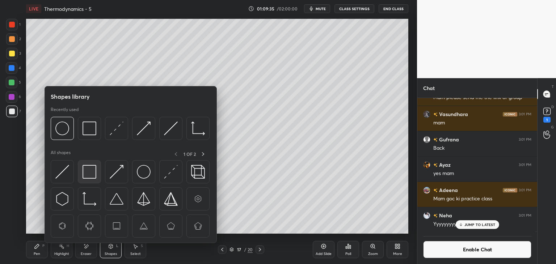
click at [88, 174] on img at bounding box center [89, 172] width 14 height 14
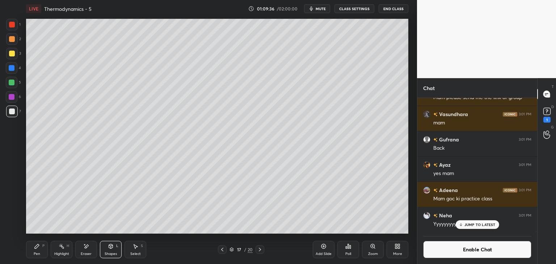
click at [14, 25] on div at bounding box center [12, 25] width 6 height 6
click at [107, 254] on div "Shapes" at bounding box center [111, 254] width 12 height 4
click at [61, 258] on div "Pen P Highlight H Eraser Shapes L Select S 17 / 20 Add Slide Poll Zoom More" at bounding box center [217, 249] width 382 height 29
click at [56, 250] on div "Highlight H" at bounding box center [62, 249] width 22 height 17
click at [14, 226] on icon at bounding box center [12, 228] width 6 height 6
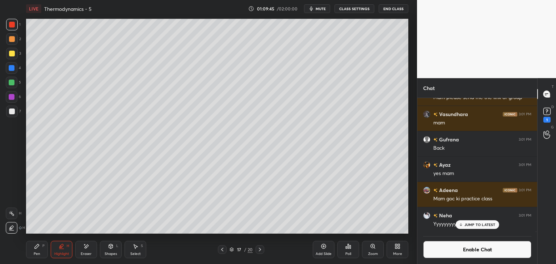
click at [14, 81] on div at bounding box center [12, 83] width 6 height 6
click at [43, 252] on div "Pen P" at bounding box center [37, 249] width 22 height 17
click at [70, 251] on div "Highlight H" at bounding box center [62, 249] width 22 height 17
click at [37, 252] on div "Pen" at bounding box center [37, 254] width 7 height 4
click at [63, 247] on icon at bounding box center [62, 246] width 6 height 6
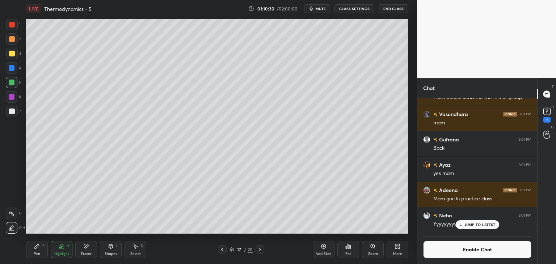
click at [92, 246] on div "Eraser" at bounding box center [86, 249] width 22 height 17
click at [61, 252] on div "Highlight" at bounding box center [61, 254] width 15 height 4
click at [40, 251] on div "Pen P" at bounding box center [37, 249] width 22 height 17
click at [61, 252] on div "Highlight" at bounding box center [61, 254] width 15 height 4
click at [11, 212] on icon at bounding box center [12, 213] width 6 height 6
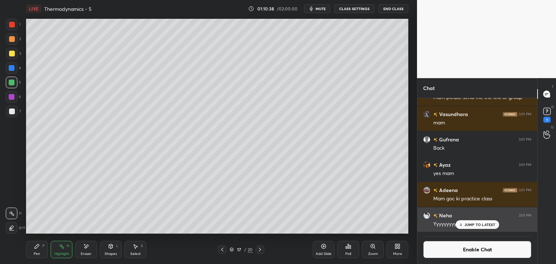
click at [479, 227] on div "JUMP TO LATEST" at bounding box center [476, 224] width 43 height 9
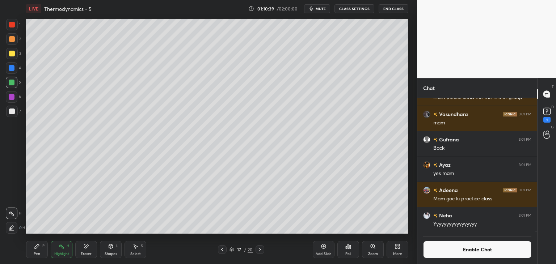
click at [475, 250] on button "Enable Chat" at bounding box center [477, 249] width 108 height 17
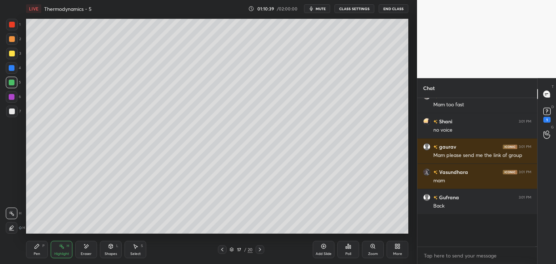
scroll to position [146, 118]
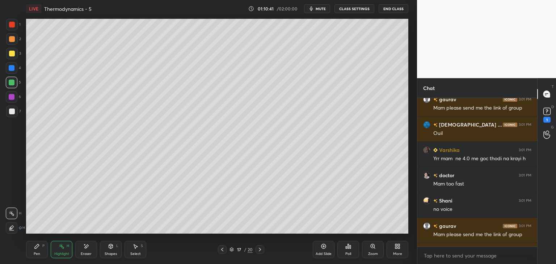
click at [61, 248] on icon at bounding box center [62, 246] width 6 height 6
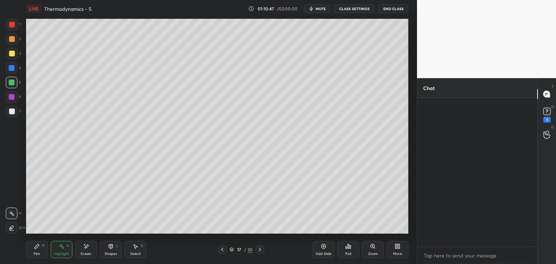
scroll to position [60352, 0]
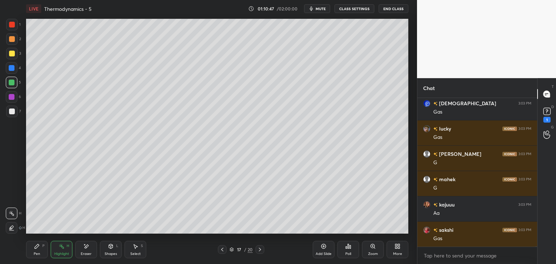
click at [351, 10] on button "CLASS SETTINGS" at bounding box center [354, 8] width 40 height 9
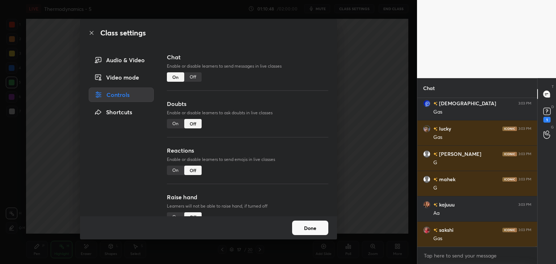
click at [196, 78] on div "Off" at bounding box center [192, 76] width 17 height 9
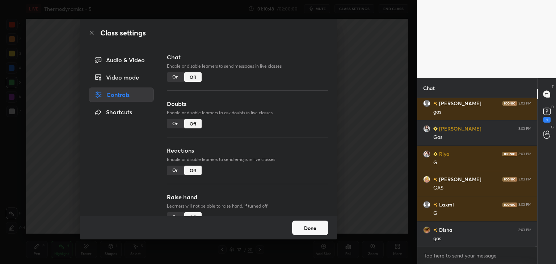
scroll to position [3, 2]
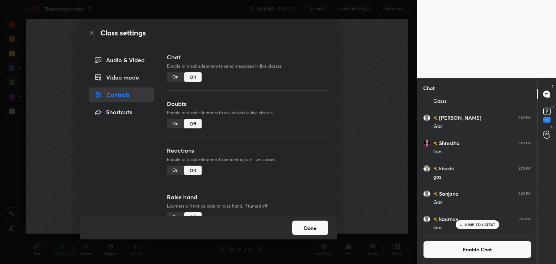
click at [311, 230] on button "Done" at bounding box center [310, 228] width 36 height 14
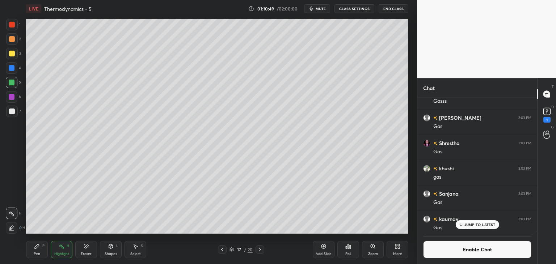
scroll to position [60562, 0]
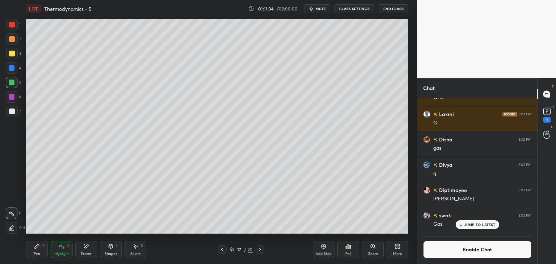
click at [11, 97] on div at bounding box center [12, 97] width 6 height 6
click at [35, 251] on div "Pen P" at bounding box center [37, 249] width 22 height 17
click at [13, 116] on div at bounding box center [12, 112] width 12 height 12
click at [113, 252] on div "Shapes" at bounding box center [111, 254] width 12 height 4
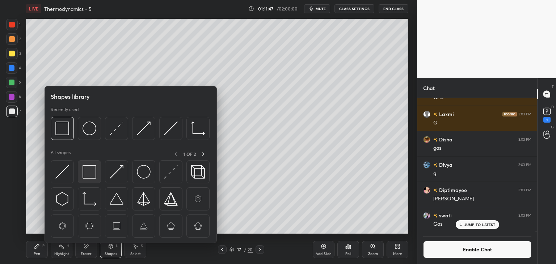
click at [92, 174] on img at bounding box center [89, 172] width 14 height 14
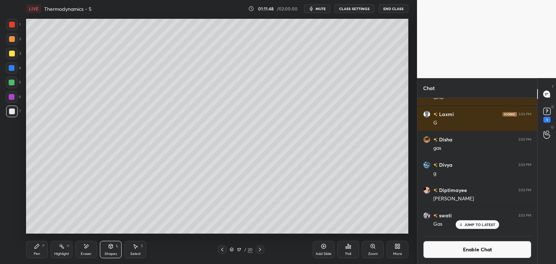
click at [14, 67] on div at bounding box center [12, 68] width 6 height 6
click at [64, 252] on div "Highlight" at bounding box center [61, 254] width 15 height 4
click at [323, 248] on icon at bounding box center [323, 246] width 6 height 6
click at [41, 252] on div "Pen P" at bounding box center [37, 249] width 22 height 17
click at [12, 81] on div at bounding box center [12, 83] width 6 height 6
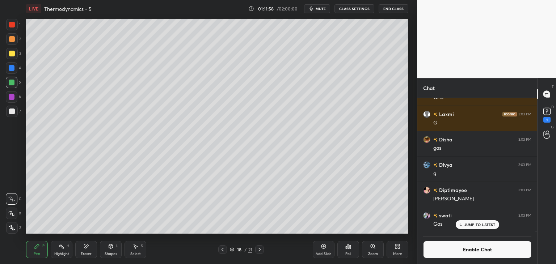
click at [59, 252] on div "Highlight" at bounding box center [61, 254] width 15 height 4
click at [16, 226] on div at bounding box center [12, 228] width 12 height 12
click at [12, 69] on div at bounding box center [12, 68] width 6 height 6
click at [41, 249] on div "Pen P" at bounding box center [37, 249] width 22 height 17
click at [13, 110] on div at bounding box center [12, 112] width 6 height 6
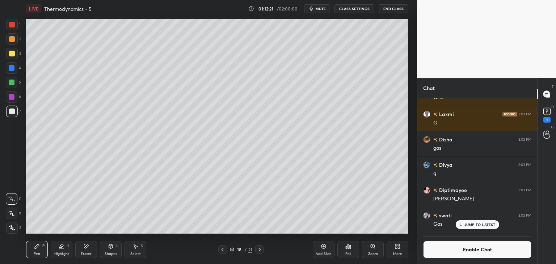
click at [479, 226] on p "JUMP TO LATEST" at bounding box center [479, 224] width 31 height 4
click at [473, 249] on button "Enable Chat" at bounding box center [477, 249] width 108 height 17
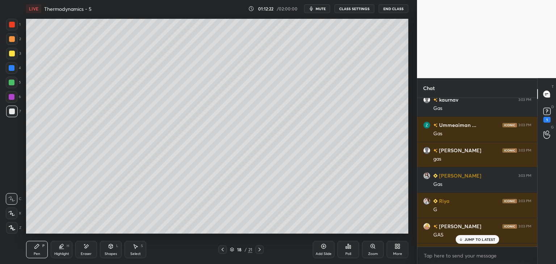
click at [479, 236] on div "JUMP TO LATEST" at bounding box center [476, 239] width 43 height 9
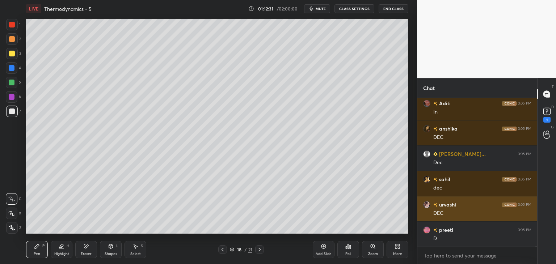
scroll to position [61870, 0]
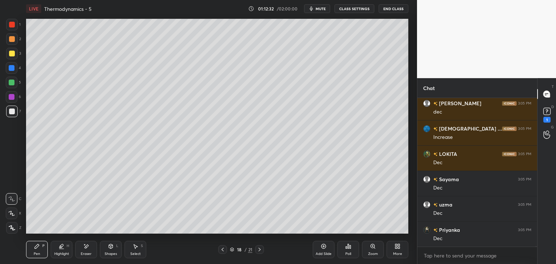
click at [347, 9] on button "CLASS SETTINGS" at bounding box center [354, 8] width 40 height 9
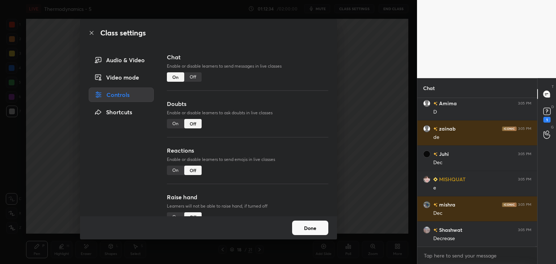
click at [193, 78] on div "Off" at bounding box center [192, 76] width 17 height 9
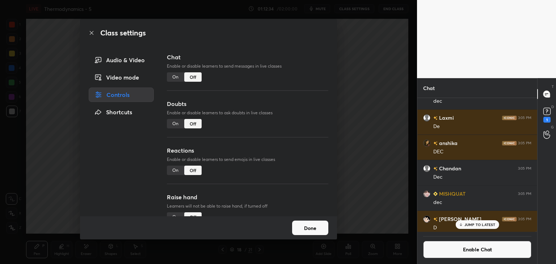
scroll to position [3, 2]
click at [309, 227] on button "Done" at bounding box center [310, 228] width 36 height 14
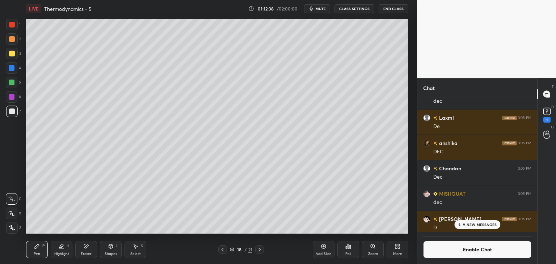
click at [39, 250] on div "Pen P" at bounding box center [37, 249] width 22 height 17
click at [478, 226] on p "9 NEW MESSAGES" at bounding box center [480, 224] width 34 height 4
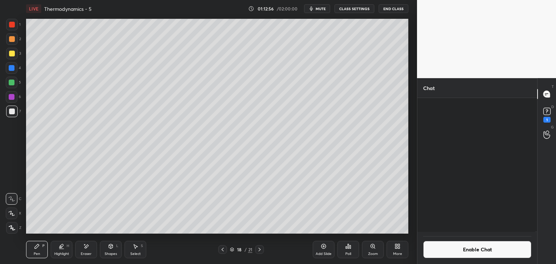
scroll to position [62070, 0]
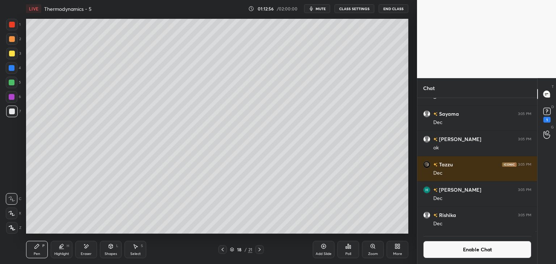
click at [476, 252] on button "Enable Chat" at bounding box center [477, 249] width 108 height 17
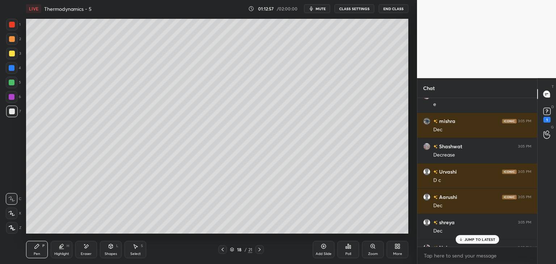
click at [479, 241] on p "JUMP TO LATEST" at bounding box center [479, 239] width 31 height 4
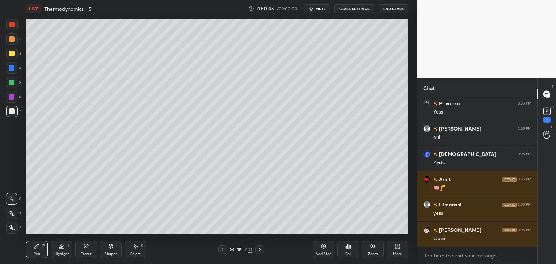
scroll to position [62211, 0]
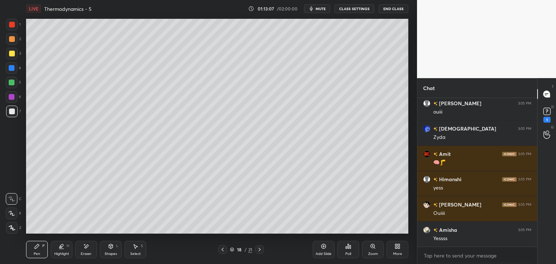
click at [86, 251] on div "Eraser" at bounding box center [86, 249] width 22 height 17
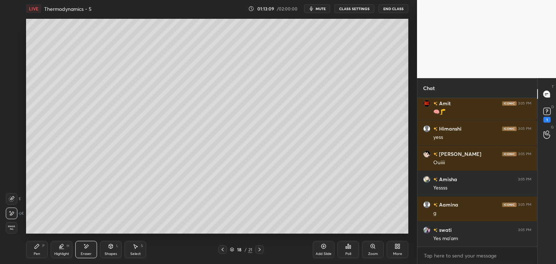
scroll to position [62287, 0]
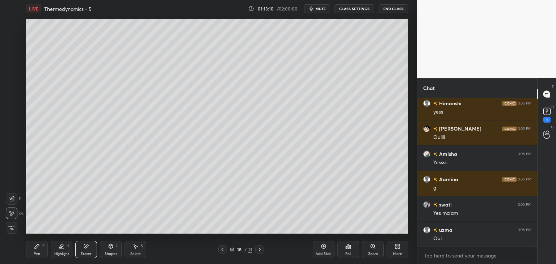
click at [34, 251] on div "Pen P" at bounding box center [37, 249] width 22 height 17
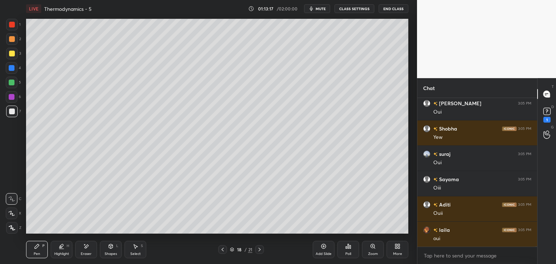
scroll to position [62591, 0]
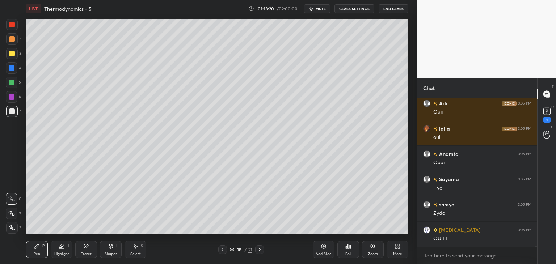
click at [320, 248] on div "Add Slide" at bounding box center [323, 249] width 22 height 17
click at [38, 249] on icon at bounding box center [37, 246] width 6 height 6
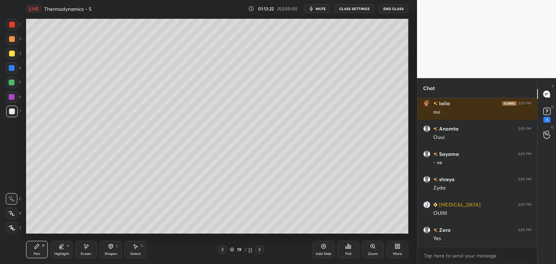
scroll to position [62718, 0]
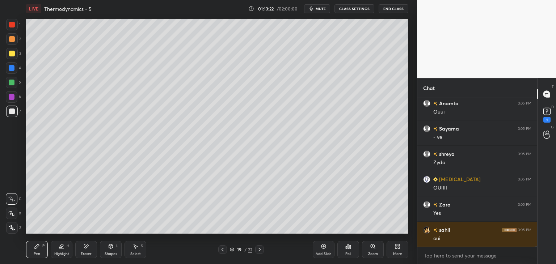
click at [16, 67] on div at bounding box center [12, 68] width 12 height 12
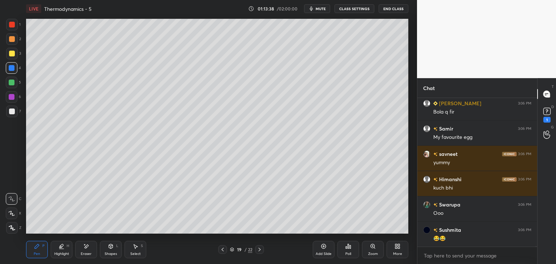
scroll to position [63914, 0]
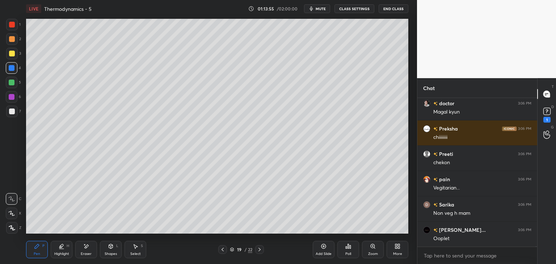
click at [61, 245] on icon at bounding box center [62, 246] width 4 height 4
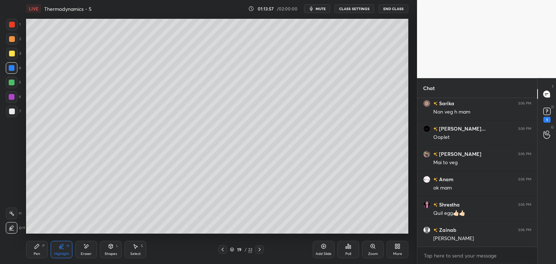
click at [77, 248] on div "Eraser" at bounding box center [86, 249] width 22 height 17
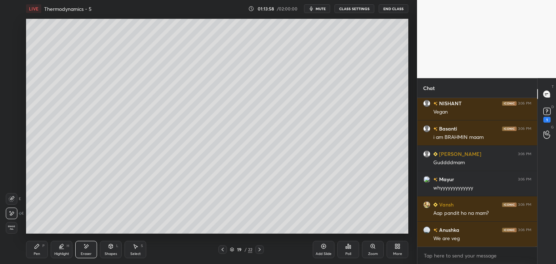
click at [41, 255] on div "Pen P" at bounding box center [37, 249] width 22 height 17
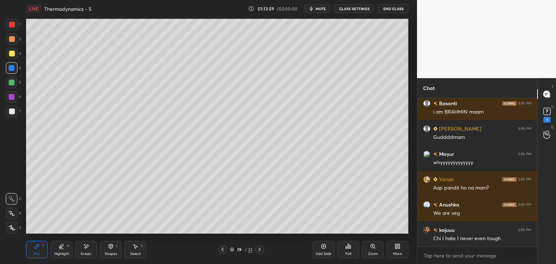
click at [62, 249] on div "Highlight H" at bounding box center [62, 249] width 22 height 17
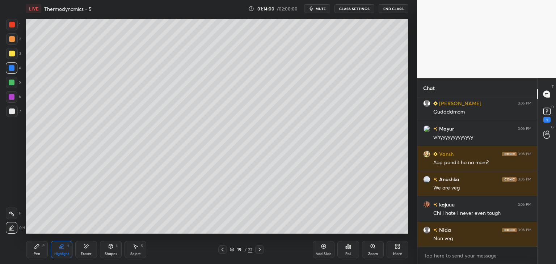
click at [12, 217] on div at bounding box center [12, 214] width 12 height 12
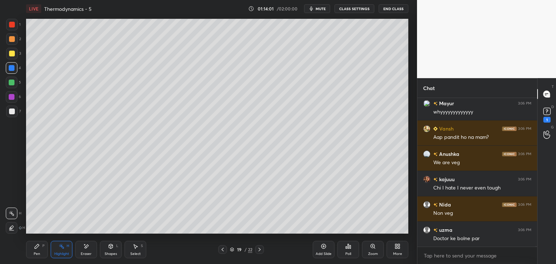
click at [12, 85] on div at bounding box center [12, 83] width 6 height 6
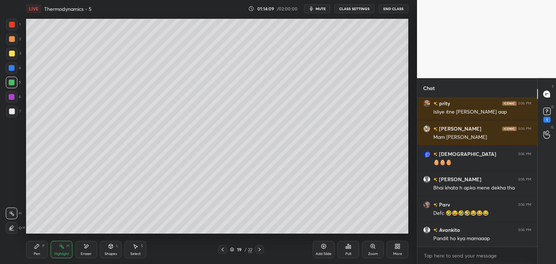
click at [41, 250] on div "Pen P" at bounding box center [37, 249] width 22 height 17
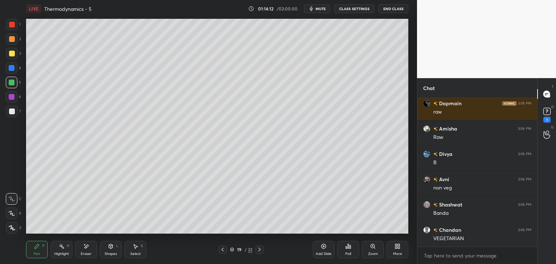
click at [87, 246] on icon at bounding box center [87, 246] width 4 height 4
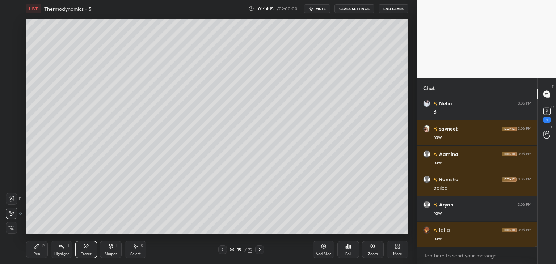
click at [116, 252] on div "Shapes" at bounding box center [111, 254] width 12 height 4
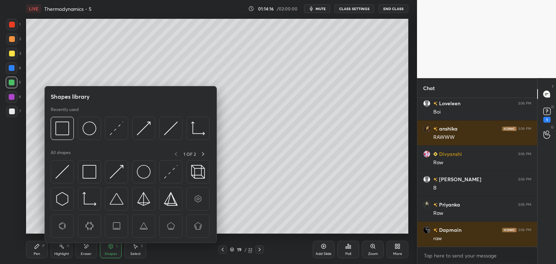
click at [134, 256] on div "Select" at bounding box center [135, 254] width 10 height 4
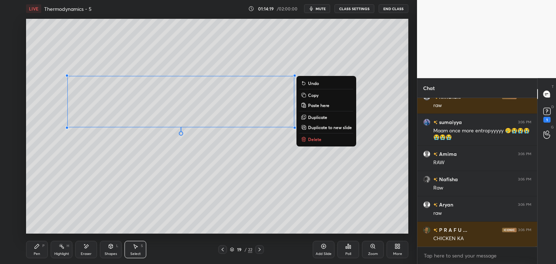
click at [154, 192] on div "0 ° Undo Copy Paste here Duplicate Duplicate to new slide Delete" at bounding box center [217, 126] width 382 height 215
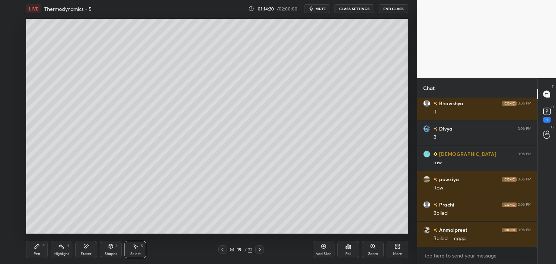
click at [118, 248] on div "Shapes L" at bounding box center [111, 249] width 22 height 17
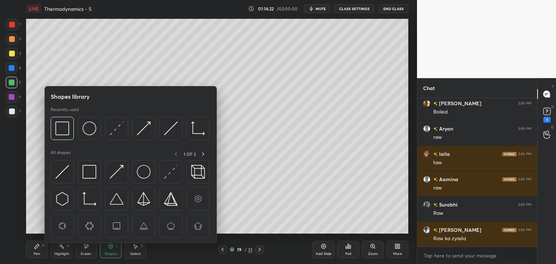
click at [37, 247] on icon at bounding box center [37, 246] width 4 height 4
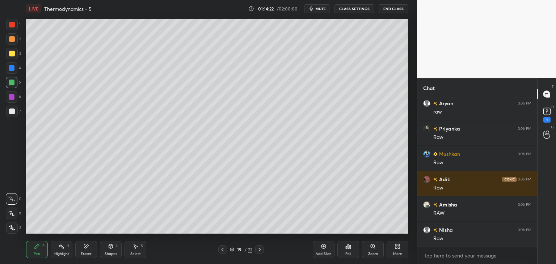
click at [67, 249] on div "Highlight H" at bounding box center [62, 249] width 22 height 17
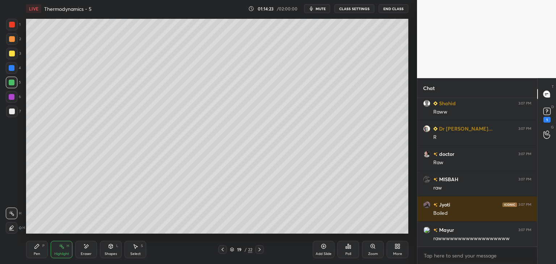
click at [13, 226] on icon at bounding box center [12, 228] width 4 height 4
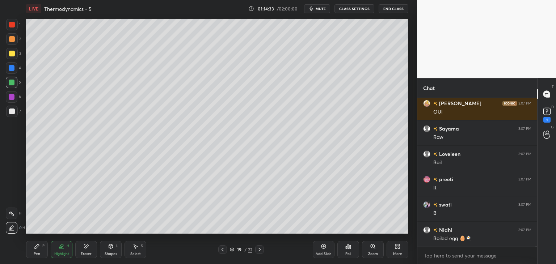
click at [36, 255] on div "Pen" at bounding box center [37, 254] width 7 height 4
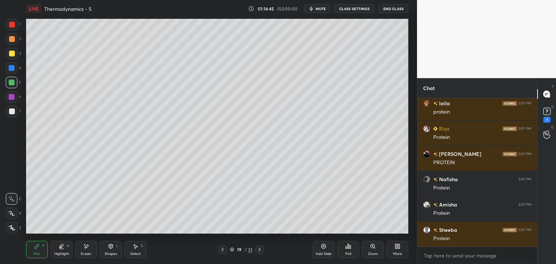
click at [12, 112] on div at bounding box center [12, 112] width 6 height 6
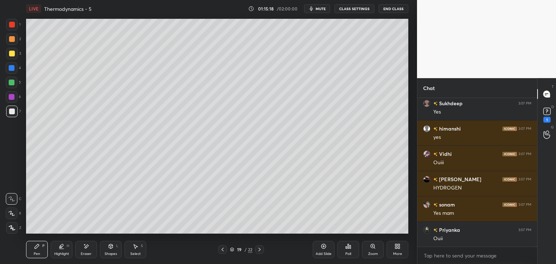
click at [67, 254] on div "Highlight" at bounding box center [61, 254] width 15 height 4
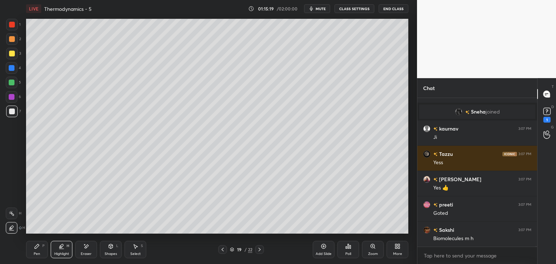
click at [13, 214] on icon at bounding box center [12, 213] width 6 height 6
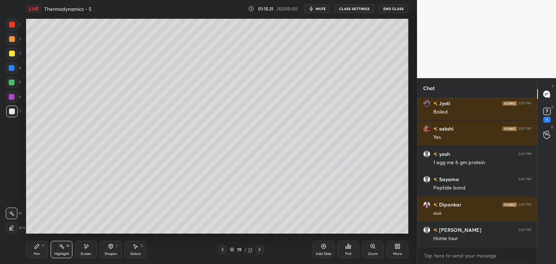
click at [32, 251] on div "Pen P" at bounding box center [37, 249] width 22 height 17
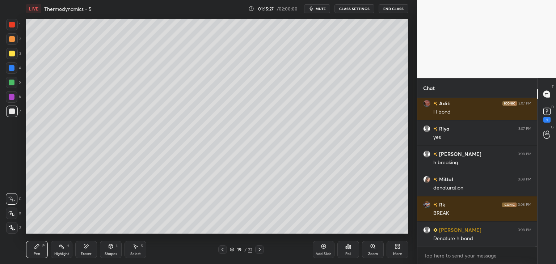
click at [13, 97] on div at bounding box center [12, 97] width 6 height 6
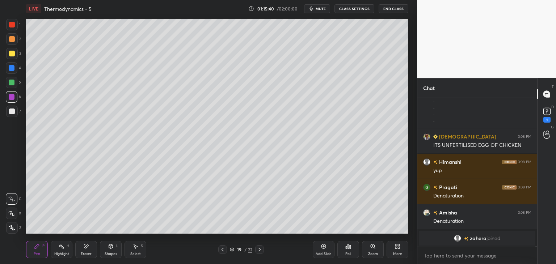
click at [64, 250] on div "Highlight H" at bounding box center [62, 249] width 22 height 17
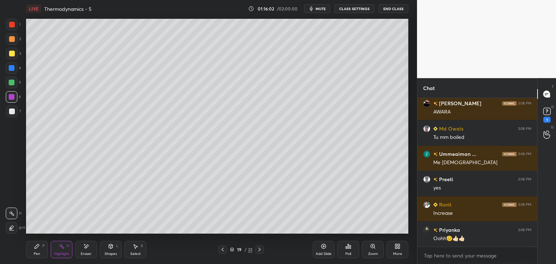
click at [35, 253] on div "Pen" at bounding box center [37, 254] width 7 height 4
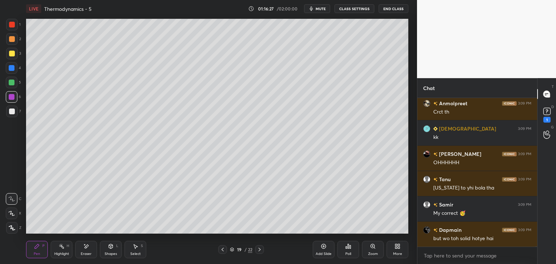
click at [324, 250] on div "Add Slide" at bounding box center [323, 249] width 22 height 17
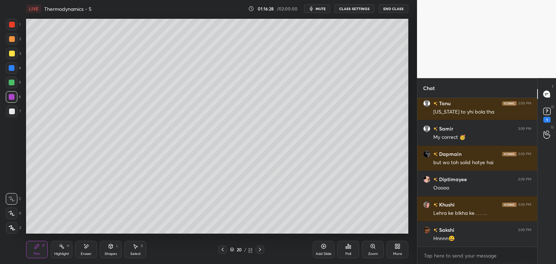
click at [346, 7] on button "CLASS SETTINGS" at bounding box center [354, 8] width 40 height 9
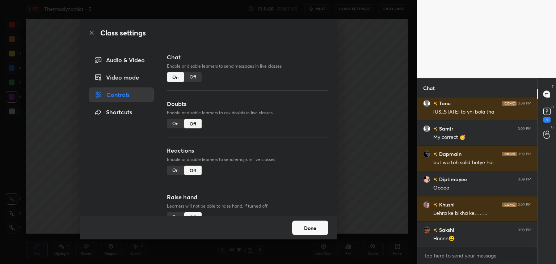
click at [193, 79] on div "Off" at bounding box center [192, 76] width 17 height 9
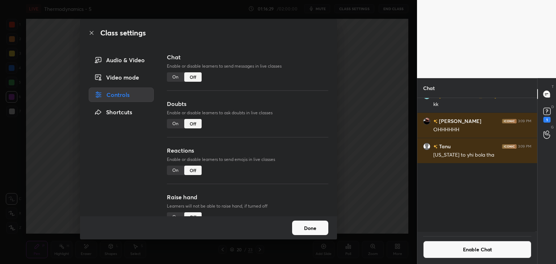
click at [313, 232] on button "Done" at bounding box center [310, 228] width 36 height 14
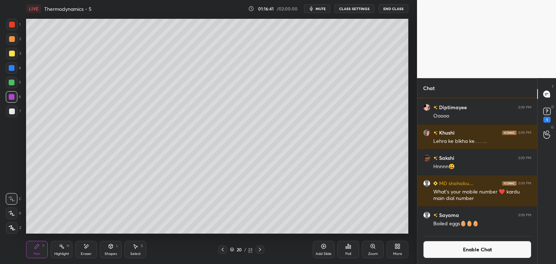
click at [14, 114] on div at bounding box center [12, 112] width 6 height 6
click at [221, 251] on icon at bounding box center [223, 250] width 6 height 6
click at [224, 250] on icon at bounding box center [223, 250] width 6 height 6
click at [222, 251] on icon at bounding box center [223, 250] width 6 height 6
click at [226, 256] on div "Pen P Highlight H Eraser Shapes L Select S 17 / 23 Add Slide Poll Zoom More" at bounding box center [217, 249] width 382 height 29
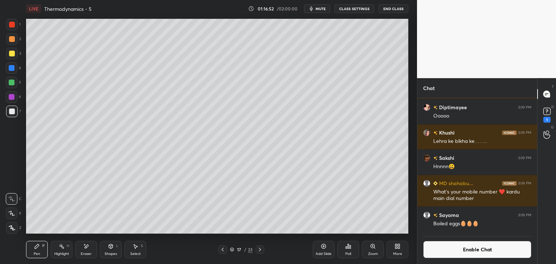
click at [221, 252] on icon at bounding box center [223, 250] width 6 height 6
click at [259, 252] on icon at bounding box center [260, 250] width 6 height 6
click at [260, 249] on icon at bounding box center [260, 250] width 6 height 6
click at [263, 244] on div "Pen P Highlight H Eraser Shapes L Select S 18 / 23 Add Slide Poll Zoom More" at bounding box center [217, 249] width 382 height 29
click at [259, 250] on icon at bounding box center [260, 250] width 2 height 4
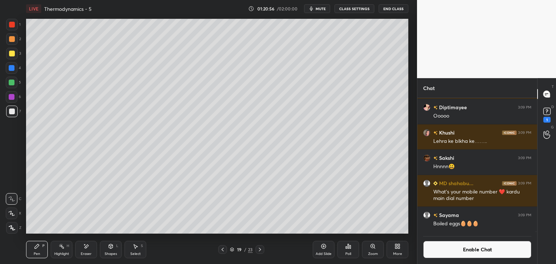
click at [463, 250] on button "Enable Chat" at bounding box center [477, 249] width 108 height 17
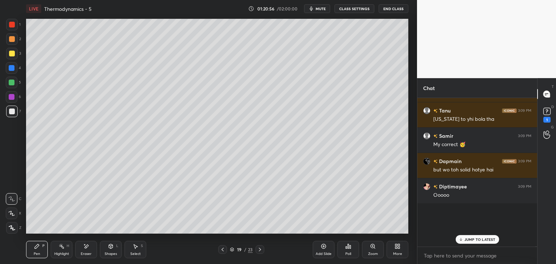
scroll to position [77083, 0]
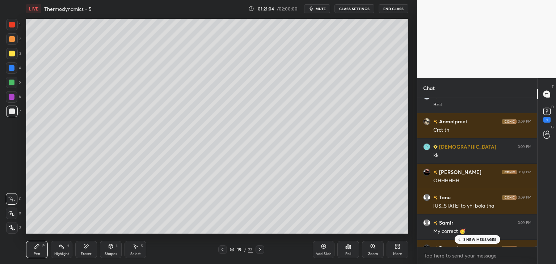
click at [477, 238] on p "3 NEW MESSAGES" at bounding box center [479, 239] width 33 height 4
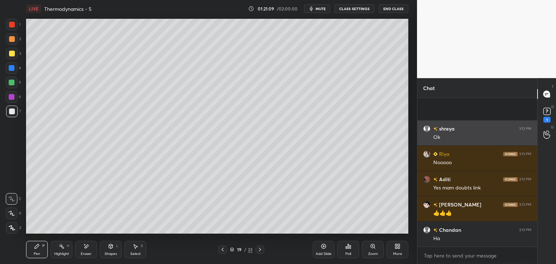
scroll to position [77462, 0]
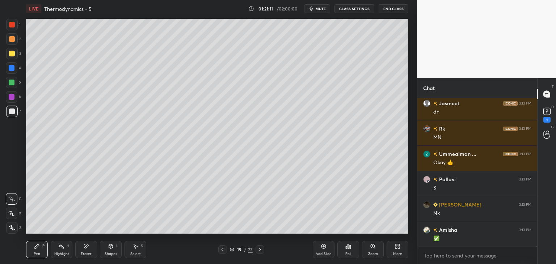
click at [347, 10] on button "CLASS SETTINGS" at bounding box center [354, 8] width 40 height 9
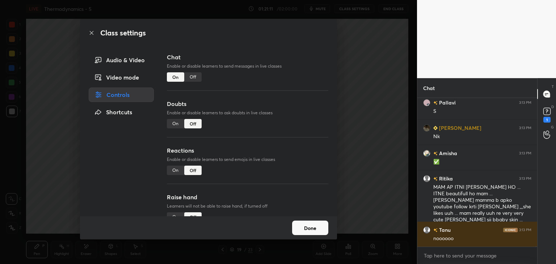
click at [194, 73] on div "Off" at bounding box center [192, 76] width 17 height 9
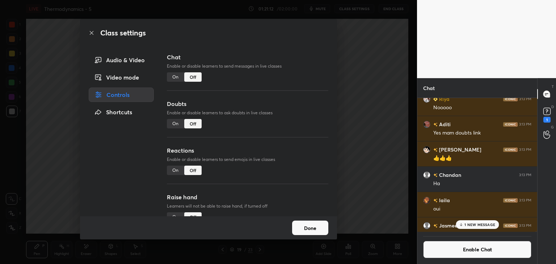
click at [311, 236] on div "Done" at bounding box center [208, 227] width 257 height 23
click at [313, 230] on button "Done" at bounding box center [310, 228] width 36 height 14
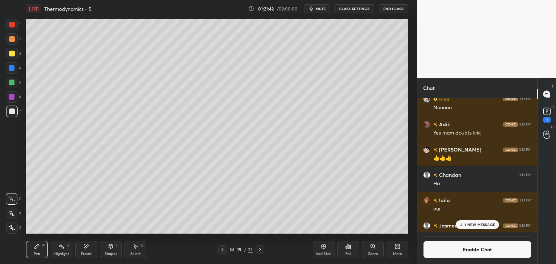
click at [471, 225] on p "1 NEW MESSAGE" at bounding box center [479, 224] width 31 height 4
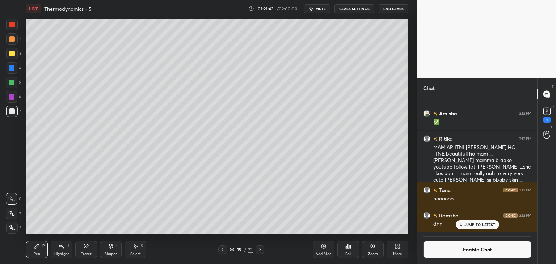
click at [469, 250] on button "Enable Chat" at bounding box center [477, 249] width 108 height 17
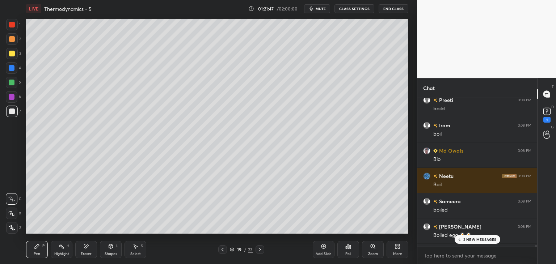
scroll to position [76499, 0]
click at [350, 10] on button "CLASS SETTINGS" at bounding box center [354, 8] width 40 height 9
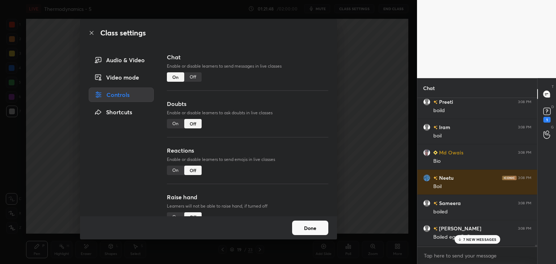
click at [190, 78] on div "Off" at bounding box center [192, 76] width 17 height 9
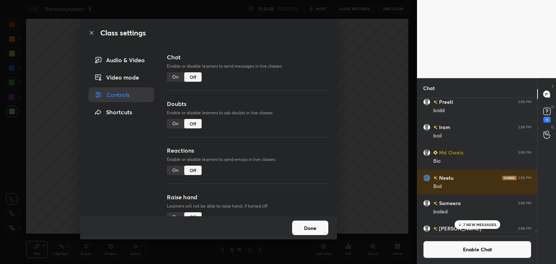
scroll to position [3, 2]
click at [320, 229] on button "Done" at bounding box center [310, 228] width 36 height 14
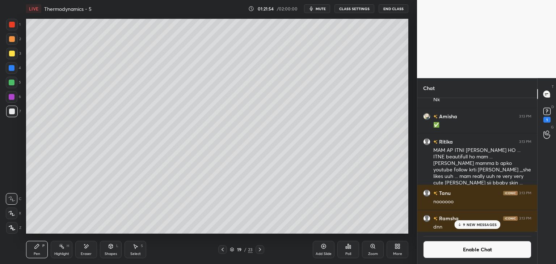
scroll to position [77946, 0]
click at [477, 225] on p "9 NEW MESSAGES" at bounding box center [480, 224] width 34 height 4
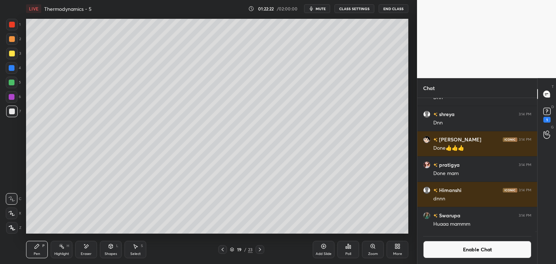
click at [326, 244] on icon at bounding box center [323, 246] width 6 height 6
click at [37, 253] on div "Pen" at bounding box center [37, 254] width 7 height 4
click at [11, 70] on div at bounding box center [12, 68] width 6 height 6
click at [14, 113] on div at bounding box center [12, 112] width 6 height 6
click at [93, 243] on div "Eraser" at bounding box center [86, 249] width 22 height 17
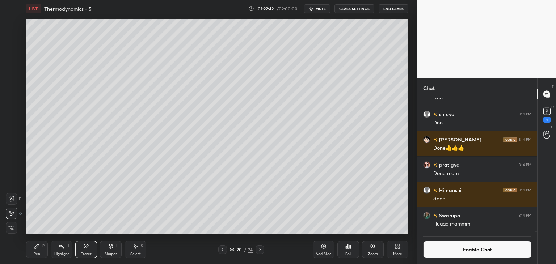
click at [42, 246] on div "P" at bounding box center [43, 246] width 2 height 4
click at [72, 249] on div "Highlight H" at bounding box center [62, 249] width 22 height 17
click at [13, 71] on div at bounding box center [12, 68] width 6 height 6
click at [38, 255] on div "Pen" at bounding box center [37, 254] width 7 height 4
click at [91, 252] on div "Eraser" at bounding box center [86, 249] width 22 height 17
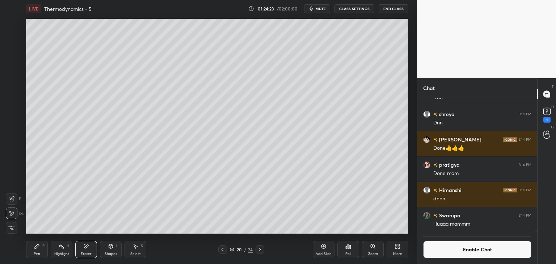
click at [103, 255] on div "Shapes L" at bounding box center [111, 249] width 22 height 17
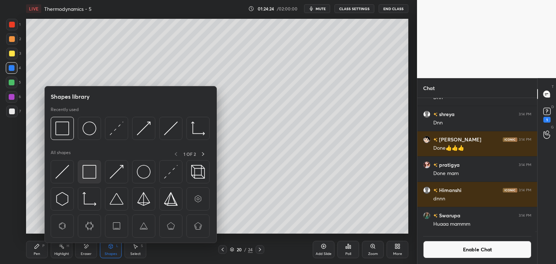
click at [85, 173] on img at bounding box center [89, 172] width 14 height 14
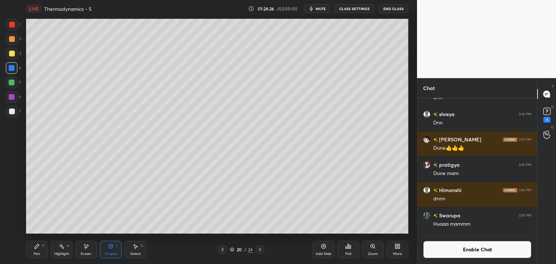
click at [51, 251] on div "Highlight H" at bounding box center [62, 249] width 22 height 17
click at [41, 249] on div "Pen P" at bounding box center [37, 249] width 22 height 17
click at [12, 99] on div at bounding box center [12, 97] width 6 height 6
click at [464, 250] on button "Enable Chat" at bounding box center [477, 249] width 108 height 17
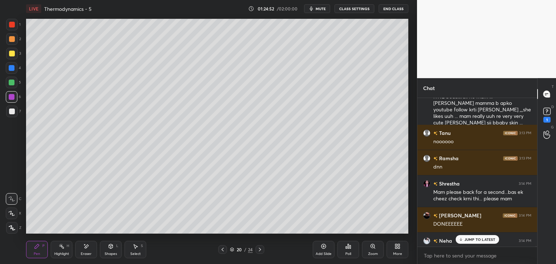
click at [468, 236] on div "JUMP TO LATEST" at bounding box center [476, 239] width 43 height 9
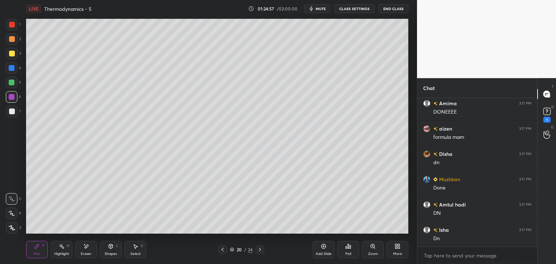
scroll to position [78136, 0]
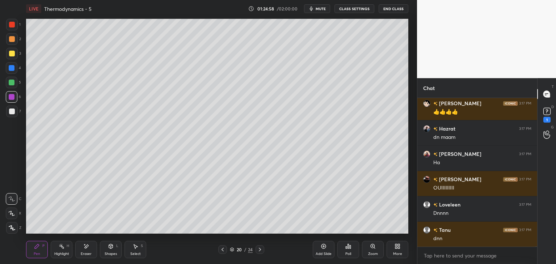
click at [354, 9] on button "CLASS SETTINGS" at bounding box center [354, 8] width 40 height 9
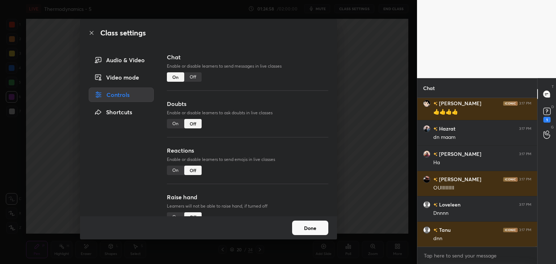
click at [194, 79] on div "Off" at bounding box center [192, 76] width 17 height 9
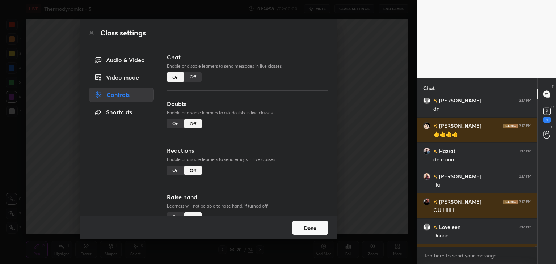
scroll to position [3, 2]
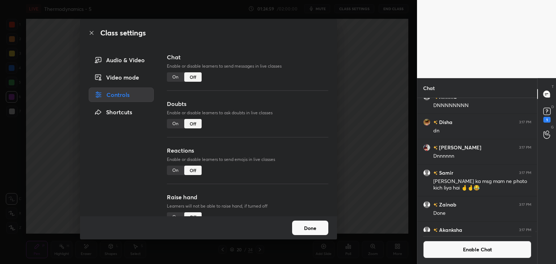
click at [315, 229] on button "Done" at bounding box center [310, 228] width 36 height 14
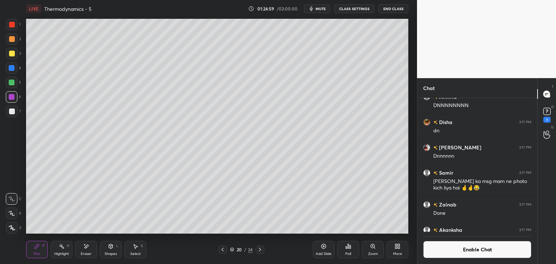
click at [328, 252] on div "Add Slide" at bounding box center [323, 254] width 16 height 4
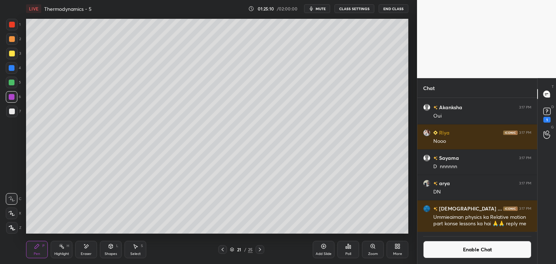
click at [113, 251] on div "Shapes L" at bounding box center [111, 249] width 22 height 17
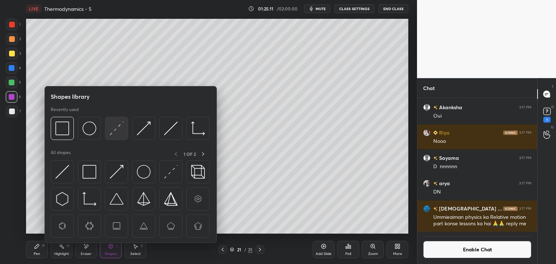
click at [112, 128] on img at bounding box center [117, 129] width 14 height 14
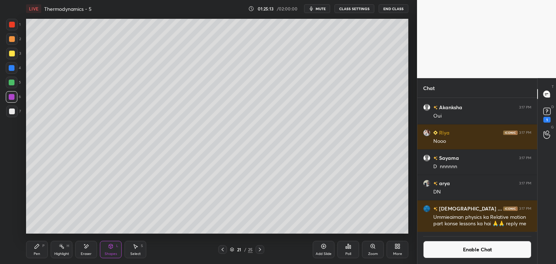
click at [45, 256] on div "Pen P" at bounding box center [37, 249] width 22 height 17
click at [13, 115] on div at bounding box center [12, 112] width 12 height 12
click at [64, 254] on div "Highlight" at bounding box center [61, 254] width 15 height 4
click at [9, 81] on div at bounding box center [12, 83] width 6 height 6
click at [42, 248] on div "P" at bounding box center [43, 246] width 2 height 4
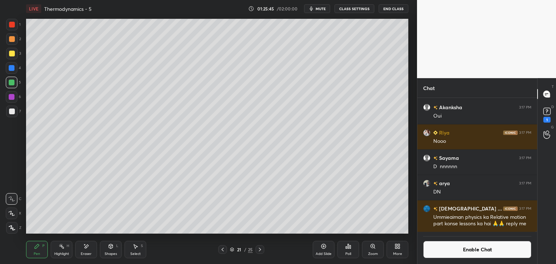
click at [12, 115] on div at bounding box center [12, 112] width 12 height 12
click at [325, 252] on div "Add Slide" at bounding box center [323, 254] width 16 height 4
click at [12, 70] on div at bounding box center [12, 68] width 6 height 6
click at [454, 248] on button "Enable Chat" at bounding box center [477, 249] width 108 height 17
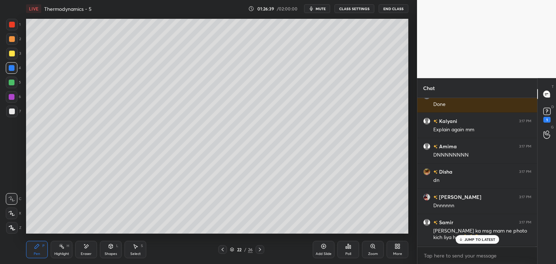
click at [473, 242] on div "JUMP TO LATEST" at bounding box center [476, 239] width 43 height 9
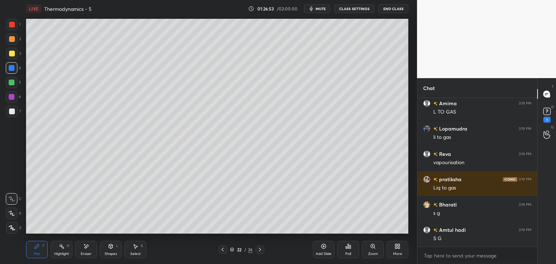
scroll to position [79164, 0]
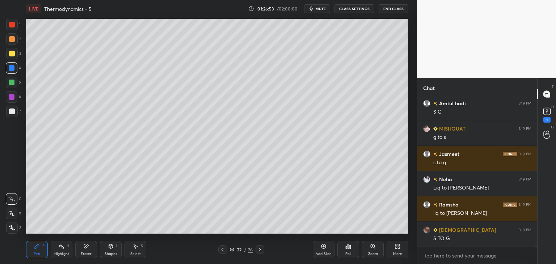
click at [12, 110] on div at bounding box center [12, 112] width 6 height 6
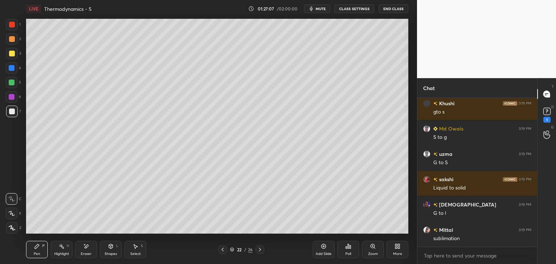
scroll to position [81124, 0]
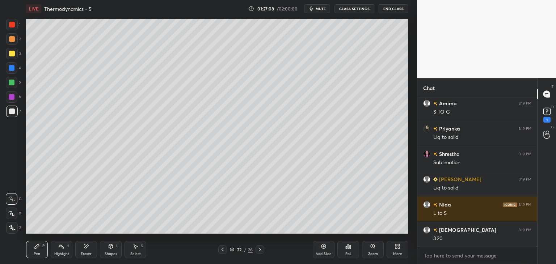
click at [14, 81] on div at bounding box center [12, 83] width 6 height 6
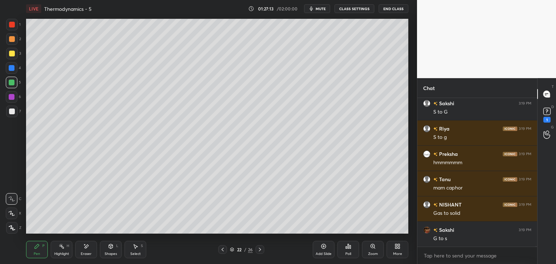
scroll to position [80609, 0]
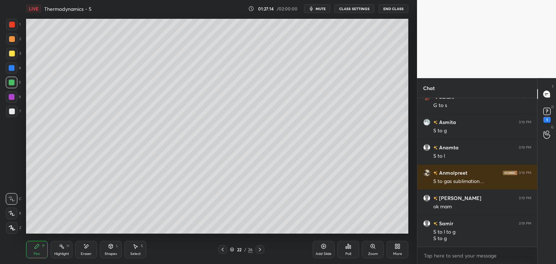
click at [12, 111] on div at bounding box center [12, 112] width 6 height 6
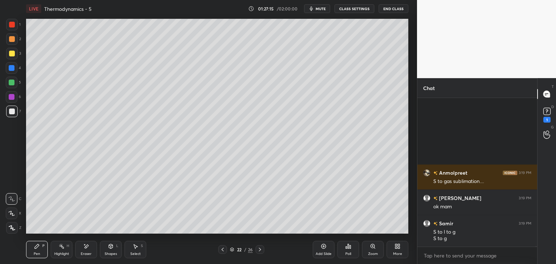
scroll to position [80710, 0]
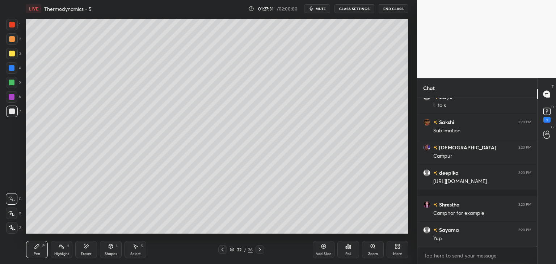
click at [141, 250] on div "Select S" at bounding box center [135, 249] width 22 height 17
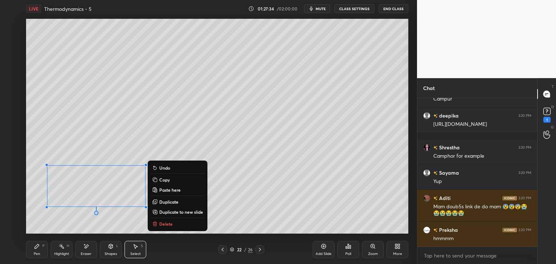
click at [35, 252] on div "Pen" at bounding box center [37, 254] width 7 height 4
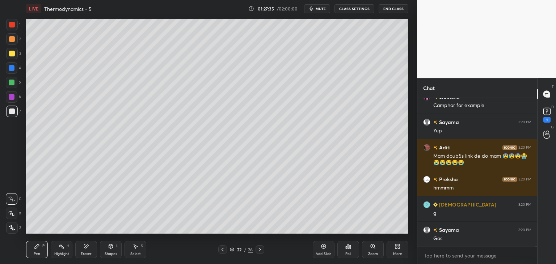
click at [9, 86] on div at bounding box center [12, 83] width 12 height 12
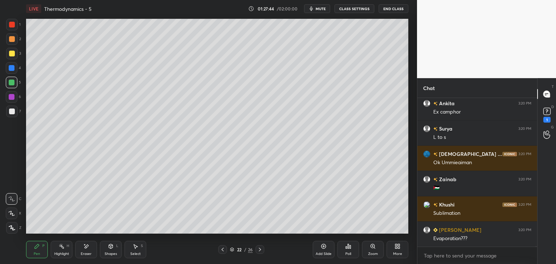
click at [19, 109] on div "7" at bounding box center [13, 112] width 15 height 12
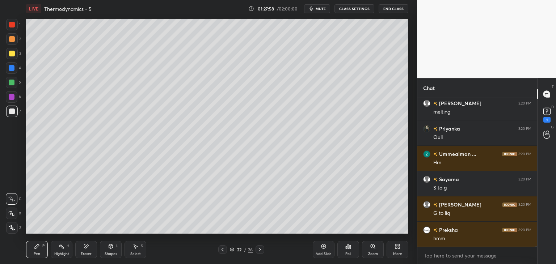
click at [13, 84] on div at bounding box center [12, 83] width 6 height 6
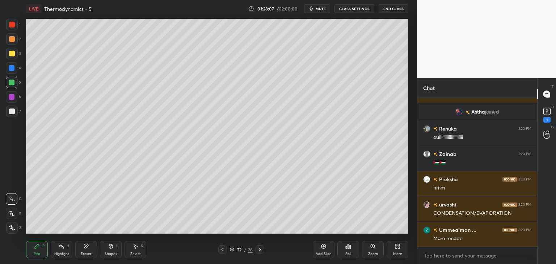
click at [222, 252] on icon at bounding box center [223, 250] width 6 height 6
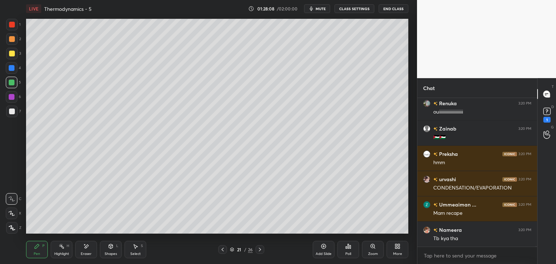
click at [59, 252] on div "Highlight" at bounding box center [61, 254] width 15 height 4
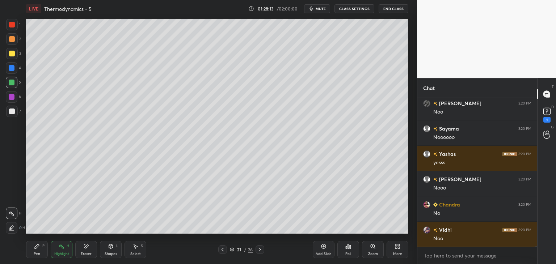
click at [349, 7] on button "CLASS SETTINGS" at bounding box center [354, 8] width 40 height 9
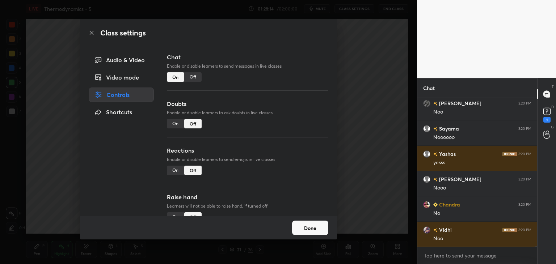
click at [196, 77] on div "Off" at bounding box center [192, 76] width 17 height 9
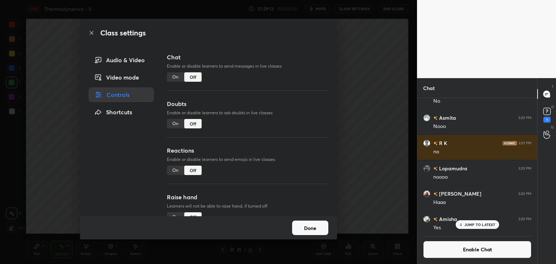
click at [473, 226] on p "JUMP TO LATEST" at bounding box center [479, 224] width 31 height 4
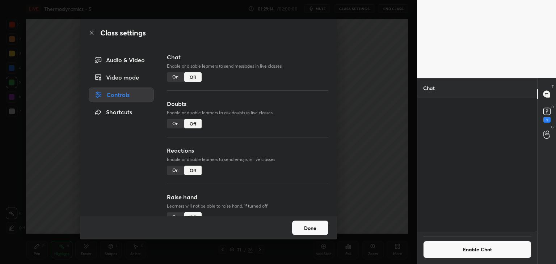
scroll to position [82639, 0]
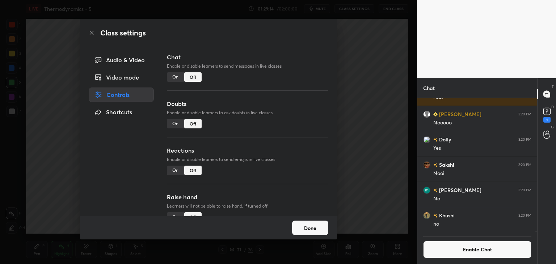
click at [326, 230] on button "Done" at bounding box center [310, 228] width 36 height 14
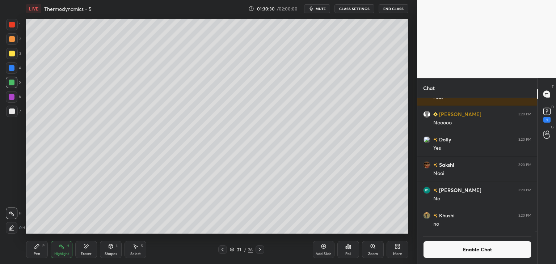
click at [259, 253] on div at bounding box center [259, 249] width 9 height 9
click at [452, 243] on button "Enable Chat" at bounding box center [477, 249] width 108 height 17
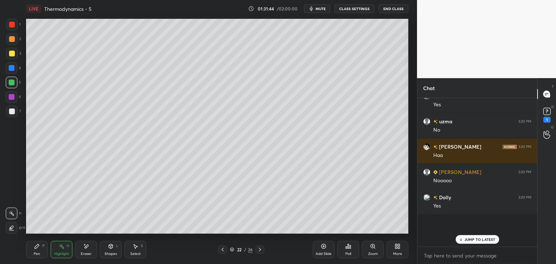
scroll to position [146, 118]
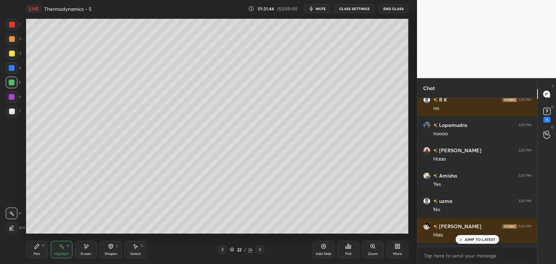
click at [464, 239] on div "JUMP TO LATEST" at bounding box center [476, 239] width 43 height 9
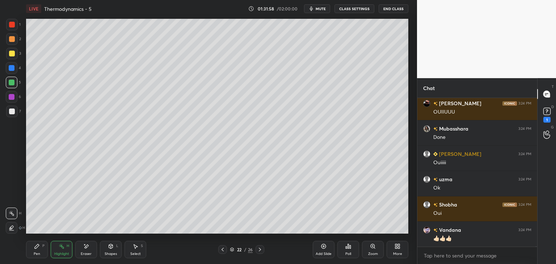
scroll to position [83311, 0]
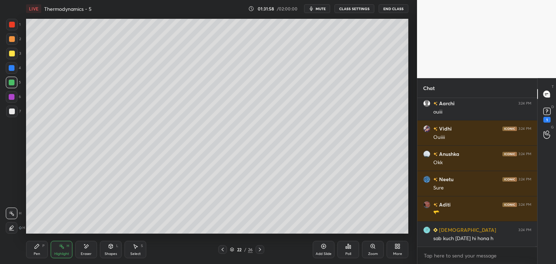
click at [38, 259] on div "Pen P Highlight H Eraser Shapes L Select S 22 / 26 Add Slide Poll Zoom More" at bounding box center [217, 249] width 382 height 29
click at [41, 255] on div "Pen P" at bounding box center [37, 249] width 22 height 17
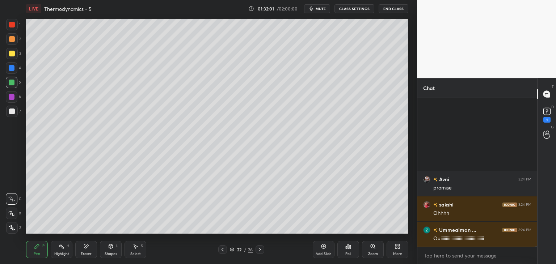
scroll to position [83513, 0]
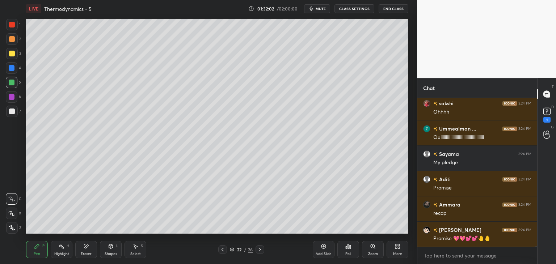
click at [92, 254] on div "Eraser" at bounding box center [86, 249] width 22 height 17
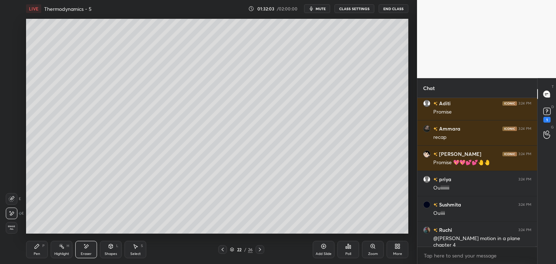
scroll to position [83640, 0]
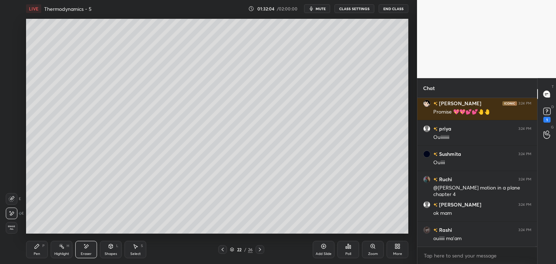
click at [64, 254] on div "Highlight" at bounding box center [61, 254] width 15 height 4
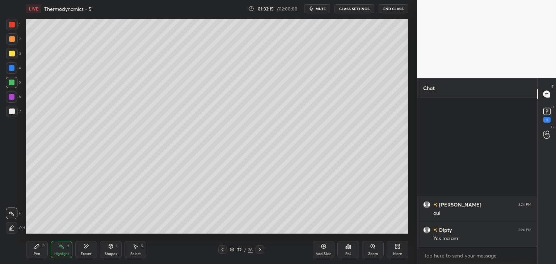
scroll to position [84710, 0]
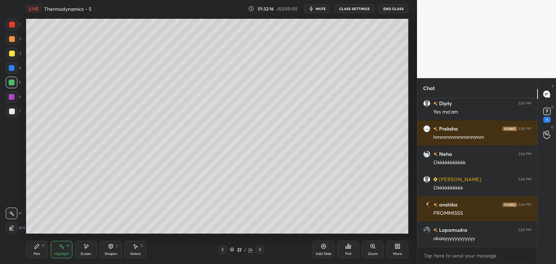
click at [37, 247] on icon at bounding box center [37, 246] width 4 height 4
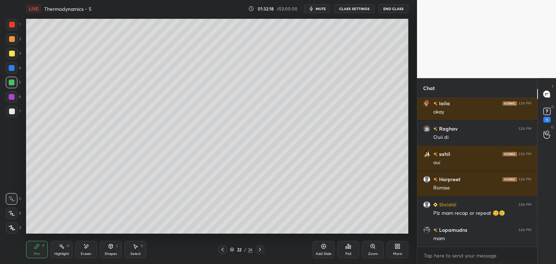
click at [87, 247] on icon at bounding box center [86, 246] width 6 height 6
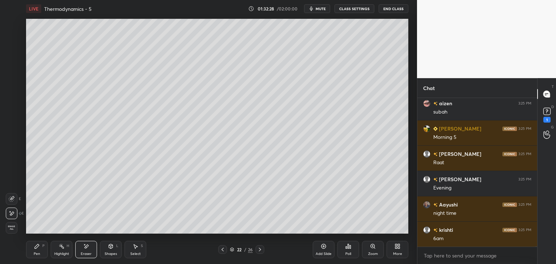
click at [35, 250] on div "Pen P" at bounding box center [37, 249] width 22 height 17
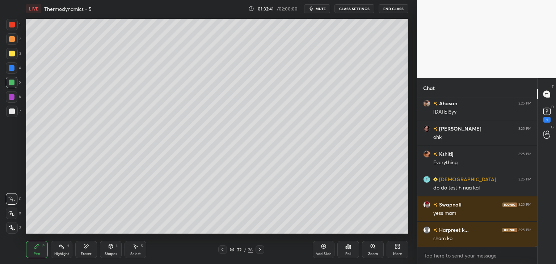
click at [86, 249] on icon at bounding box center [86, 246] width 6 height 6
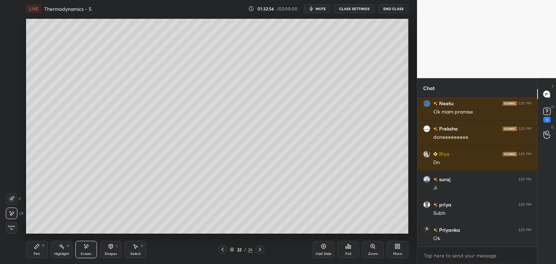
click at [60, 249] on div "Highlight H" at bounding box center [62, 249] width 22 height 17
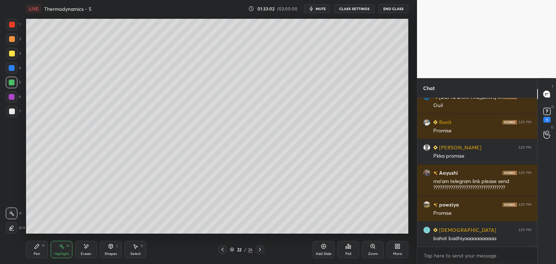
click at [38, 248] on icon at bounding box center [37, 246] width 6 height 6
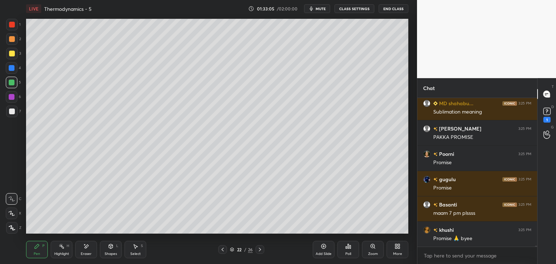
click at [83, 248] on icon at bounding box center [86, 246] width 6 height 6
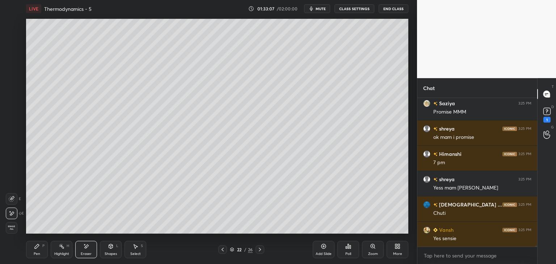
click at [262, 248] on icon at bounding box center [260, 250] width 6 height 6
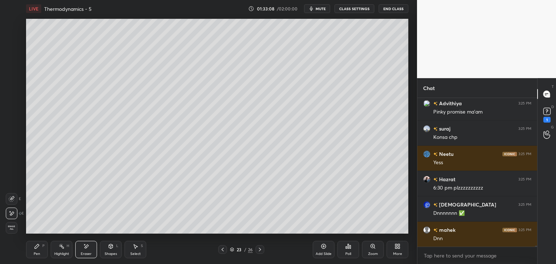
click at [66, 247] on div "Highlight H" at bounding box center [62, 249] width 22 height 17
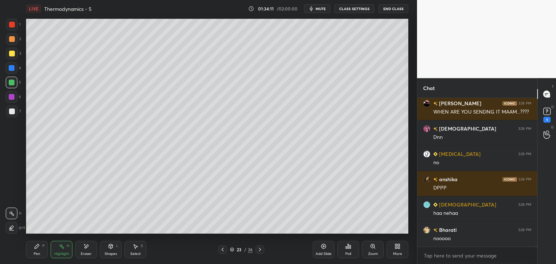
click at [69, 237] on div "Pen P Highlight H Eraser Shapes L Select S 23 / 26 Add Slide Poll Zoom More" at bounding box center [217, 249] width 382 height 29
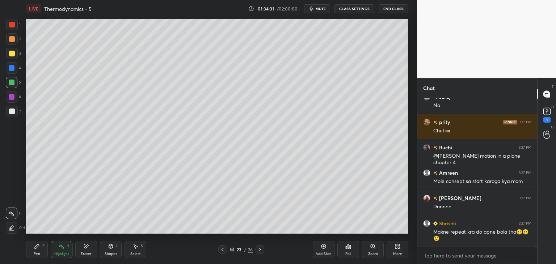
click at [40, 242] on div "Pen P" at bounding box center [37, 249] width 22 height 17
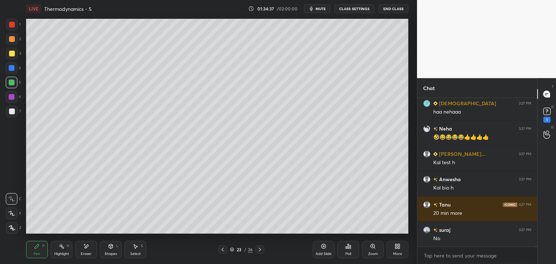
click at [85, 245] on icon at bounding box center [84, 244] width 1 height 1
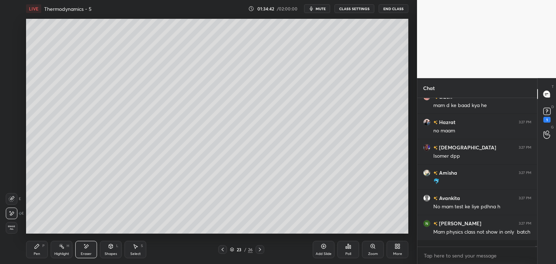
click at [64, 244] on icon at bounding box center [62, 246] width 6 height 6
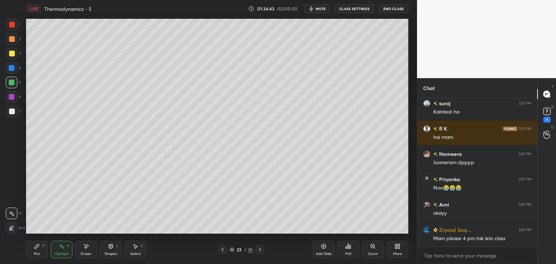
click at [263, 251] on div at bounding box center [259, 249] width 9 height 9
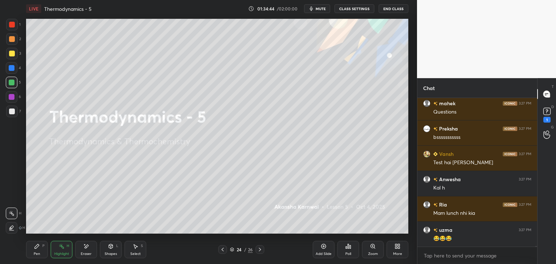
click at [224, 247] on icon at bounding box center [223, 250] width 6 height 6
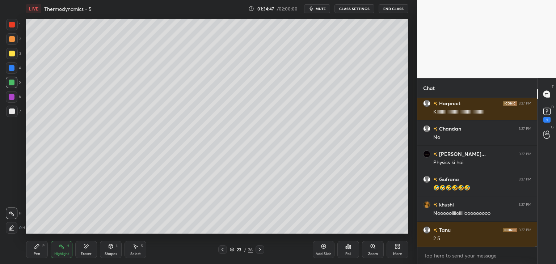
click at [322, 252] on div "Add Slide" at bounding box center [323, 254] width 16 height 4
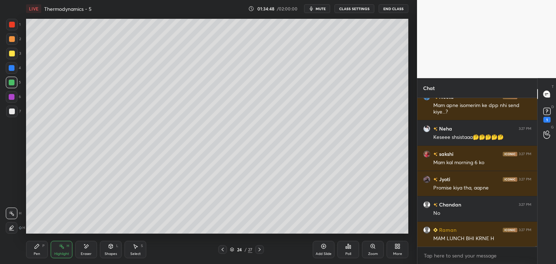
click at [352, 11] on button "CLASS SETTINGS" at bounding box center [354, 8] width 40 height 9
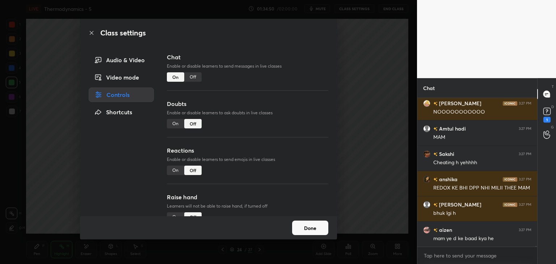
click at [320, 229] on button "Done" at bounding box center [310, 228] width 36 height 14
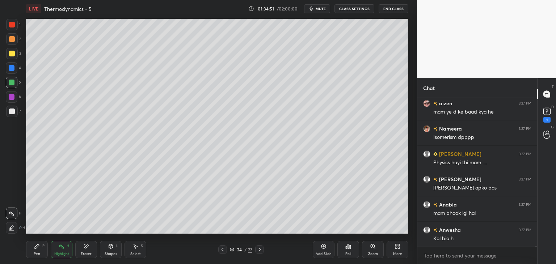
click at [30, 246] on div "Pen P" at bounding box center [37, 249] width 22 height 17
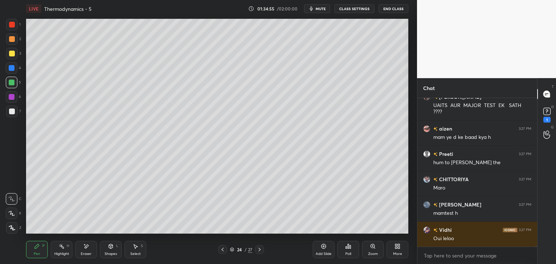
click at [85, 249] on icon at bounding box center [86, 246] width 6 height 6
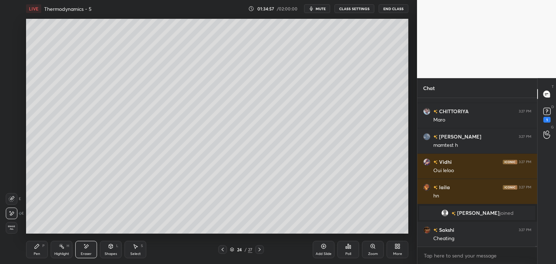
click at [355, 12] on button "CLASS SETTINGS" at bounding box center [354, 8] width 40 height 9
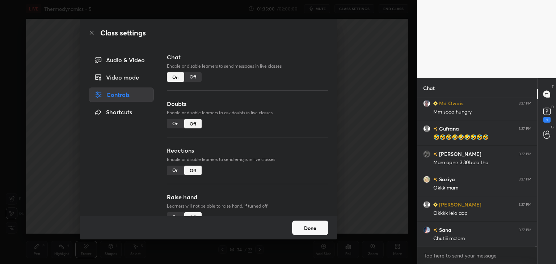
click at [197, 75] on div "Off" at bounding box center [192, 76] width 17 height 9
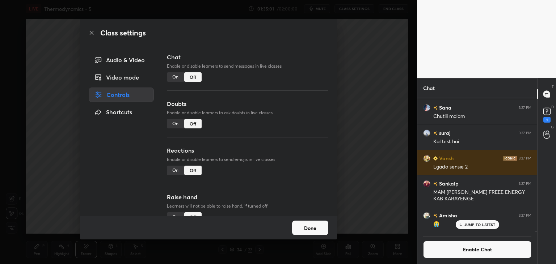
click at [295, 222] on button "Done" at bounding box center [310, 228] width 36 height 14
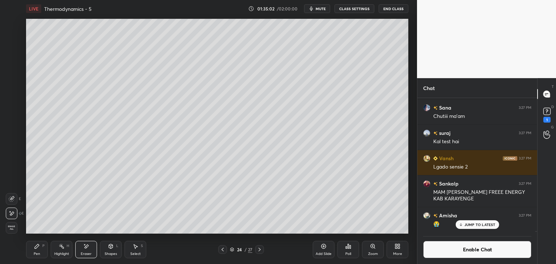
click at [30, 252] on div "Pen P" at bounding box center [37, 249] width 22 height 17
click at [38, 249] on icon at bounding box center [37, 246] width 6 height 6
click at [350, 244] on icon at bounding box center [348, 246] width 6 height 6
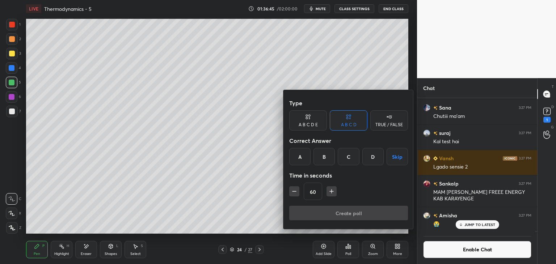
click at [325, 161] on div "B" at bounding box center [323, 156] width 21 height 17
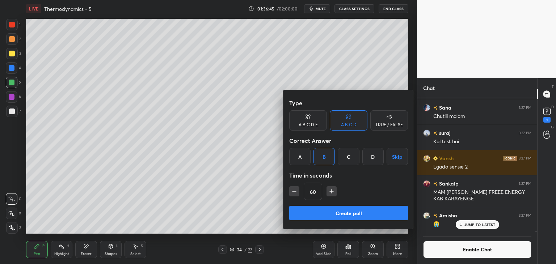
click at [338, 210] on button "Create poll" at bounding box center [348, 213] width 119 height 14
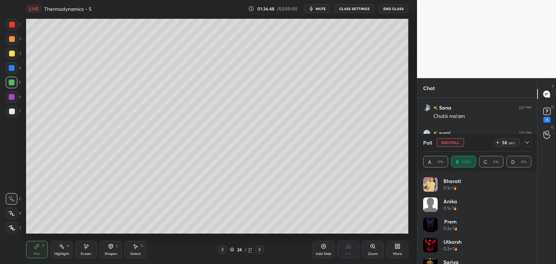
scroll to position [85, 106]
click at [525, 142] on icon at bounding box center [527, 143] width 6 height 6
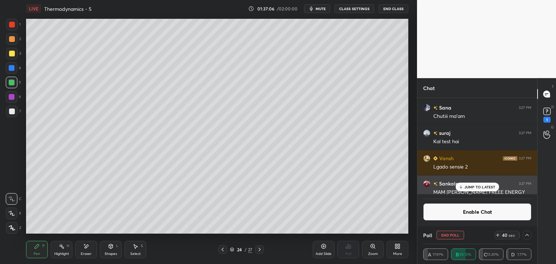
scroll to position [0, 2]
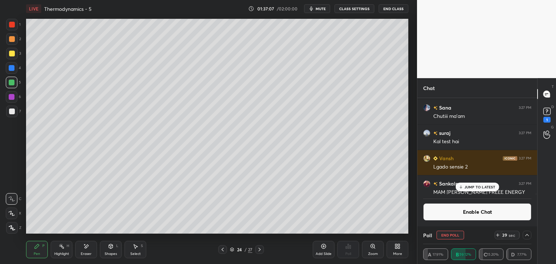
click at [479, 191] on div "JUMP TO LATEST" at bounding box center [476, 187] width 43 height 9
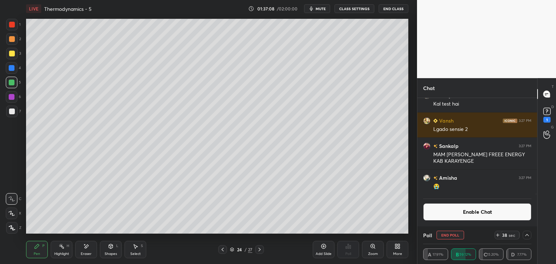
click at [459, 210] on button "Enable Chat" at bounding box center [477, 211] width 108 height 17
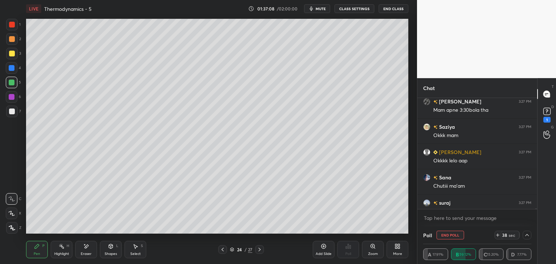
scroll to position [30434, 0]
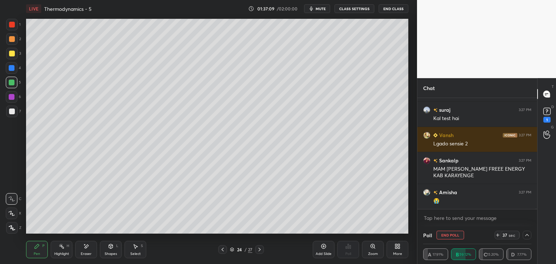
click at [11, 113] on div at bounding box center [12, 112] width 6 height 6
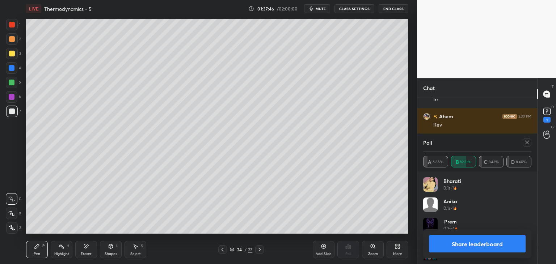
scroll to position [84, 106]
click at [458, 243] on button "Share leaderboard" at bounding box center [477, 243] width 97 height 17
type textarea "x"
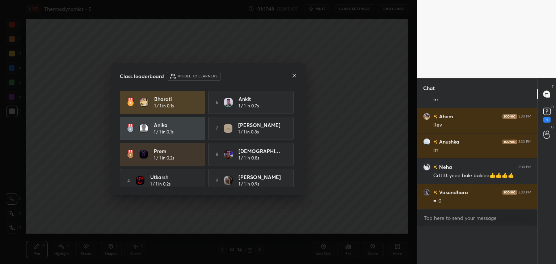
scroll to position [0, 0]
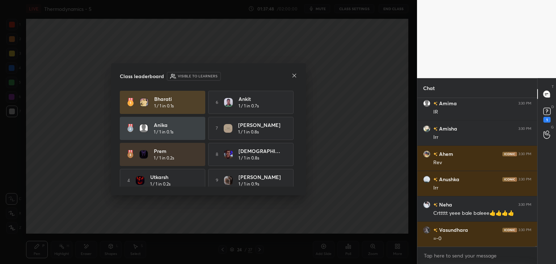
click at [292, 77] on icon at bounding box center [294, 76] width 6 height 6
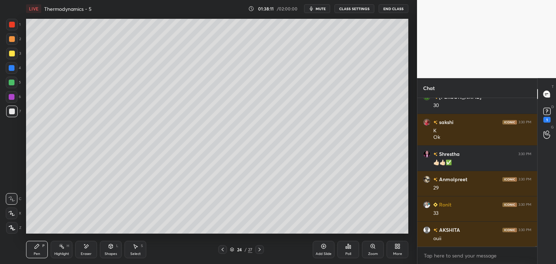
click at [357, 10] on button "CLASS SETTINGS" at bounding box center [354, 8] width 40 height 9
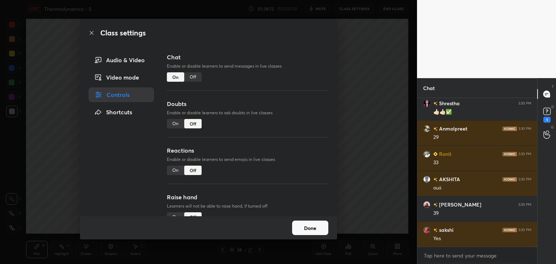
click at [199, 76] on div "Off" at bounding box center [192, 76] width 17 height 9
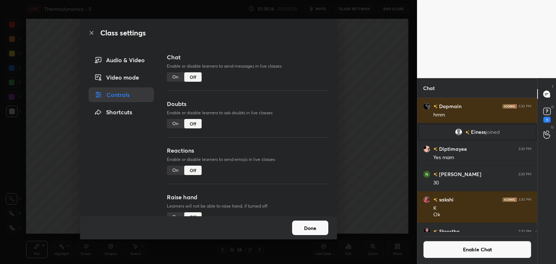
click at [305, 233] on button "Done" at bounding box center [310, 228] width 36 height 14
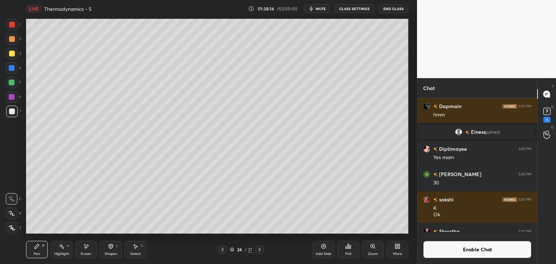
click at [320, 248] on icon at bounding box center [323, 246] width 6 height 6
click at [10, 81] on div at bounding box center [12, 83] width 6 height 6
click at [89, 251] on div "Eraser" at bounding box center [86, 249] width 22 height 17
click at [67, 251] on div "Highlight H" at bounding box center [62, 249] width 22 height 17
click at [89, 255] on div "Eraser" at bounding box center [86, 254] width 11 height 4
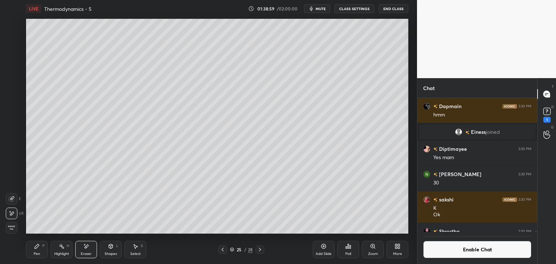
click at [35, 242] on div "Pen P" at bounding box center [37, 249] width 22 height 17
click at [13, 107] on div at bounding box center [12, 112] width 12 height 12
click at [346, 250] on div "Poll" at bounding box center [348, 249] width 22 height 17
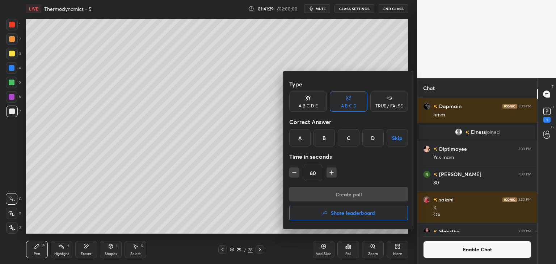
click at [326, 142] on div "B" at bounding box center [323, 137] width 21 height 17
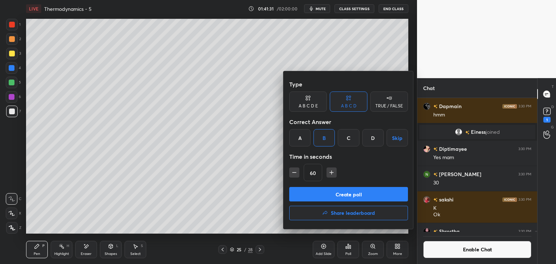
click at [325, 194] on button "Create poll" at bounding box center [348, 194] width 119 height 14
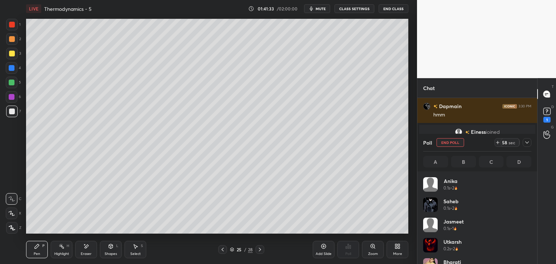
scroll to position [85, 106]
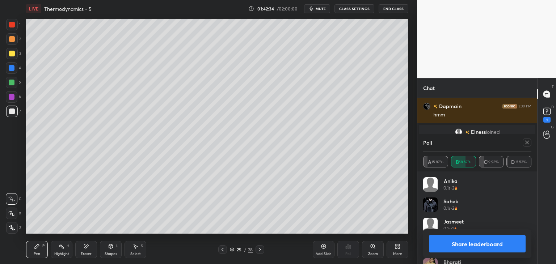
click at [448, 247] on button "Share leaderboard" at bounding box center [477, 243] width 97 height 17
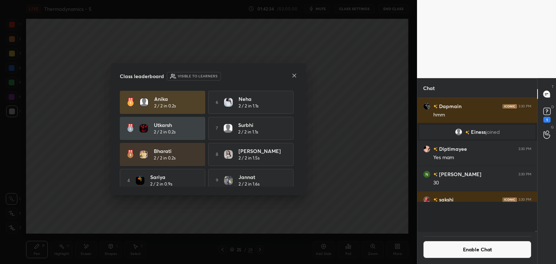
scroll to position [85, 118]
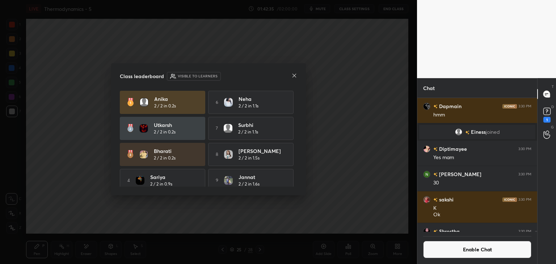
click at [294, 76] on icon at bounding box center [294, 76] width 6 height 6
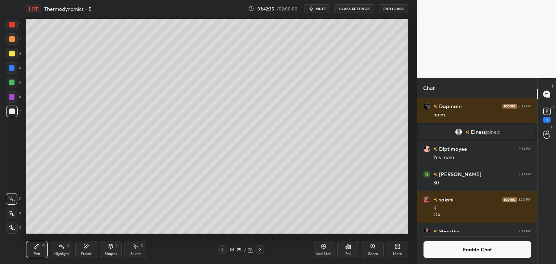
click at [40, 248] on div "Pen P" at bounding box center [37, 249] width 22 height 17
click at [11, 115] on div at bounding box center [12, 112] width 12 height 12
click at [111, 252] on div "Shapes" at bounding box center [111, 254] width 12 height 4
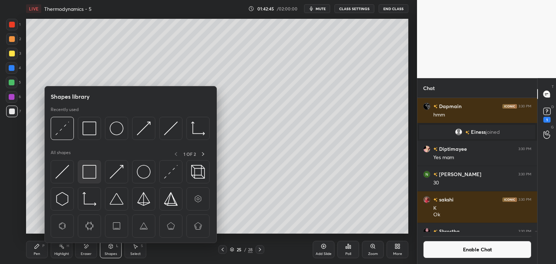
click at [89, 173] on img at bounding box center [89, 172] width 14 height 14
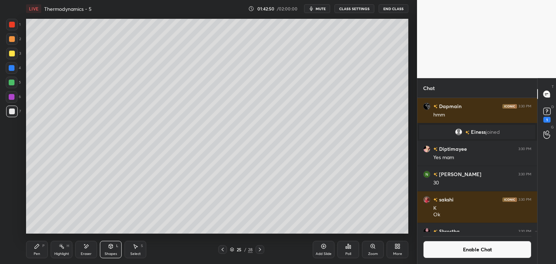
click at [321, 250] on div "Add Slide" at bounding box center [323, 249] width 22 height 17
click at [43, 251] on div "Pen P" at bounding box center [37, 249] width 22 height 17
click at [222, 251] on icon at bounding box center [223, 250] width 6 height 6
click at [66, 248] on div "Highlight H" at bounding box center [62, 249] width 22 height 17
click at [260, 250] on icon at bounding box center [260, 250] width 2 height 4
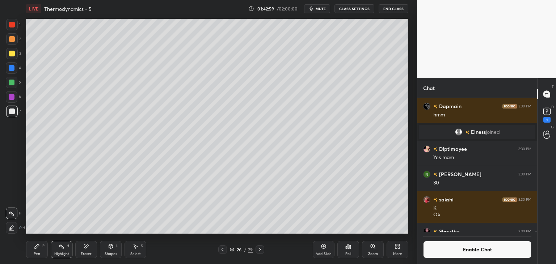
click at [43, 245] on div "P" at bounding box center [43, 246] width 2 height 4
click at [468, 250] on button "Enable Chat" at bounding box center [477, 249] width 108 height 17
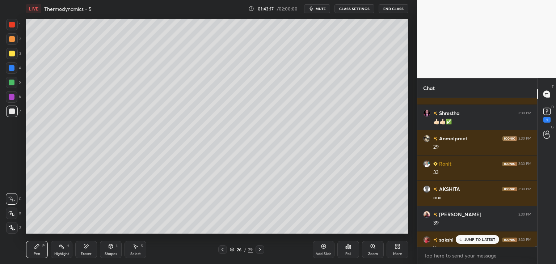
scroll to position [31550, 0]
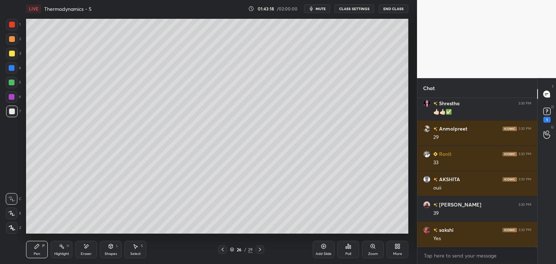
click at [52, 250] on div "Highlight H" at bounding box center [62, 249] width 22 height 17
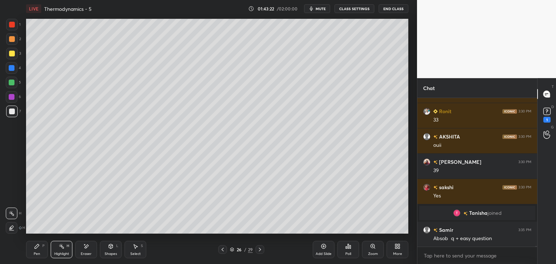
scroll to position [31563, 0]
click at [38, 249] on icon at bounding box center [37, 246] width 6 height 6
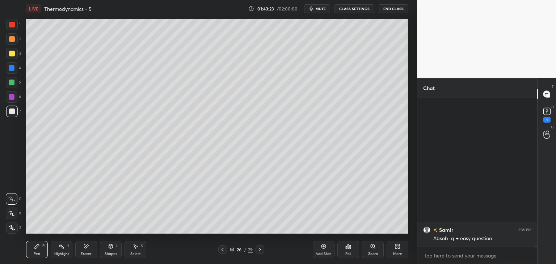
scroll to position [31715, 0]
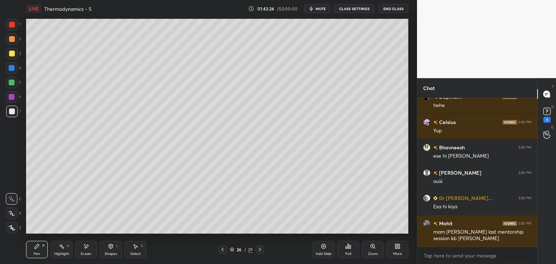
click at [345, 8] on button "CLASS SETTINGS" at bounding box center [354, 8] width 40 height 9
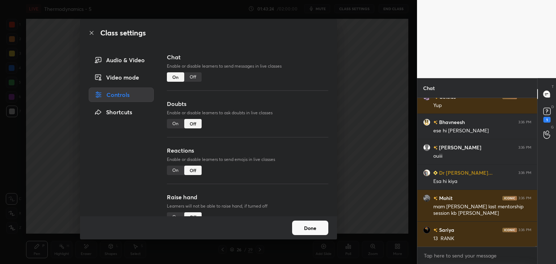
click at [194, 76] on div "Off" at bounding box center [192, 76] width 17 height 9
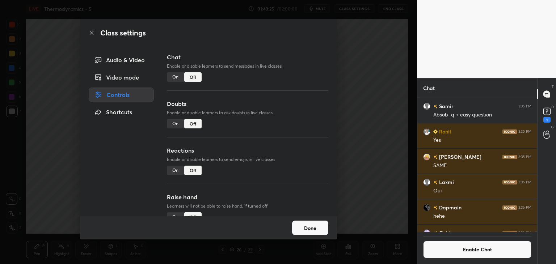
click at [313, 227] on button "Done" at bounding box center [310, 228] width 36 height 14
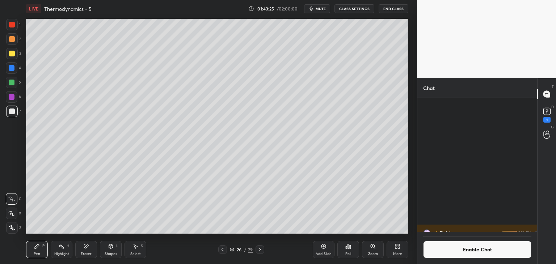
scroll to position [31821, 0]
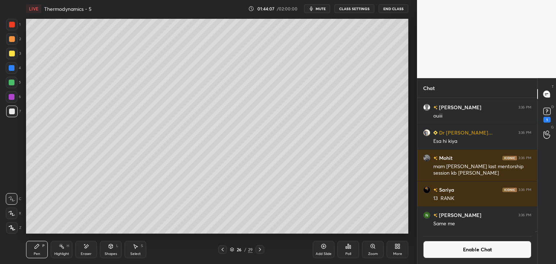
click at [224, 248] on icon at bounding box center [223, 250] width 6 height 6
click at [67, 248] on div "Highlight H" at bounding box center [62, 249] width 22 height 17
click at [16, 40] on div at bounding box center [12, 39] width 12 height 12
click at [447, 247] on button "Enable Chat" at bounding box center [477, 249] width 108 height 17
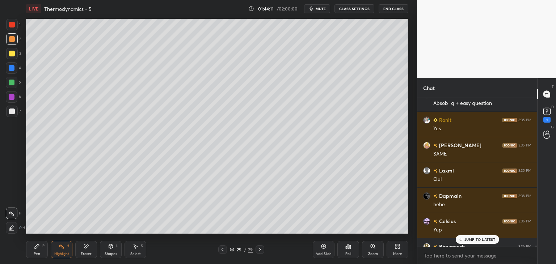
click at [14, 226] on div at bounding box center [12, 228] width 12 height 12
click at [469, 240] on p "9 NEW MESSAGES" at bounding box center [480, 239] width 34 height 4
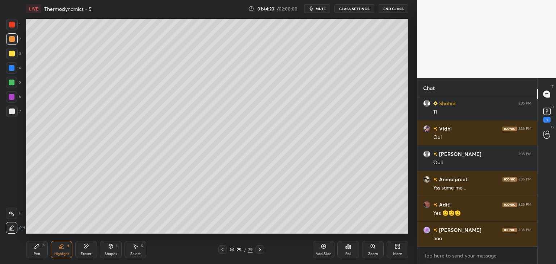
scroll to position [32288, 0]
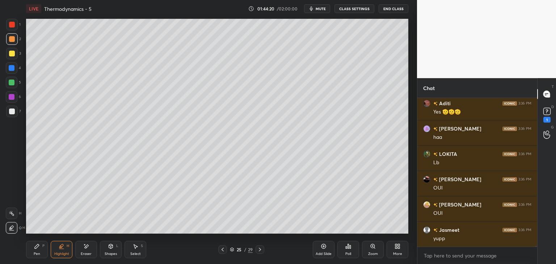
click at [258, 250] on icon at bounding box center [260, 250] width 6 height 6
click at [320, 248] on icon at bounding box center [323, 246] width 6 height 6
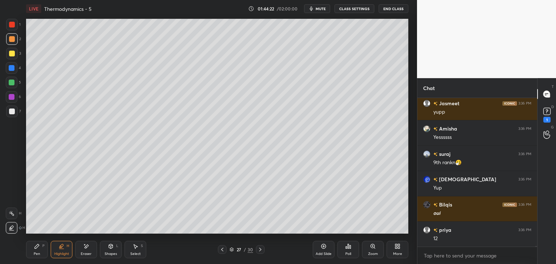
click at [354, 14] on div "LIVE Thermodynamics - 5 01:44:22 / 02:00:00 mute CLASS SETTINGS End Class" at bounding box center [217, 8] width 382 height 17
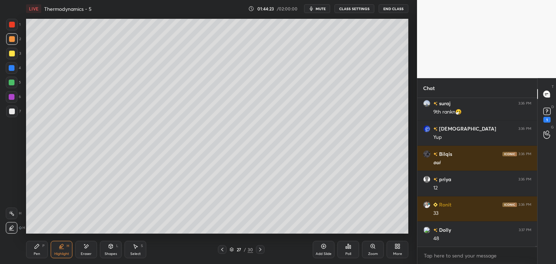
click at [355, 6] on button "CLASS SETTINGS" at bounding box center [354, 8] width 40 height 9
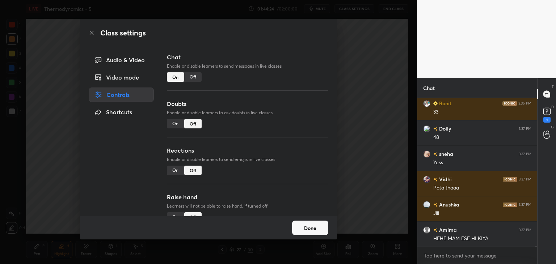
click at [197, 76] on div "Off" at bounding box center [192, 76] width 17 height 9
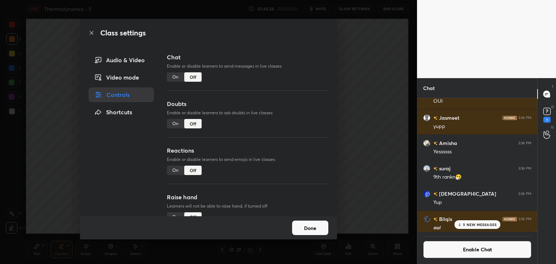
click at [304, 228] on button "Done" at bounding box center [310, 228] width 36 height 14
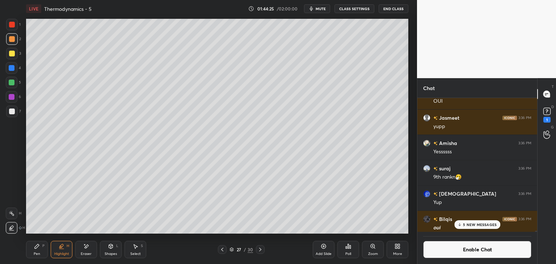
click at [35, 247] on icon at bounding box center [37, 246] width 4 height 4
click at [12, 68] on div at bounding box center [12, 68] width 6 height 6
click at [349, 249] on icon at bounding box center [348, 246] width 6 height 6
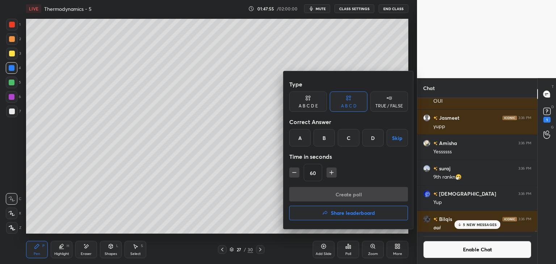
click at [349, 141] on div "C" at bounding box center [347, 137] width 21 height 17
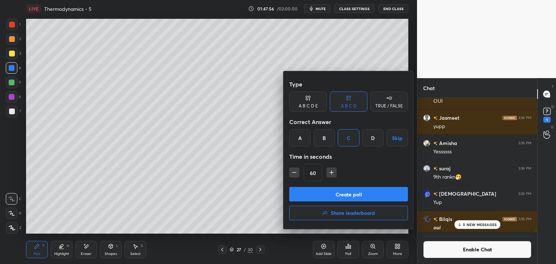
click at [333, 175] on icon "button" at bounding box center [331, 172] width 7 height 7
type input "75"
click at [340, 191] on button "Create poll" at bounding box center [348, 194] width 119 height 14
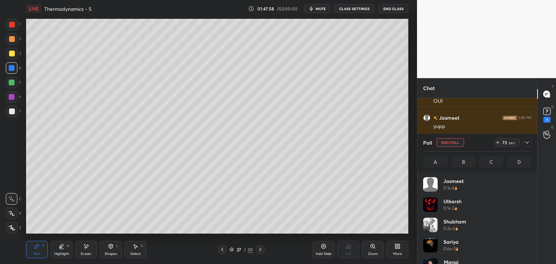
scroll to position [85, 106]
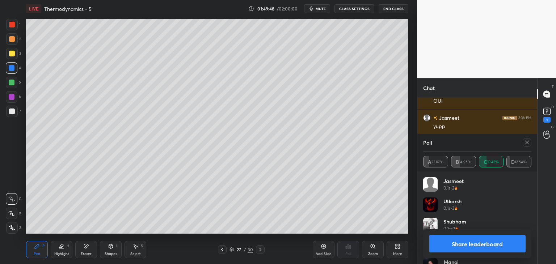
click at [451, 248] on button "Share leaderboard" at bounding box center [477, 243] width 97 height 17
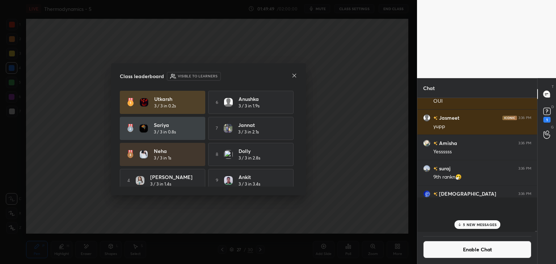
scroll to position [132, 118]
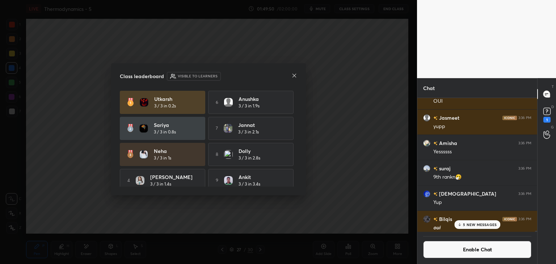
click at [472, 223] on p "5 NEW MESSAGES" at bounding box center [480, 224] width 34 height 4
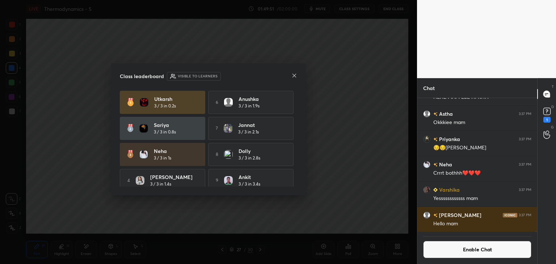
click at [296, 75] on icon at bounding box center [294, 76] width 6 height 6
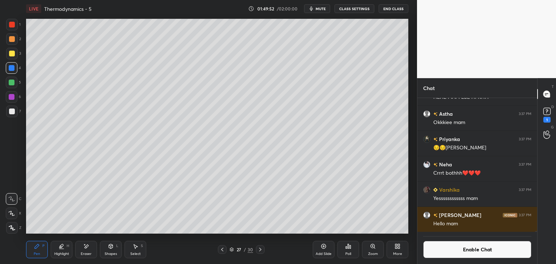
click at [443, 248] on button "Enable Chat" at bounding box center [477, 249] width 108 height 17
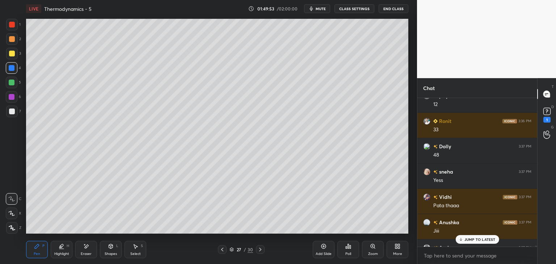
click at [458, 239] on div "JUMP TO LATEST" at bounding box center [476, 239] width 43 height 9
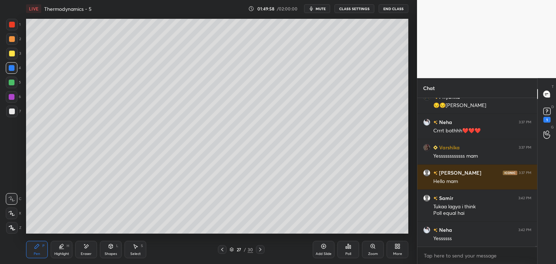
scroll to position [32542, 0]
click at [12, 51] on div at bounding box center [12, 54] width 6 height 6
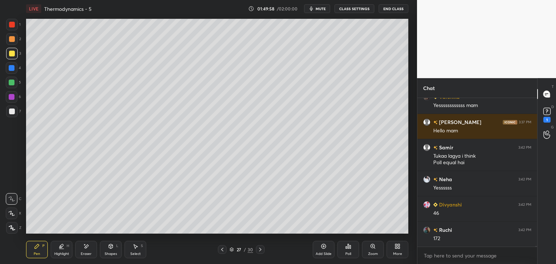
click at [13, 41] on div at bounding box center [12, 39] width 6 height 6
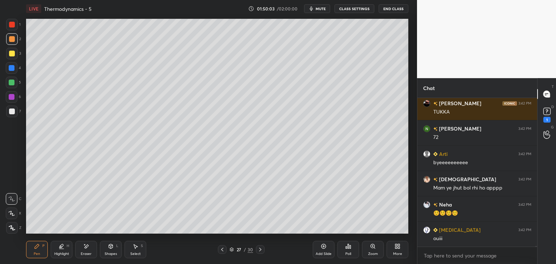
scroll to position [32719, 0]
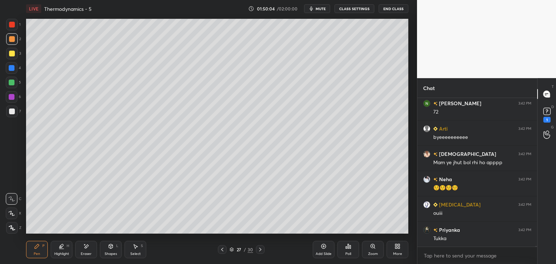
click at [319, 249] on div "Add Slide" at bounding box center [323, 249] width 22 height 17
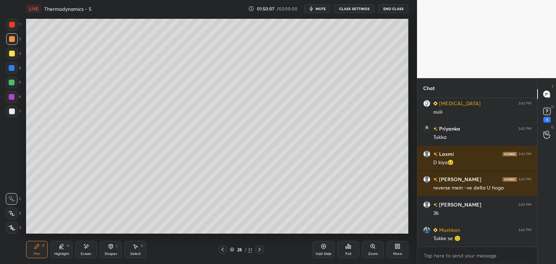
scroll to position [32846, 0]
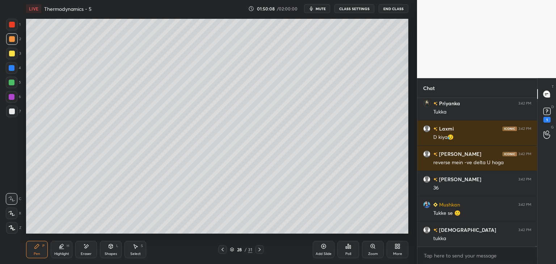
click at [224, 247] on icon at bounding box center [223, 250] width 6 height 6
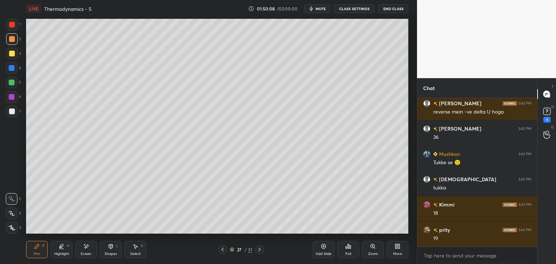
click at [64, 248] on icon at bounding box center [62, 246] width 6 height 6
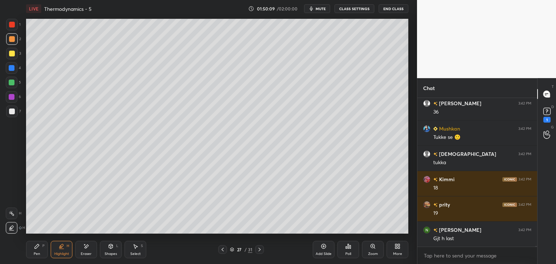
click at [13, 214] on rect at bounding box center [12, 214] width 4 height 4
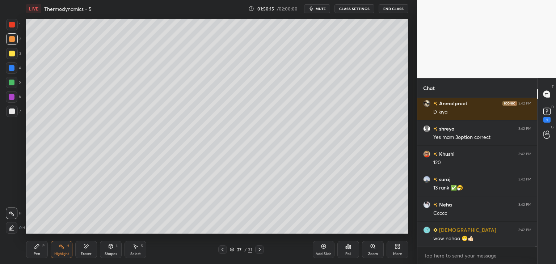
click at [261, 251] on icon at bounding box center [259, 250] width 6 height 6
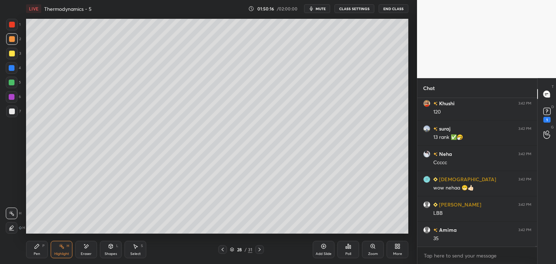
click at [38, 247] on icon at bounding box center [37, 246] width 4 height 4
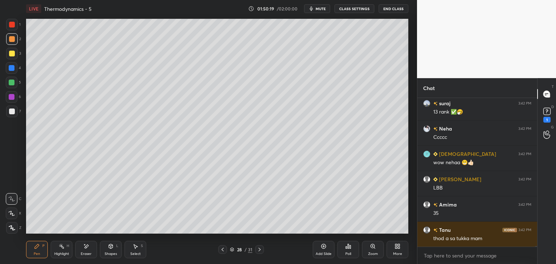
click at [220, 251] on icon at bounding box center [223, 250] width 6 height 6
click at [259, 249] on icon at bounding box center [259, 250] width 6 height 6
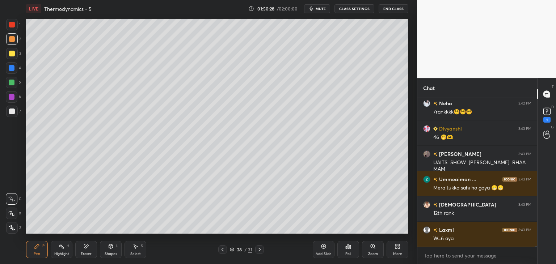
click at [224, 250] on icon at bounding box center [223, 250] width 6 height 6
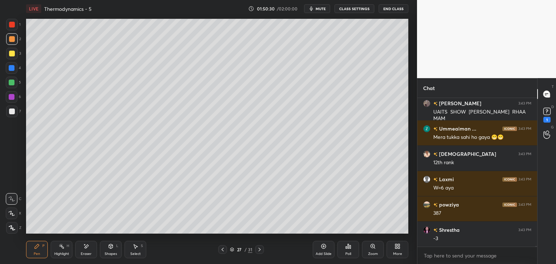
click at [260, 251] on icon at bounding box center [259, 250] width 6 height 6
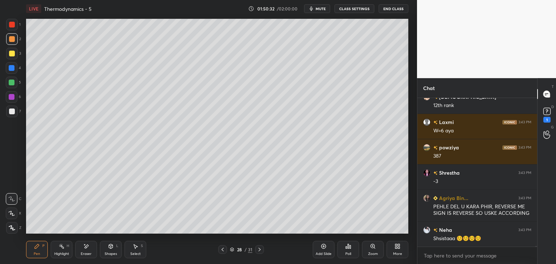
click at [220, 251] on icon at bounding box center [223, 250] width 6 height 6
click at [62, 251] on div "Highlight H" at bounding box center [62, 249] width 22 height 17
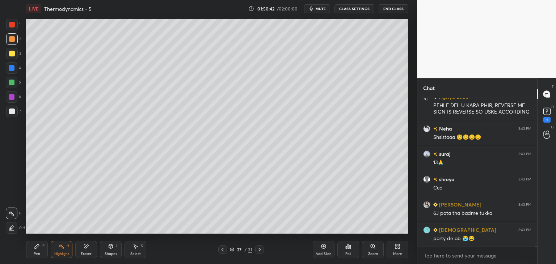
click at [257, 250] on icon at bounding box center [259, 250] width 6 height 6
click at [34, 250] on div "Pen P" at bounding box center [37, 249] width 22 height 17
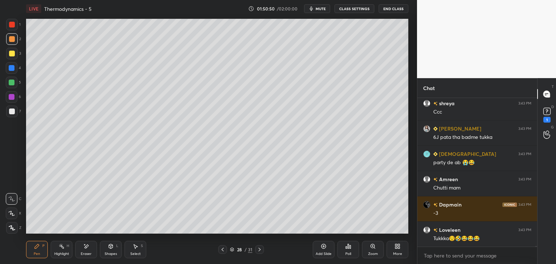
click at [58, 244] on div "Highlight H" at bounding box center [62, 249] width 22 height 17
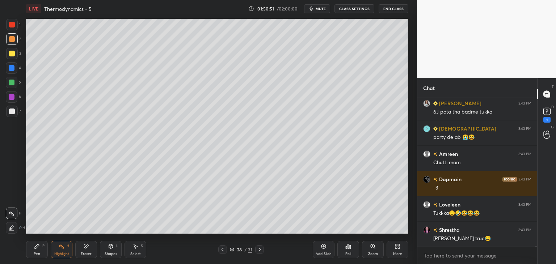
click at [220, 250] on icon at bounding box center [223, 250] width 6 height 6
click at [259, 247] on icon at bounding box center [259, 250] width 6 height 6
click at [42, 251] on div "Pen P" at bounding box center [37, 249] width 22 height 17
click at [356, 8] on button "CLASS SETTINGS" at bounding box center [354, 8] width 40 height 9
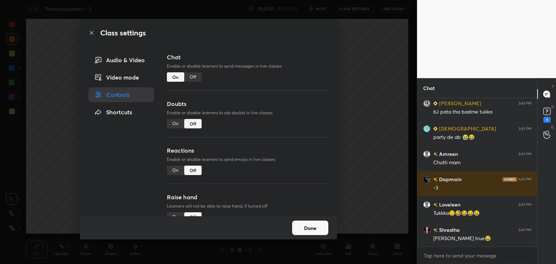
click at [195, 76] on div "Off" at bounding box center [192, 76] width 17 height 9
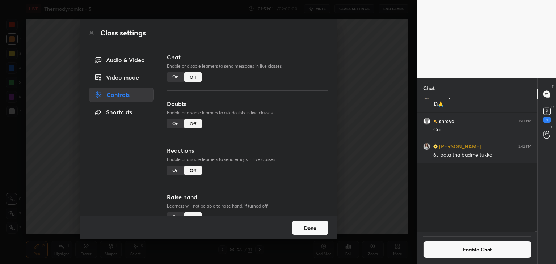
scroll to position [3, 2]
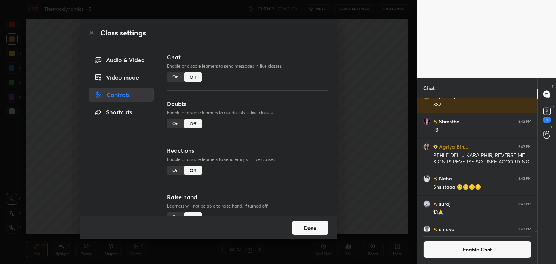
click at [307, 228] on button "Done" at bounding box center [310, 228] width 36 height 14
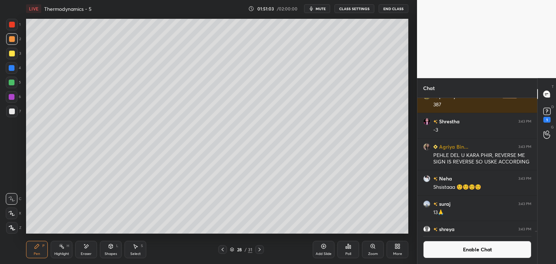
click at [10, 68] on div at bounding box center [12, 68] width 6 height 6
click at [59, 243] on icon at bounding box center [62, 246] width 6 height 6
click at [86, 241] on div "Pen P Highlight H Eraser Shapes L Select S 28 / 31 Add Slide Poll Zoom More" at bounding box center [217, 249] width 382 height 29
click at [84, 249] on icon at bounding box center [86, 246] width 6 height 6
click at [62, 250] on div "Highlight H" at bounding box center [62, 249] width 22 height 17
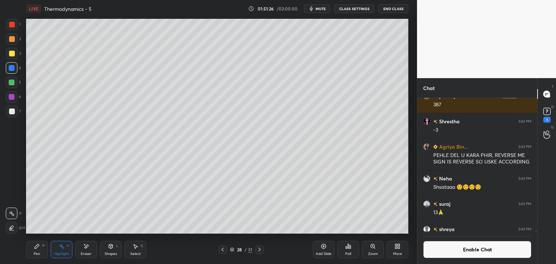
click at [42, 253] on div "Pen P" at bounding box center [37, 249] width 22 height 17
click at [12, 115] on div at bounding box center [12, 112] width 12 height 12
click at [60, 247] on icon at bounding box center [62, 246] width 6 height 6
click at [35, 248] on icon at bounding box center [37, 246] width 4 height 4
click at [65, 247] on div "Highlight H" at bounding box center [62, 249] width 22 height 17
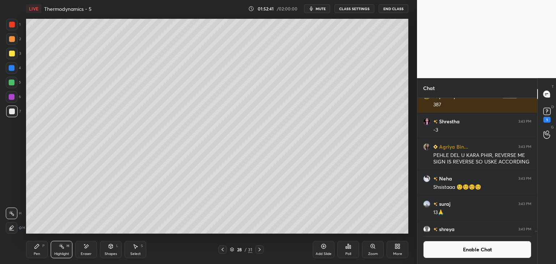
click at [43, 248] on div "Pen P" at bounding box center [37, 249] width 22 height 17
click at [464, 248] on button "Enable Chat" at bounding box center [477, 249] width 108 height 17
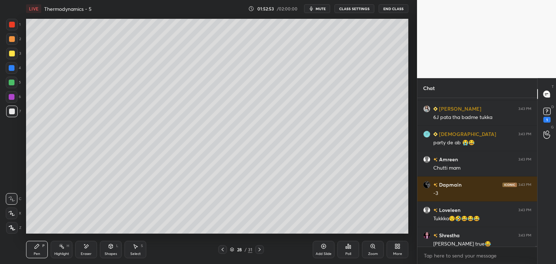
scroll to position [33327, 0]
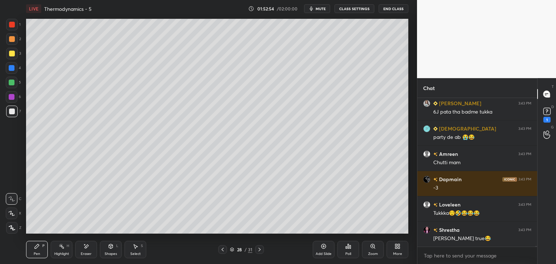
click at [68, 244] on div "H" at bounding box center [68, 246] width 3 height 4
click at [12, 97] on div at bounding box center [12, 97] width 6 height 6
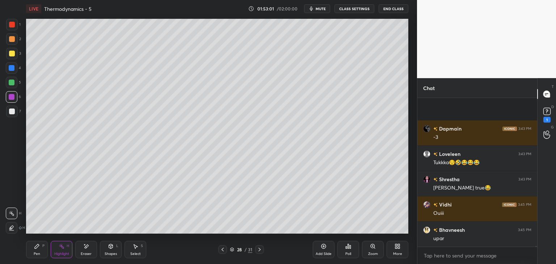
scroll to position [33428, 0]
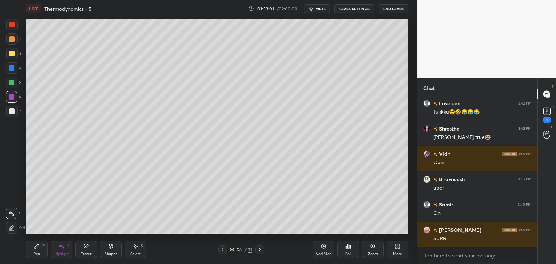
click at [43, 251] on div "Pen P" at bounding box center [37, 249] width 22 height 17
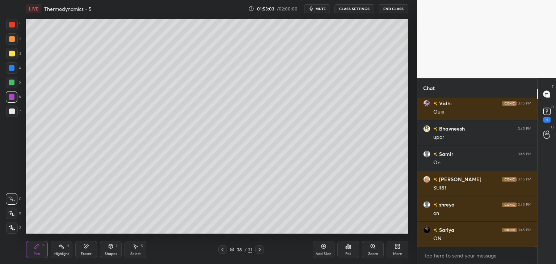
scroll to position [33673, 0]
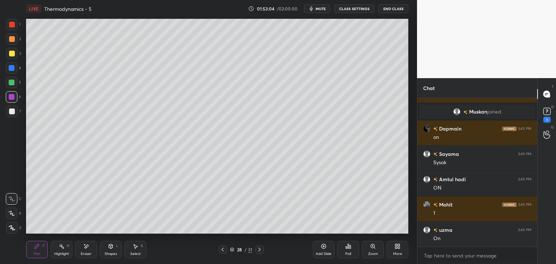
click at [224, 247] on icon at bounding box center [223, 250] width 6 height 6
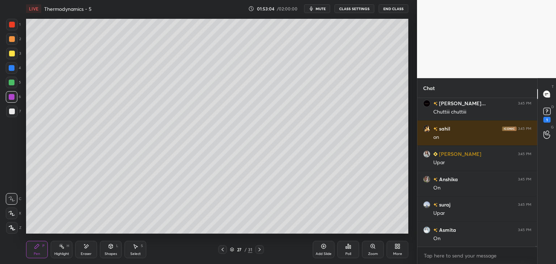
click at [60, 250] on div "Highlight H" at bounding box center [62, 249] width 22 height 17
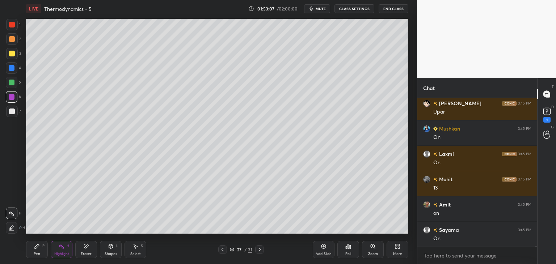
scroll to position [34357, 0]
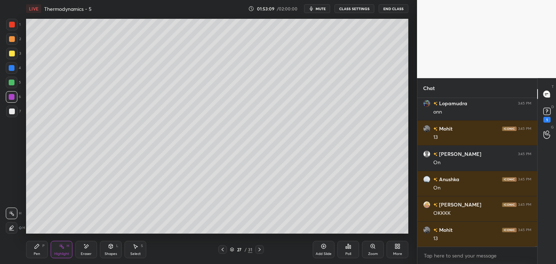
click at [41, 250] on div "Pen P" at bounding box center [37, 249] width 22 height 17
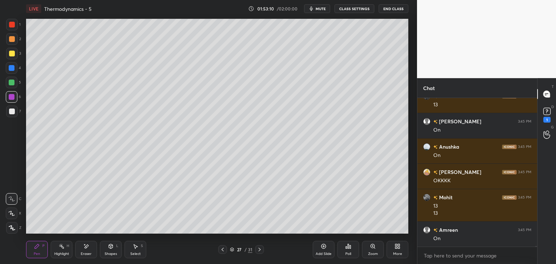
scroll to position [34592, 0]
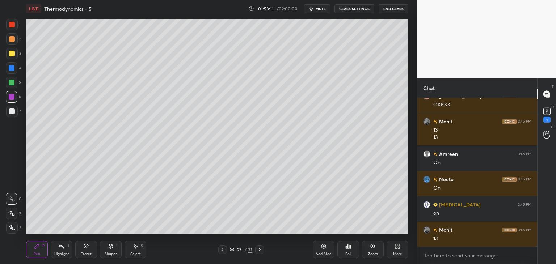
click at [260, 251] on icon at bounding box center [259, 250] width 6 height 6
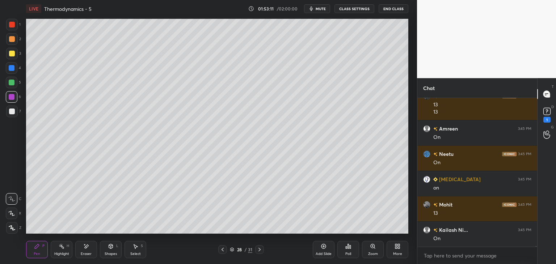
scroll to position [34643, 0]
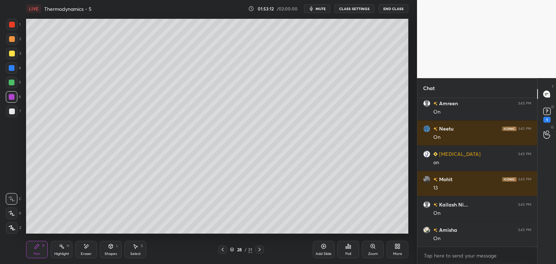
click at [357, 6] on button "CLASS SETTINGS" at bounding box center [354, 8] width 40 height 9
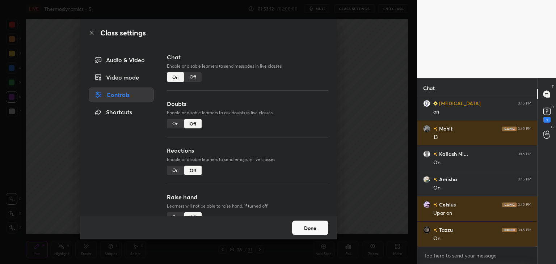
click at [195, 76] on div "Off" at bounding box center [192, 76] width 17 height 9
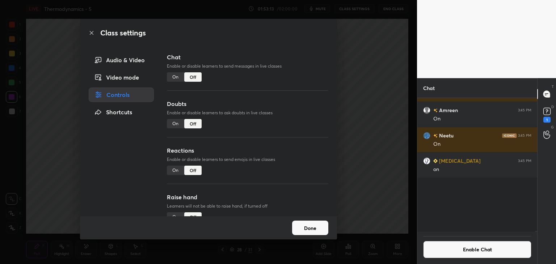
scroll to position [3, 2]
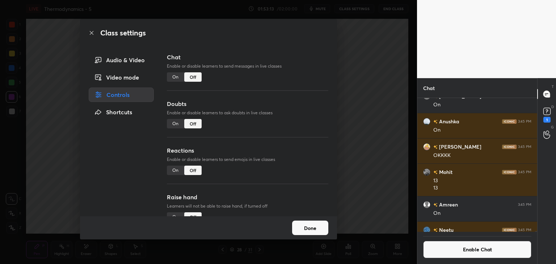
click at [310, 230] on button "Done" at bounding box center [310, 228] width 36 height 14
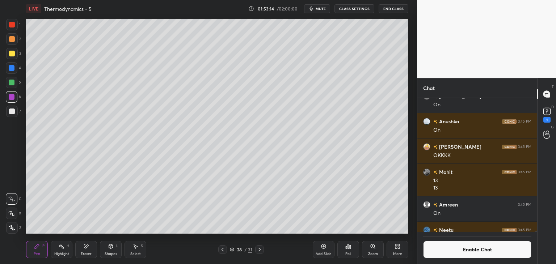
click at [140, 246] on div "Select S" at bounding box center [135, 249] width 22 height 17
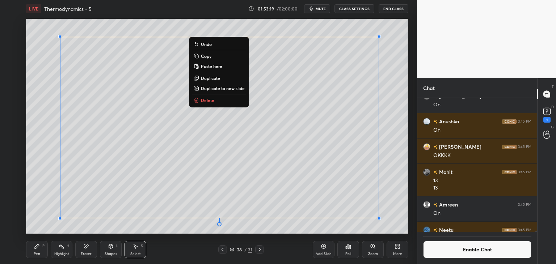
click at [37, 252] on div "Pen" at bounding box center [37, 254] width 7 height 4
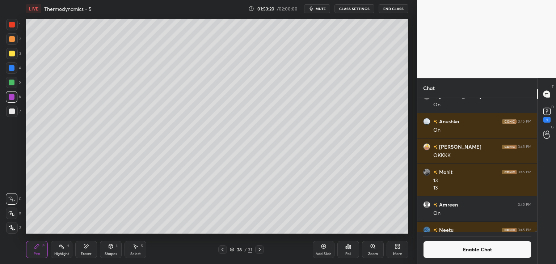
click at [13, 54] on div at bounding box center [12, 54] width 6 height 6
click at [16, 111] on div at bounding box center [12, 112] width 12 height 12
click at [459, 248] on button "Enable Chat" at bounding box center [477, 249] width 108 height 17
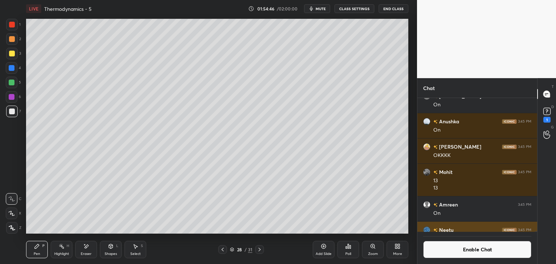
scroll to position [146, 118]
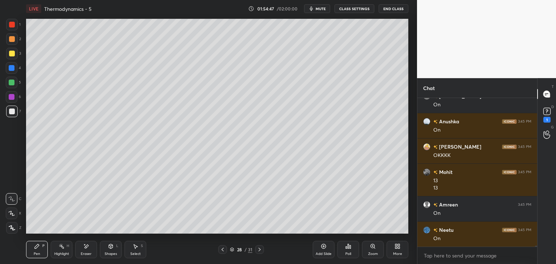
click at [52, 251] on div "Highlight H" at bounding box center [62, 249] width 22 height 17
click at [10, 76] on div "4" at bounding box center [13, 69] width 15 height 14
click at [12, 70] on div at bounding box center [12, 68] width 6 height 6
click at [9, 82] on div at bounding box center [12, 83] width 6 height 6
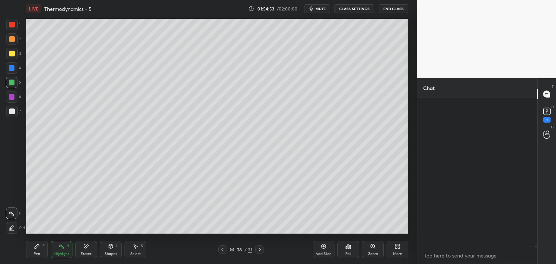
scroll to position [34925, 0]
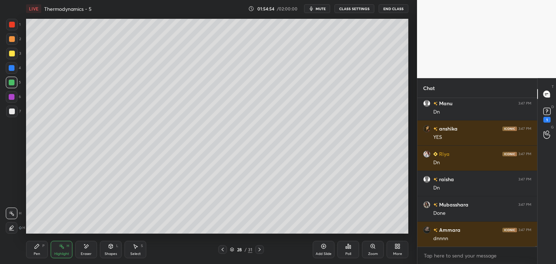
click at [233, 246] on div "28 / 31" at bounding box center [241, 249] width 22 height 7
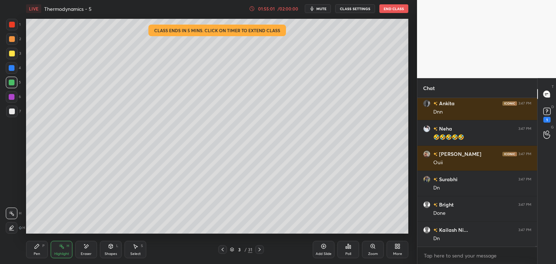
scroll to position [36058, 0]
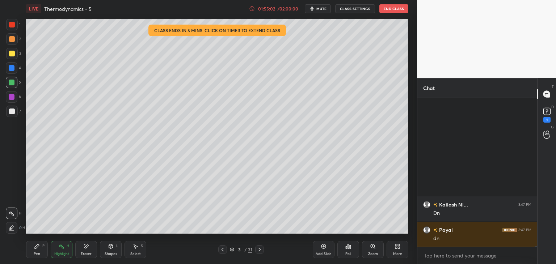
click at [286, 7] on div "/ 02:00:00" at bounding box center [287, 9] width 22 height 4
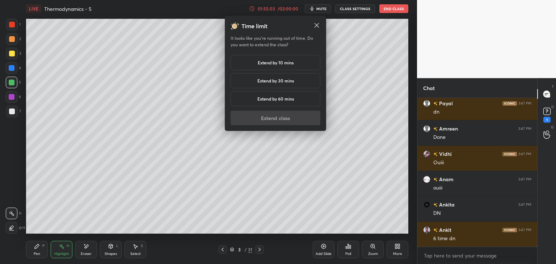
click at [244, 58] on div "Extend by 10 mins" at bounding box center [275, 62] width 90 height 15
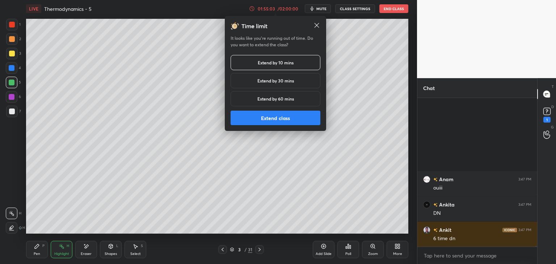
scroll to position [36286, 0]
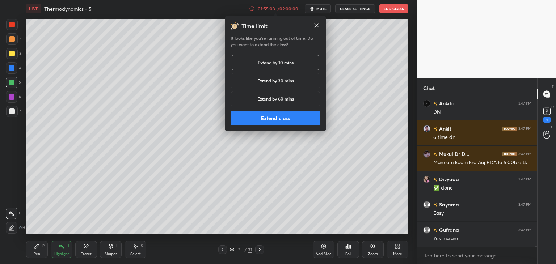
click at [282, 119] on button "Extend class" at bounding box center [275, 118] width 90 height 14
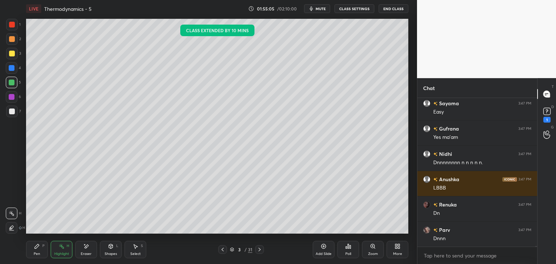
scroll to position [36565, 0]
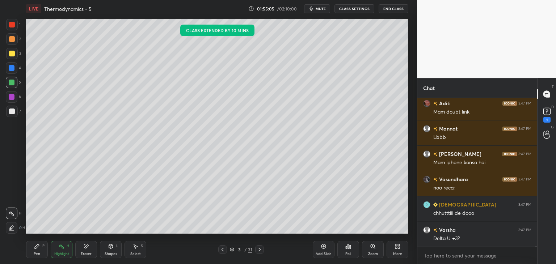
click at [348, 8] on button "CLASS SETTINGS" at bounding box center [354, 8] width 40 height 9
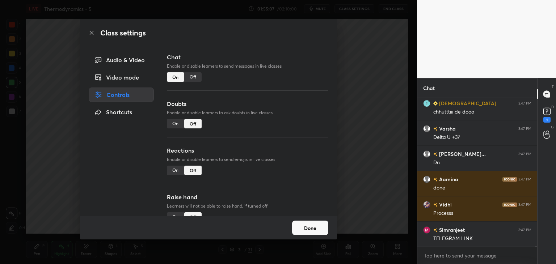
click at [197, 78] on div "Off" at bounding box center [192, 76] width 17 height 9
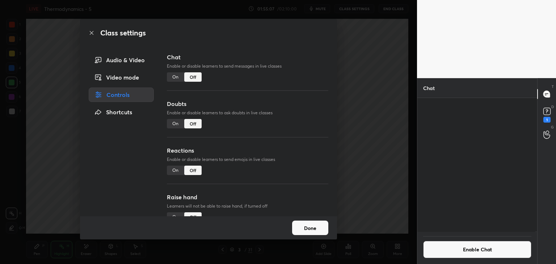
scroll to position [36322, 0]
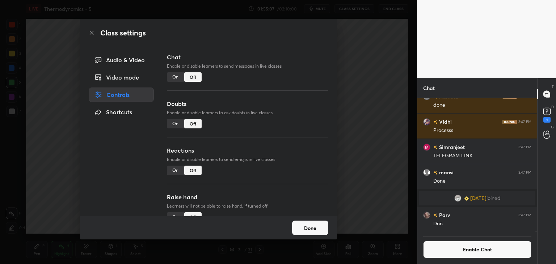
click at [299, 227] on button "Done" at bounding box center [310, 228] width 36 height 14
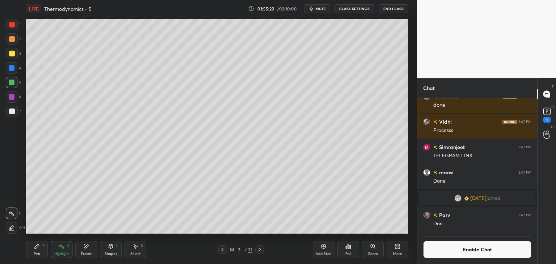
click at [263, 250] on div at bounding box center [259, 249] width 9 height 9
click at [259, 250] on icon at bounding box center [259, 250] width 6 height 6
click at [12, 52] on div at bounding box center [12, 54] width 6 height 6
click at [10, 94] on div at bounding box center [12, 97] width 6 height 6
click at [260, 249] on icon at bounding box center [259, 250] width 2 height 4
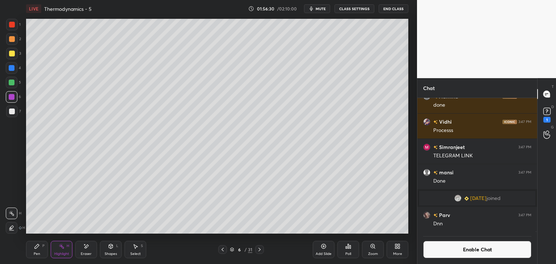
click at [261, 248] on icon at bounding box center [259, 250] width 6 height 6
click at [258, 251] on icon at bounding box center [259, 250] width 6 height 6
click at [262, 251] on icon at bounding box center [259, 250] width 6 height 6
click at [261, 250] on icon at bounding box center [259, 250] width 6 height 6
click at [262, 249] on icon at bounding box center [259, 250] width 6 height 6
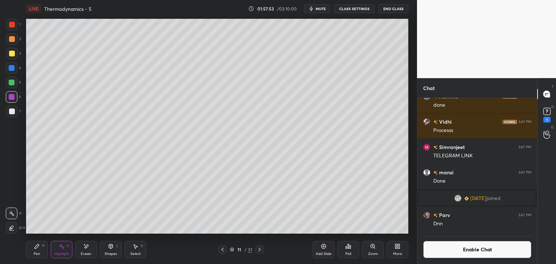
click at [259, 251] on icon at bounding box center [259, 250] width 6 height 6
click at [261, 249] on icon at bounding box center [259, 250] width 6 height 6
click at [264, 252] on div "13 / 31" at bounding box center [240, 249] width 143 height 9
click at [257, 248] on icon at bounding box center [259, 250] width 6 height 6
click at [285, 6] on div "01:59:21 / 02:10:00 mute CLASS SETTINGS End Class" at bounding box center [328, 8] width 160 height 9
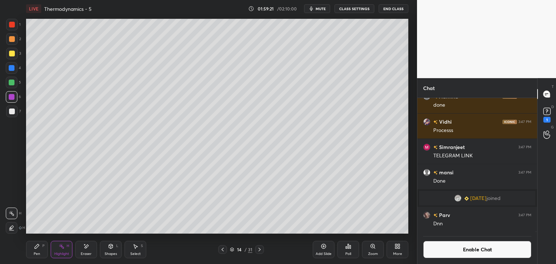
click at [281, 7] on div "01:59:21 / 02:10:00 mute CLASS SETTINGS End Class" at bounding box center [328, 8] width 160 height 9
click at [263, 249] on div at bounding box center [259, 249] width 9 height 9
click at [259, 251] on icon at bounding box center [259, 250] width 6 height 6
click at [258, 248] on icon at bounding box center [259, 250] width 6 height 6
click at [12, 67] on div at bounding box center [12, 68] width 6 height 6
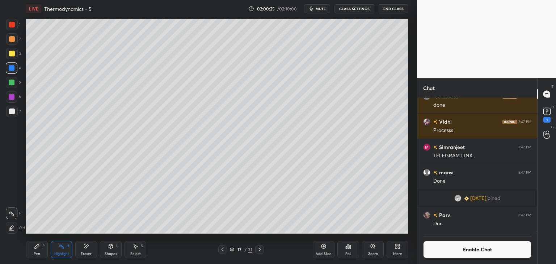
click at [262, 250] on icon at bounding box center [259, 250] width 6 height 6
click at [13, 47] on div "2" at bounding box center [13, 40] width 15 height 14
click at [258, 247] on icon at bounding box center [259, 250] width 6 height 6
click at [262, 249] on icon at bounding box center [259, 250] width 6 height 6
click at [255, 251] on div at bounding box center [259, 249] width 9 height 9
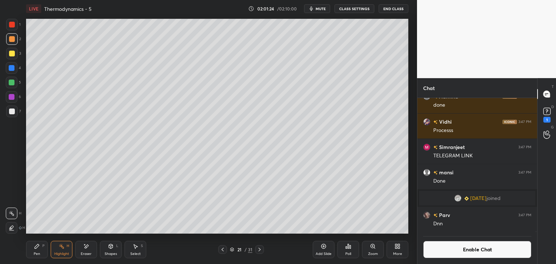
click at [259, 248] on icon at bounding box center [259, 250] width 2 height 4
click at [257, 250] on icon at bounding box center [259, 250] width 6 height 6
click at [259, 250] on icon at bounding box center [259, 250] width 6 height 6
click at [259, 249] on icon at bounding box center [259, 250] width 2 height 4
click at [263, 249] on div at bounding box center [259, 249] width 9 height 9
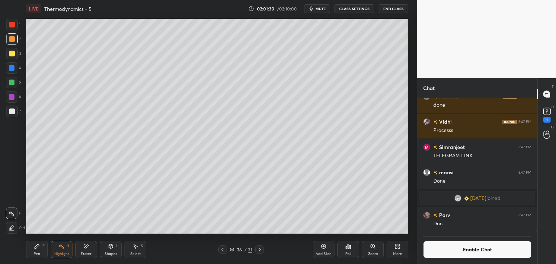
click at [263, 251] on div at bounding box center [259, 249] width 9 height 9
click at [265, 251] on div "27 / 31" at bounding box center [240, 249] width 143 height 9
click at [264, 252] on div "27 / 31" at bounding box center [240, 249] width 143 height 9
click at [260, 247] on icon at bounding box center [259, 250] width 6 height 6
click at [259, 247] on icon at bounding box center [259, 250] width 6 height 6
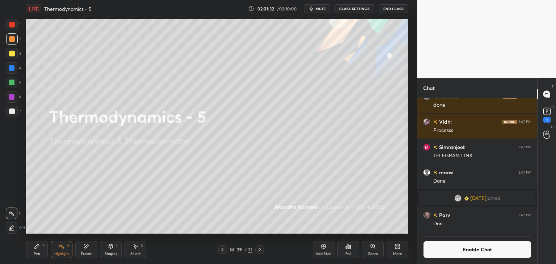
click at [259, 249] on icon at bounding box center [259, 250] width 2 height 4
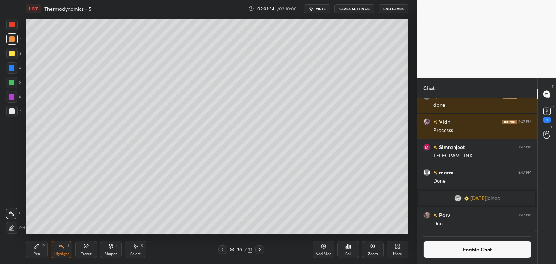
click at [464, 256] on button "Enable Chat" at bounding box center [477, 249] width 108 height 17
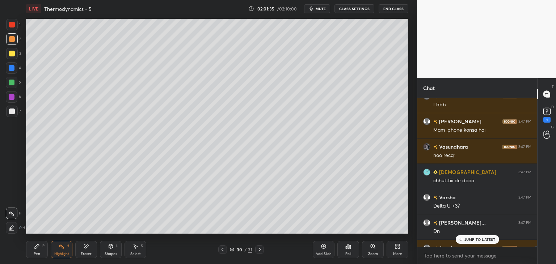
click at [480, 240] on p "JUMP TO LATEST" at bounding box center [479, 239] width 31 height 4
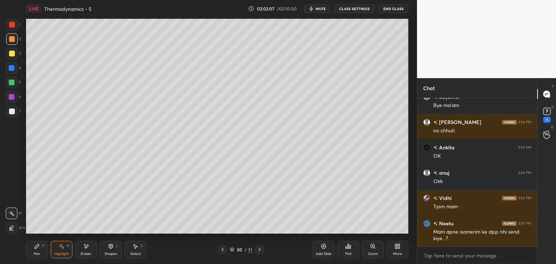
scroll to position [42668, 0]
click at [396, 6] on button "End Class" at bounding box center [393, 8] width 30 height 9
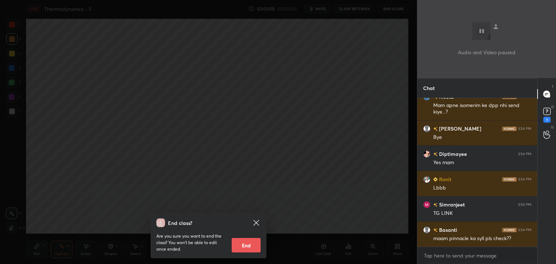
click at [246, 244] on button "End" at bounding box center [245, 245] width 29 height 14
type textarea "x"
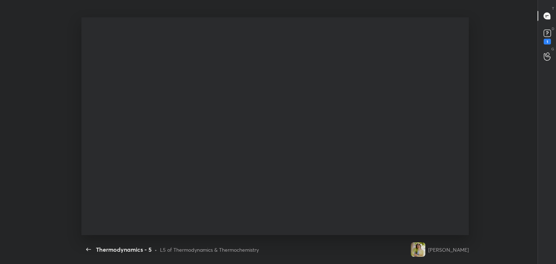
scroll to position [0, 0]
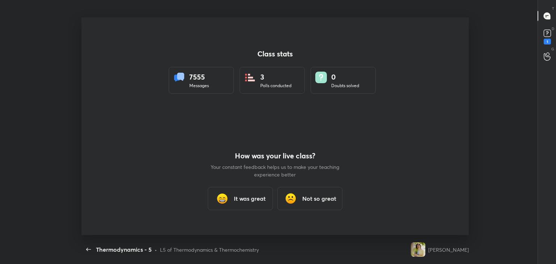
click at [252, 197] on h3 "It was great" at bounding box center [250, 198] width 32 height 9
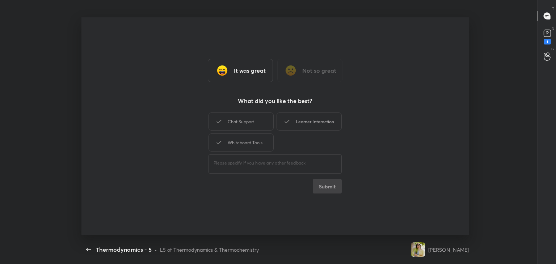
click at [262, 121] on div "Chat Support" at bounding box center [240, 121] width 65 height 18
click at [304, 124] on div "Learner Interaction" at bounding box center [308, 121] width 65 height 18
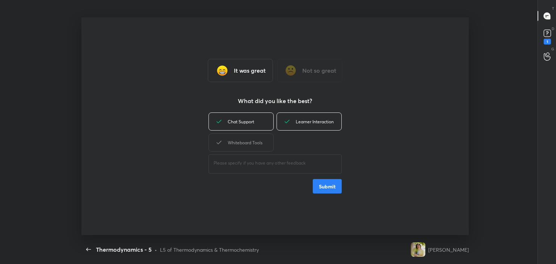
click at [260, 141] on div "Whiteboard Tools" at bounding box center [240, 142] width 65 height 18
click at [329, 189] on button "Submit" at bounding box center [326, 186] width 29 height 14
